Goal: Task Accomplishment & Management: Manage account settings

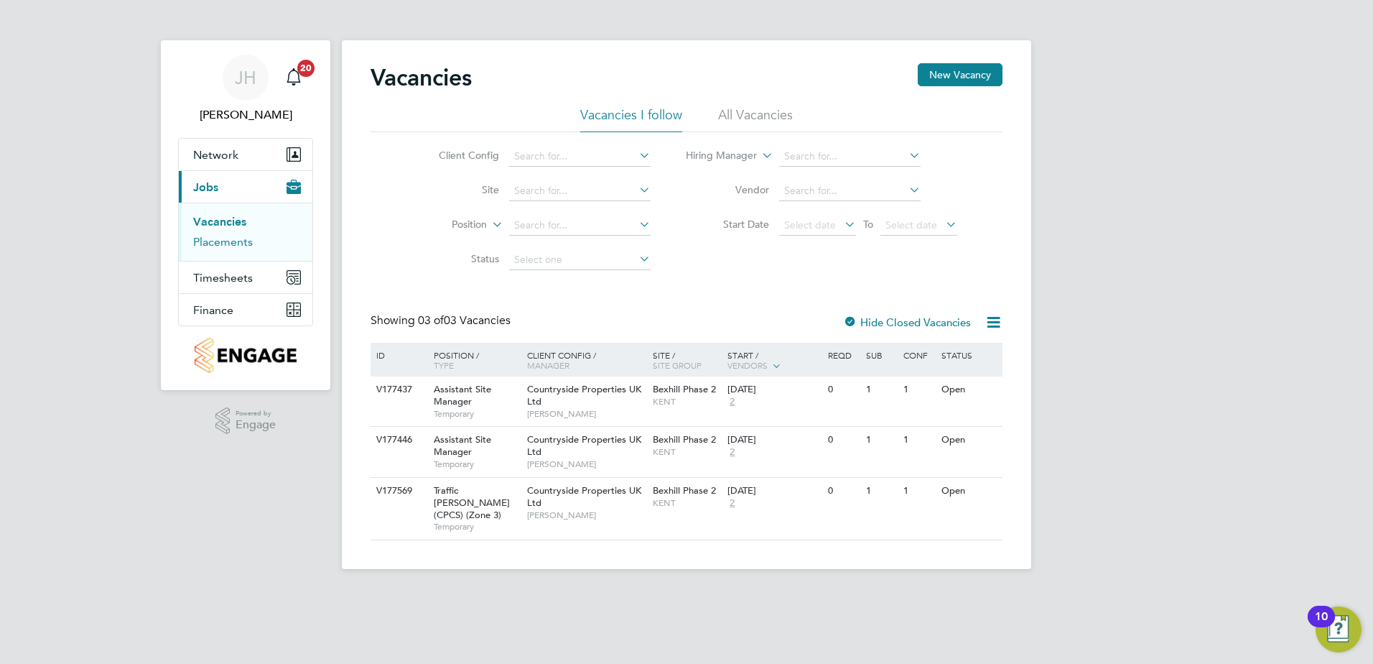
click at [213, 245] on link "Placements" at bounding box center [223, 242] width 60 height 14
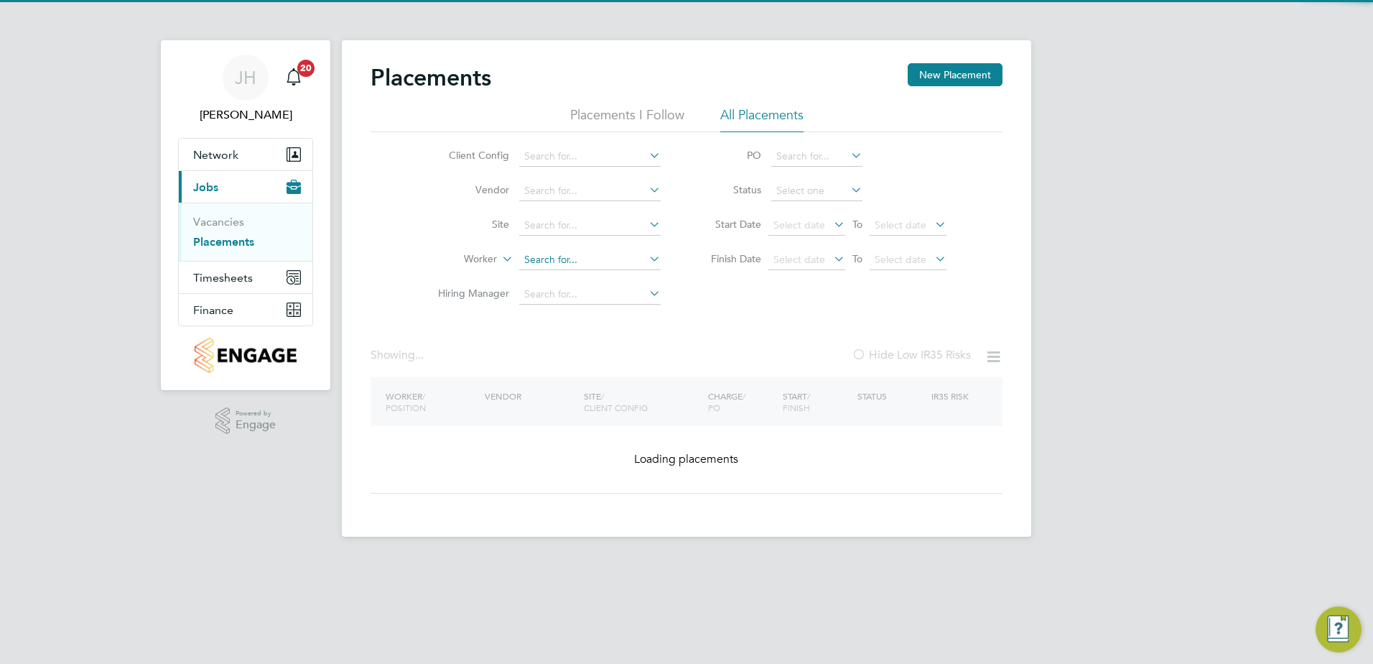
click at [542, 264] on input at bounding box center [589, 260] width 141 height 20
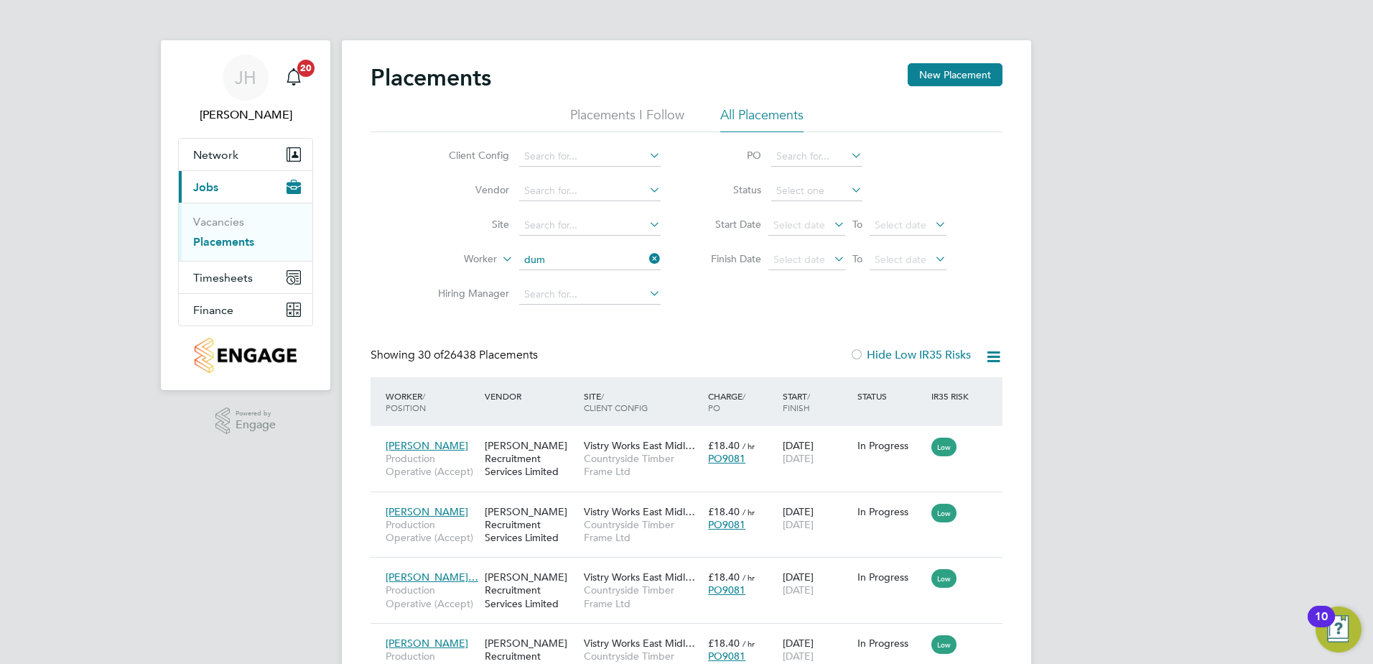
click at [574, 352] on li "Dum irtru Pusoi" at bounding box center [592, 357] width 147 height 19
type input "Dumirtru Pusoi"
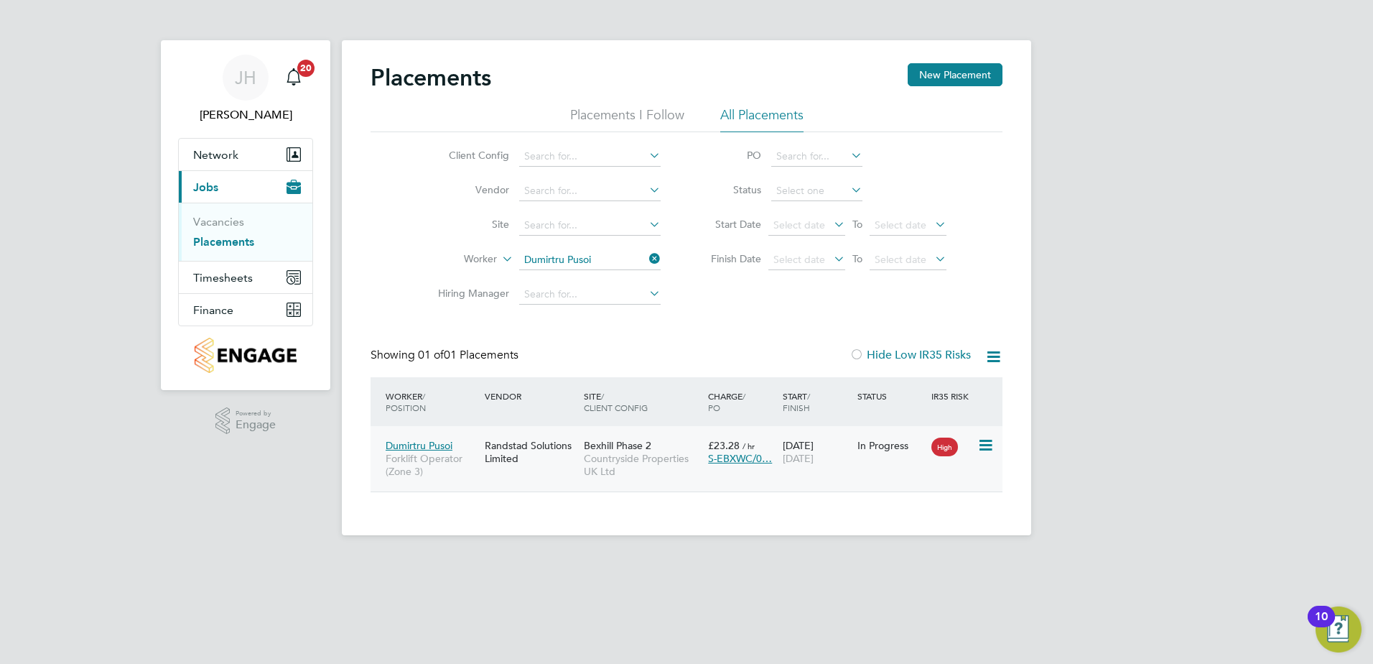
click at [610, 455] on span "Countryside Properties UK Ltd" at bounding box center [642, 465] width 117 height 26
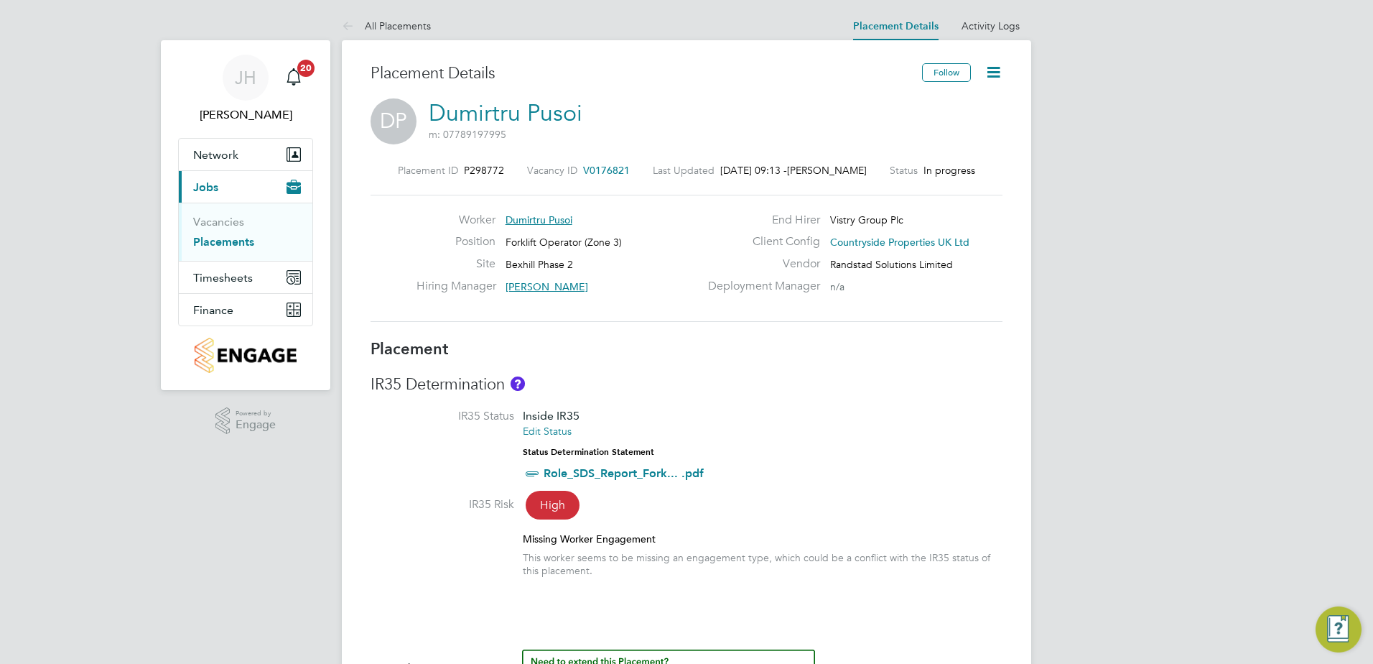
click at [1001, 70] on icon at bounding box center [994, 72] width 18 height 18
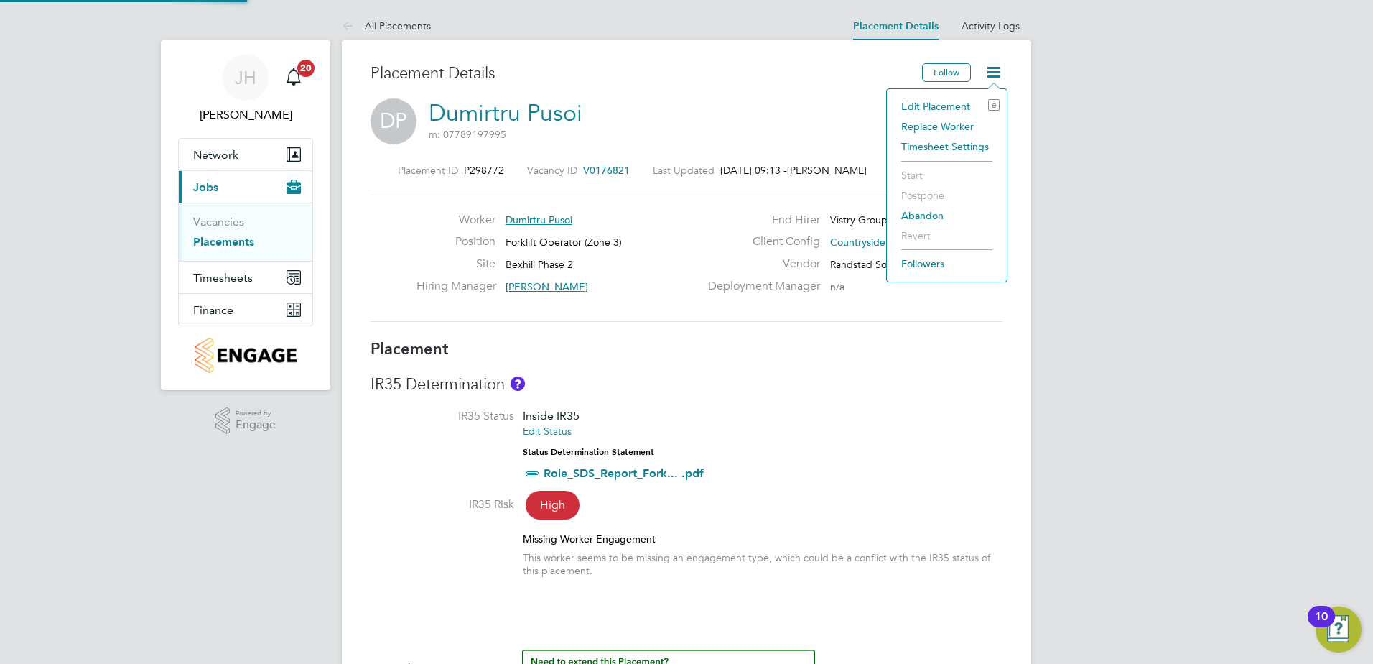
scroll to position [7, 7]
click at [945, 127] on li "Replace Worker" at bounding box center [947, 126] width 106 height 20
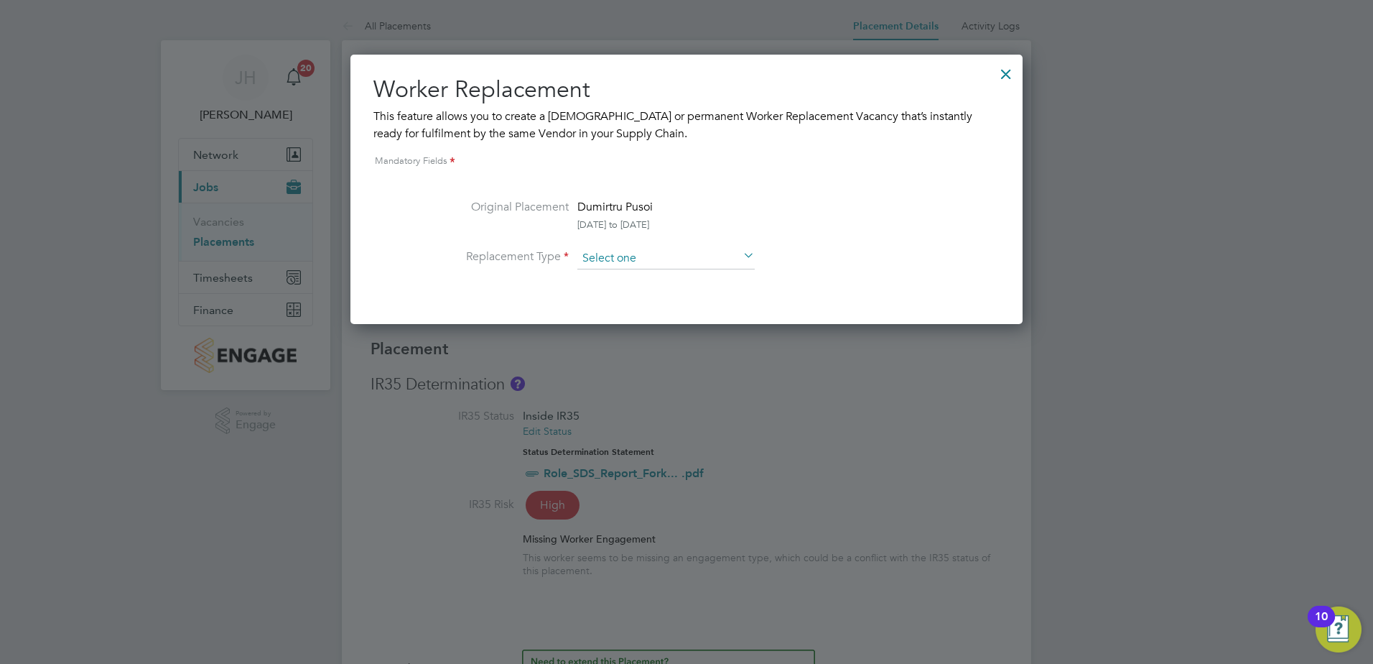
click at [692, 252] on input at bounding box center [665, 259] width 177 height 22
click at [653, 294] on li "Permanent" at bounding box center [666, 297] width 179 height 19
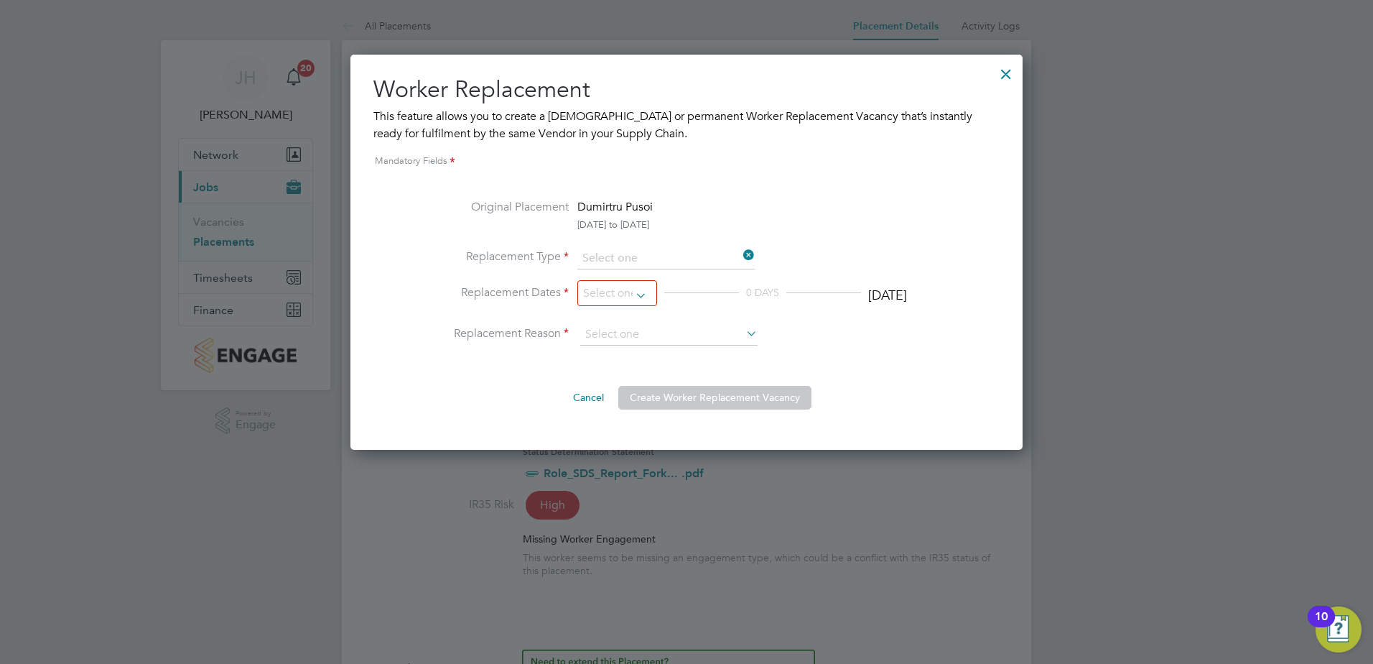
type input "Permanent"
click at [649, 297] on input at bounding box center [617, 293] width 80 height 27
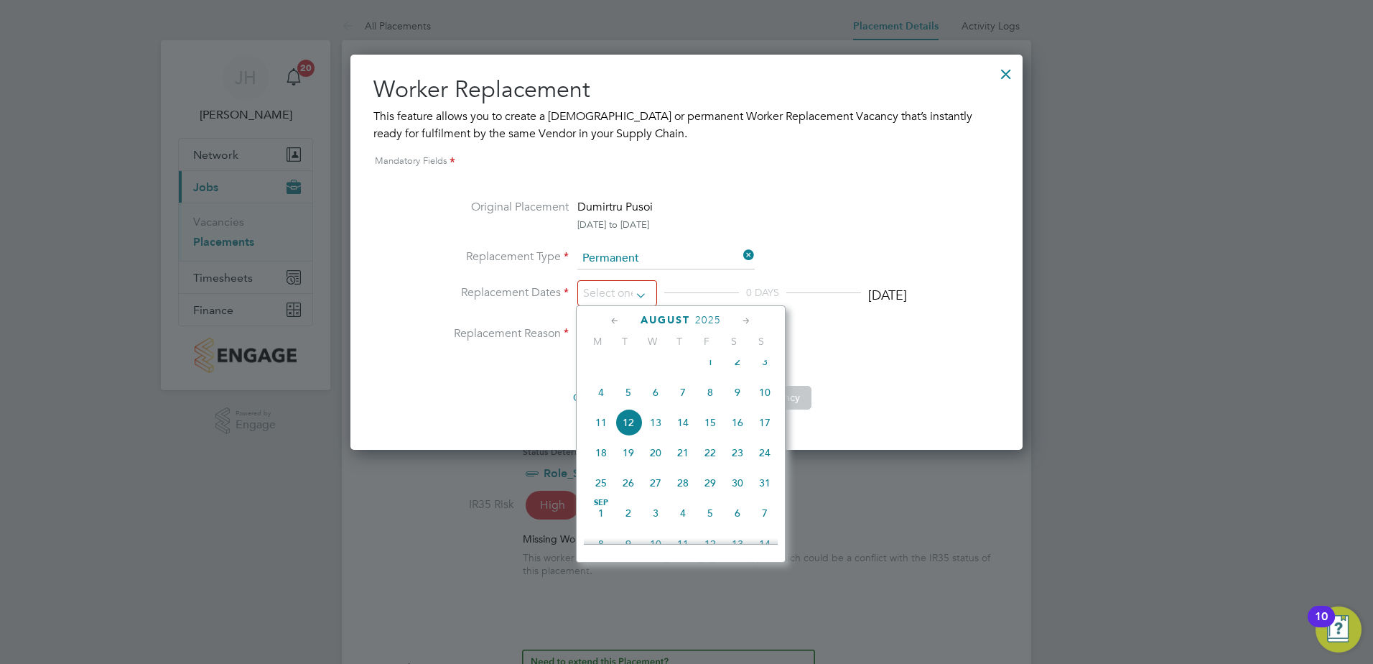
click at [624, 394] on span "5" at bounding box center [628, 392] width 27 height 27
type input "[DATE]"
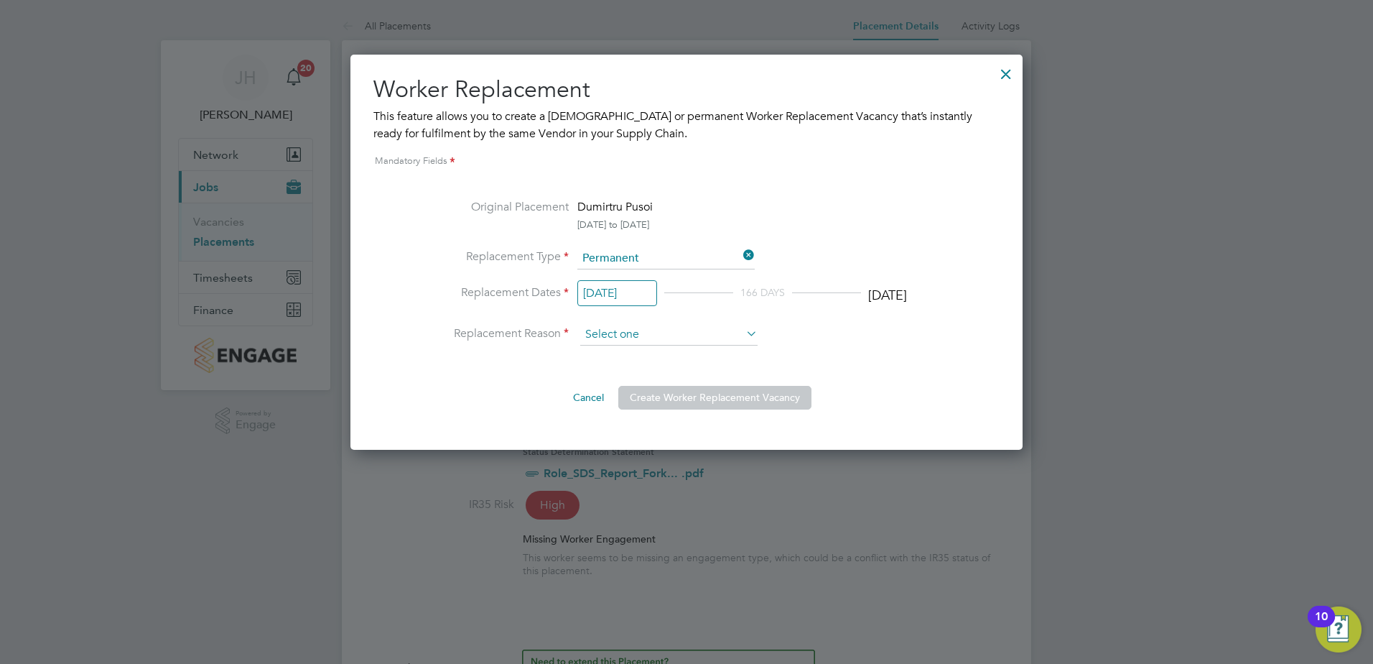
click at [628, 340] on input at bounding box center [668, 335] width 177 height 22
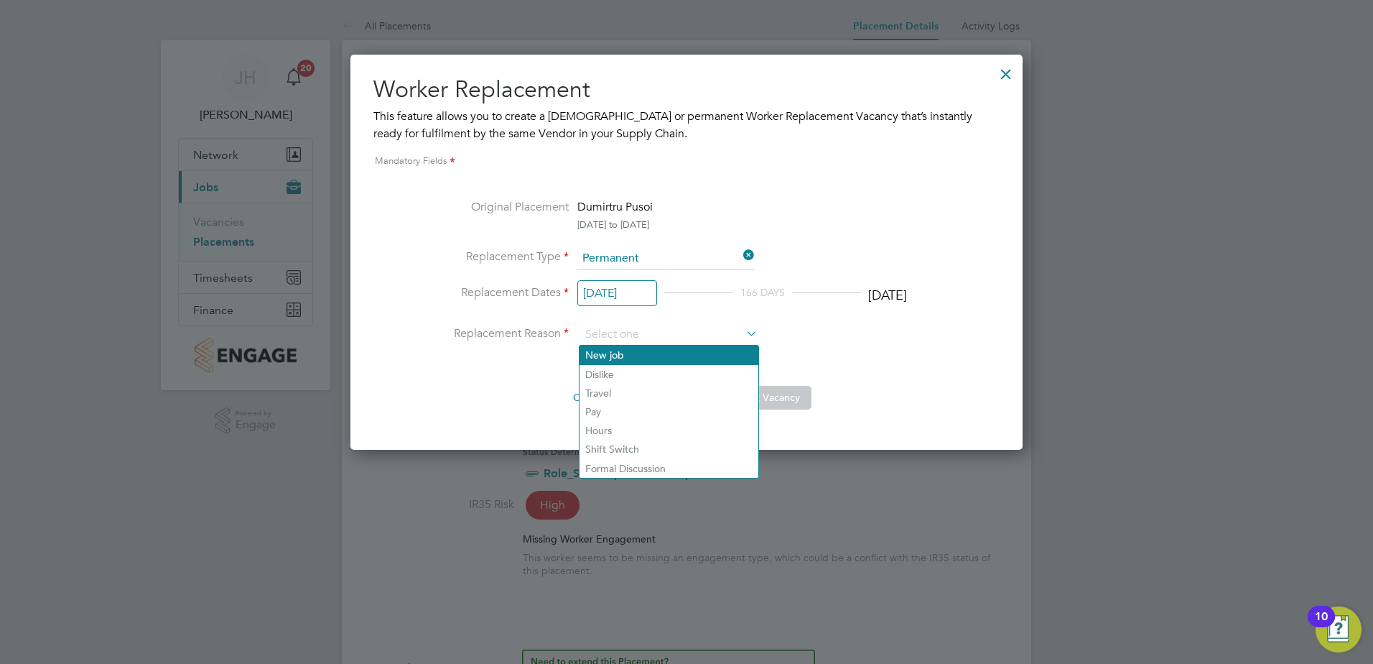
click at [613, 359] on li "New job" at bounding box center [669, 354] width 179 height 19
type input "New job"
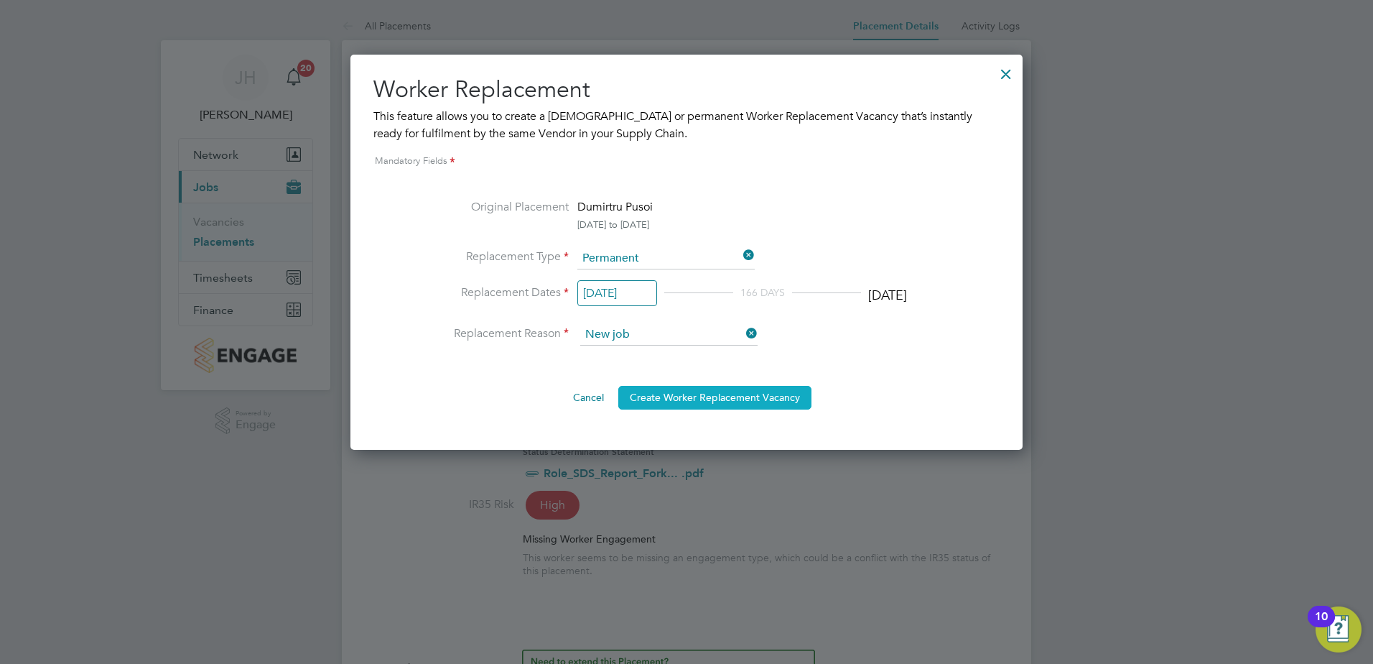
click at [729, 396] on button "Create Worker Replacement Vacancy" at bounding box center [714, 397] width 193 height 23
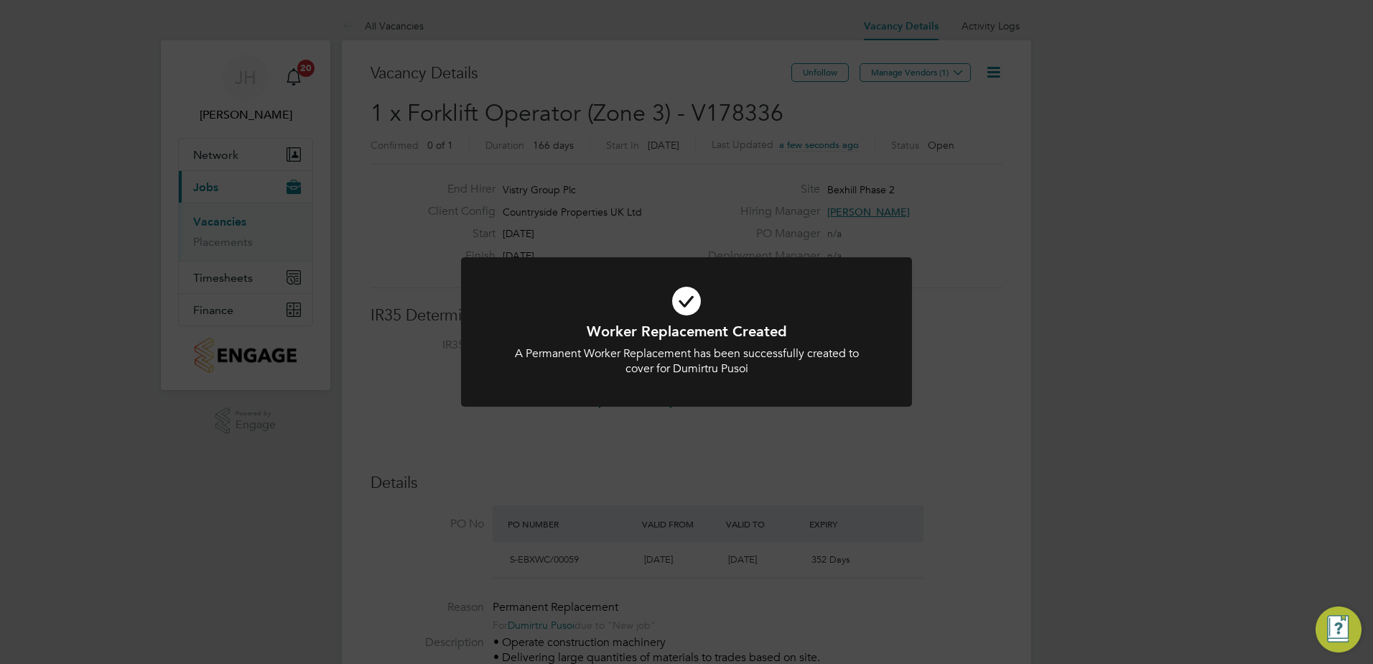
click at [662, 356] on div "A Permanent Worker Replacement has been successfully created to cover for Dumir…" at bounding box center [686, 361] width 373 height 30
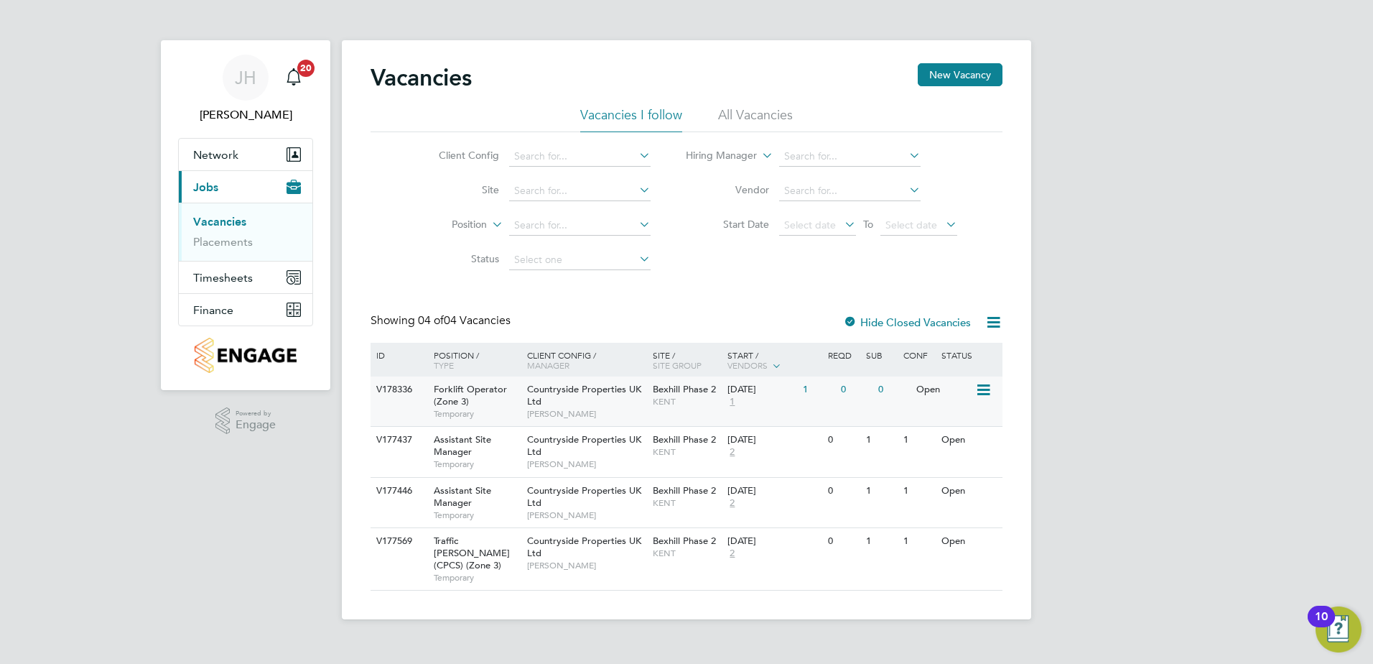
click at [561, 396] on div "Countryside Properties UK Ltd Kevin Shannon" at bounding box center [587, 401] width 126 height 50
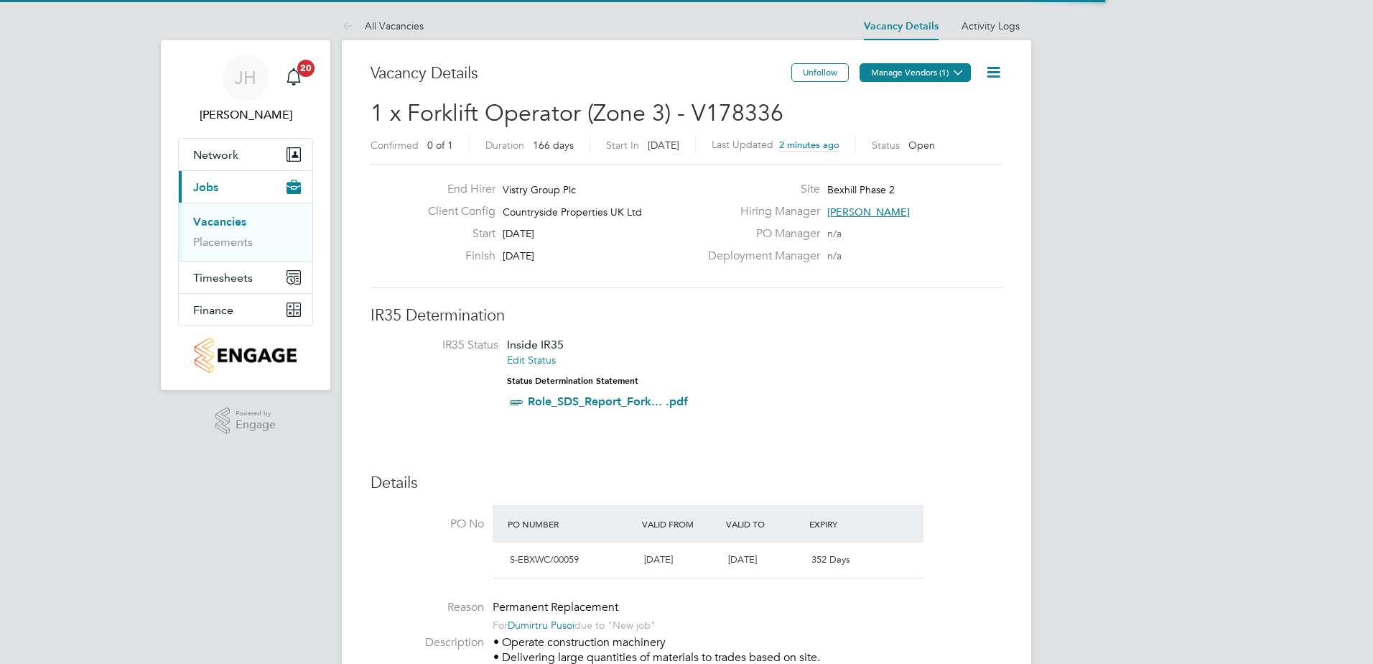
click at [911, 76] on button "Manage Vendors (1)" at bounding box center [915, 72] width 111 height 19
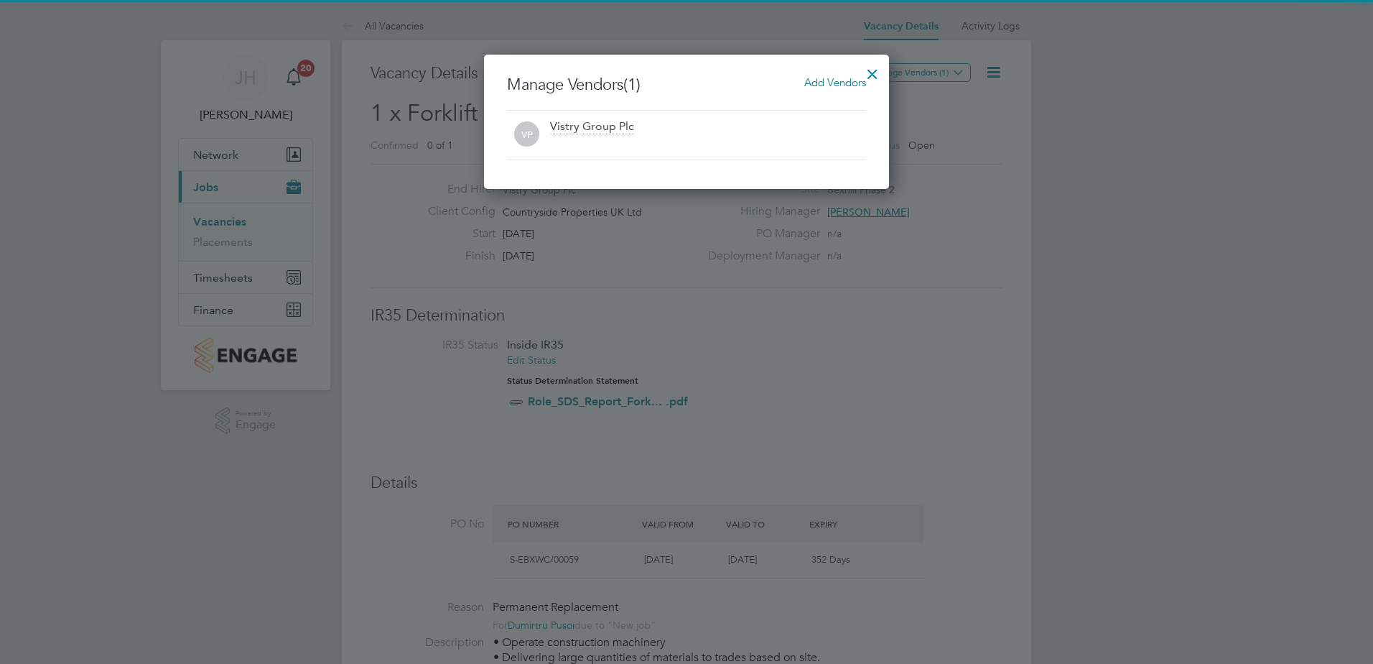
click at [827, 87] on span "Add Vendors" at bounding box center [835, 82] width 62 height 14
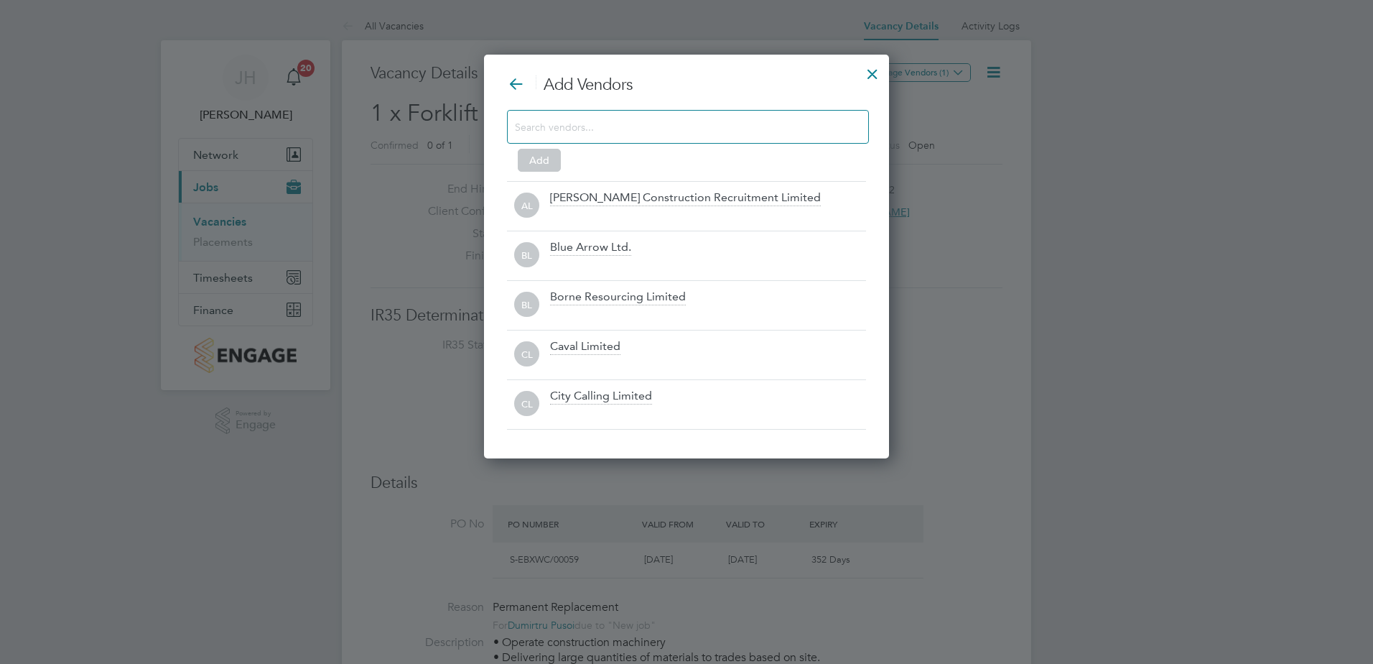
scroll to position [404, 406]
click at [760, 133] on input at bounding box center [676, 126] width 323 height 19
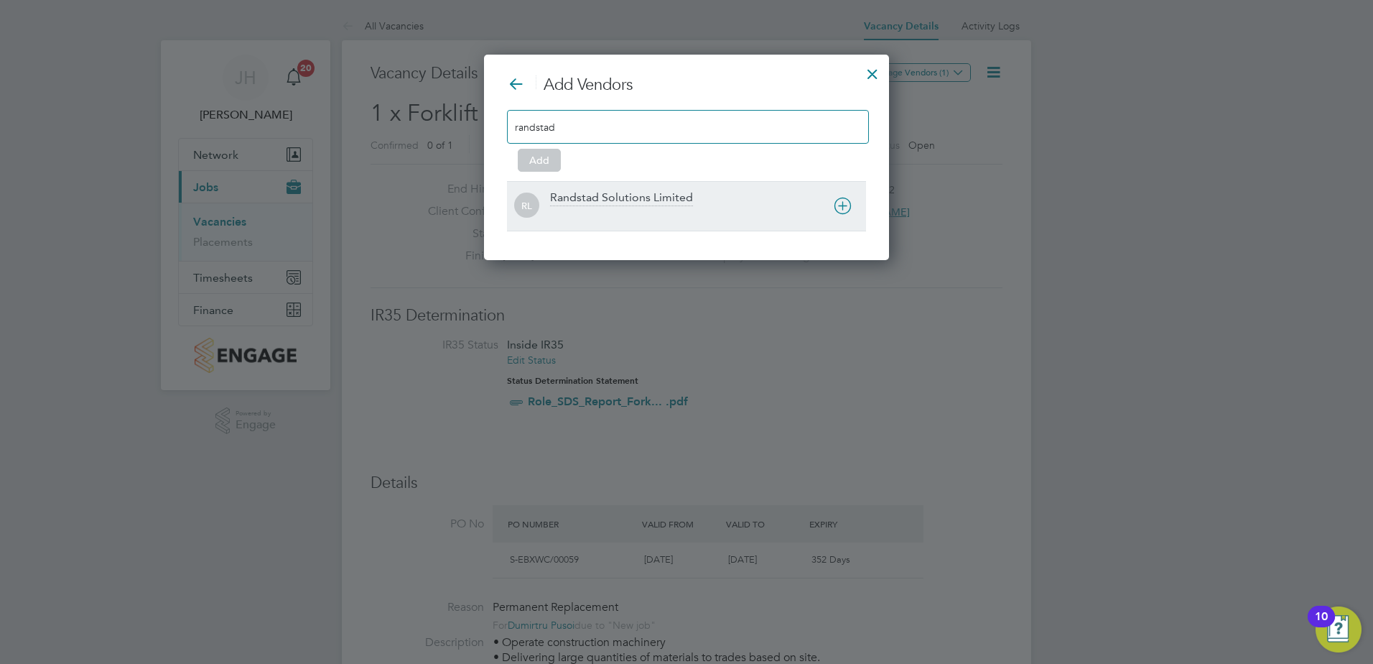
type input "randstad"
click at [694, 192] on div "Randstad Solutions Limited" at bounding box center [708, 206] width 316 height 32
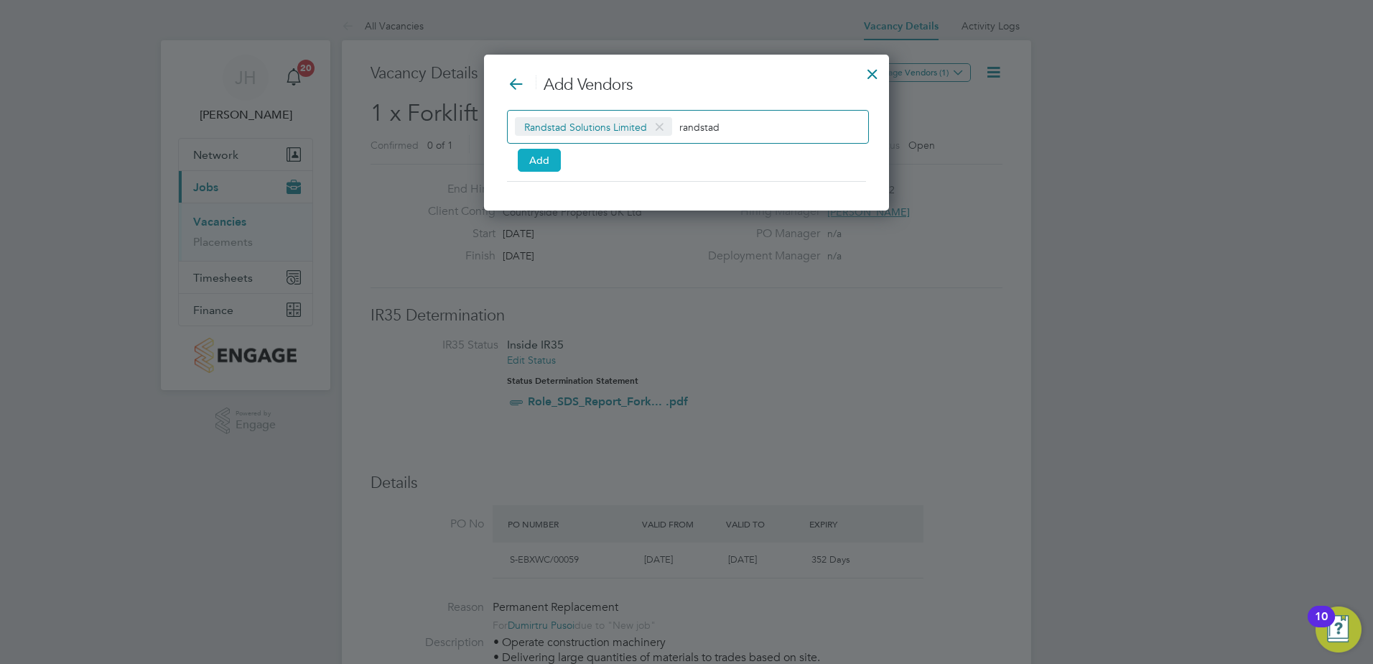
click at [544, 160] on button "Add" at bounding box center [539, 160] width 43 height 23
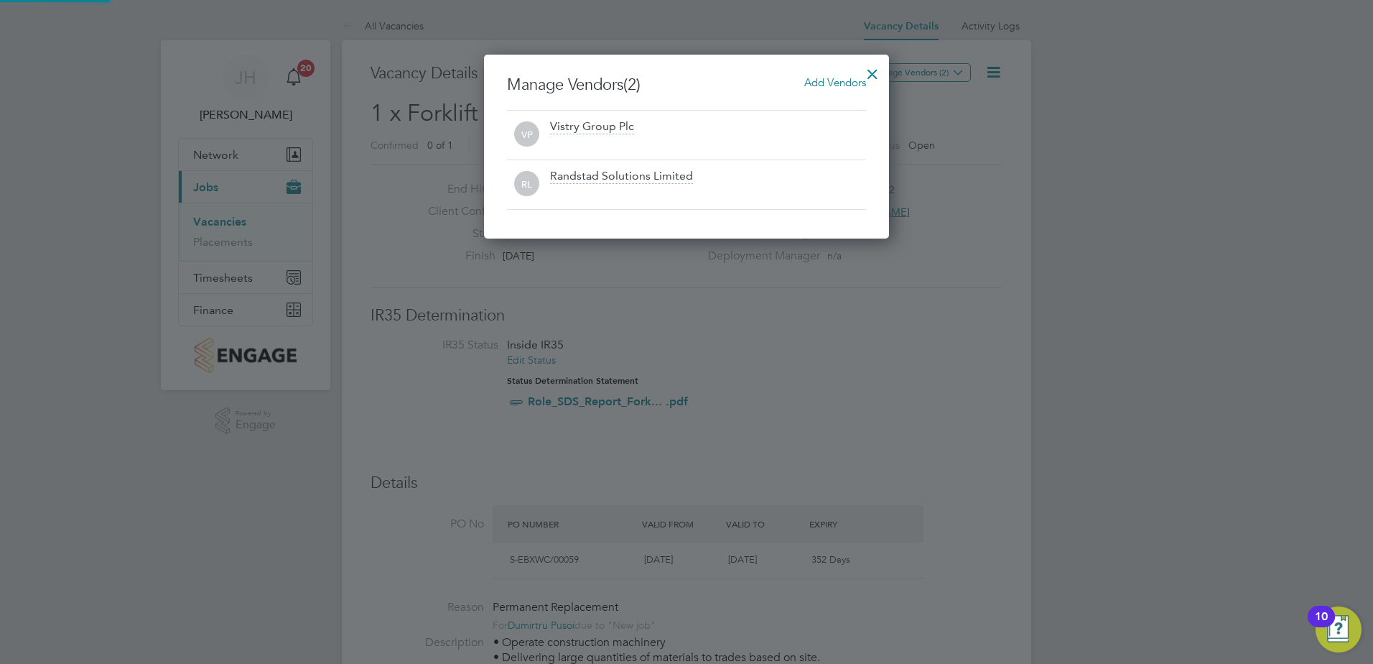
scroll to position [184, 406]
click at [873, 67] on div at bounding box center [873, 70] width 26 height 26
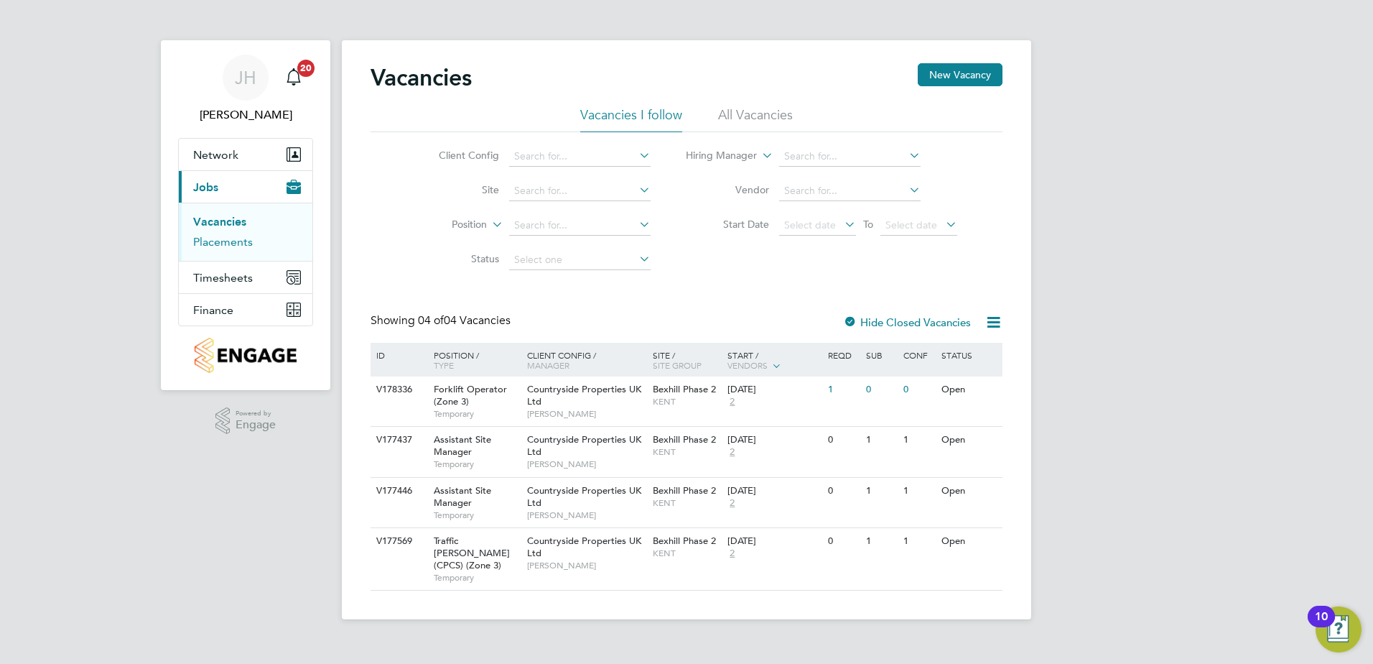
click at [239, 238] on link "Placements" at bounding box center [223, 242] width 60 height 14
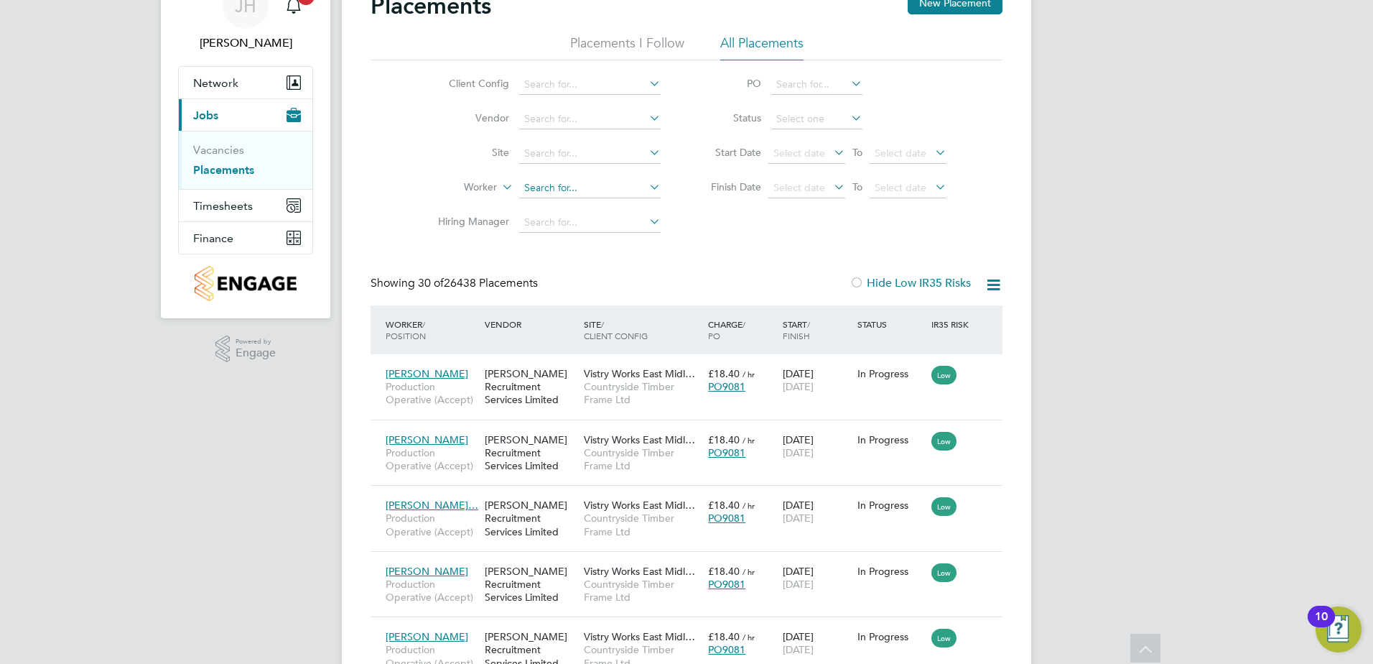
click at [537, 186] on input at bounding box center [589, 188] width 141 height 20
click at [560, 206] on li "William Howes" at bounding box center [609, 207] width 181 height 19
type input "William Howes"
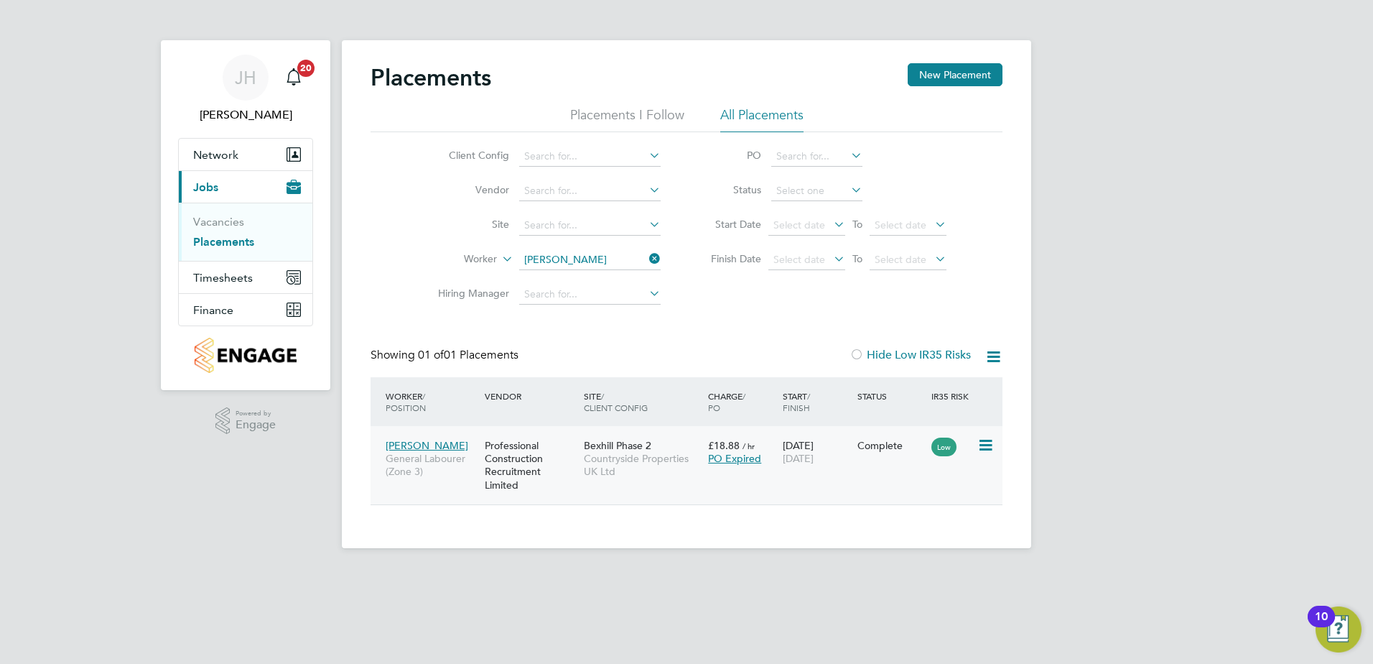
click at [566, 473] on div "Professional Construction Recruitment Limited" at bounding box center [530, 465] width 99 height 67
click at [608, 262] on input at bounding box center [589, 260] width 141 height 20
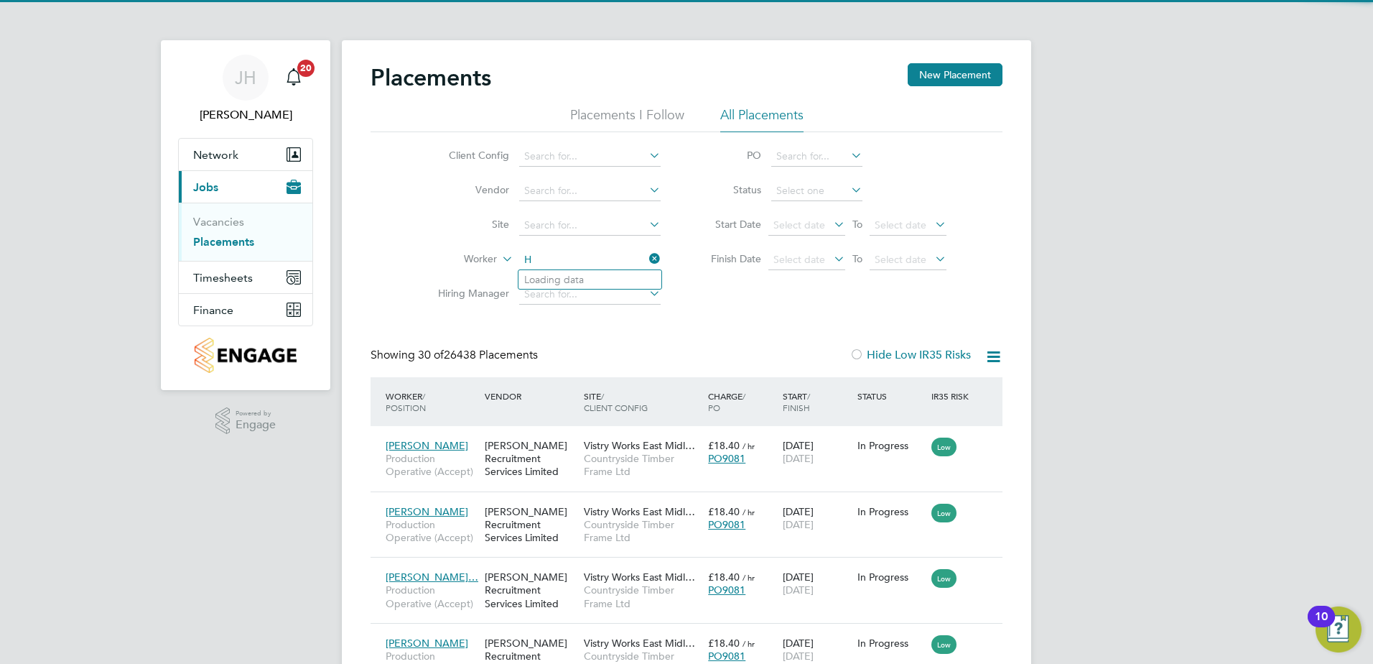
scroll to position [54, 125]
type input "Harvey Webb"
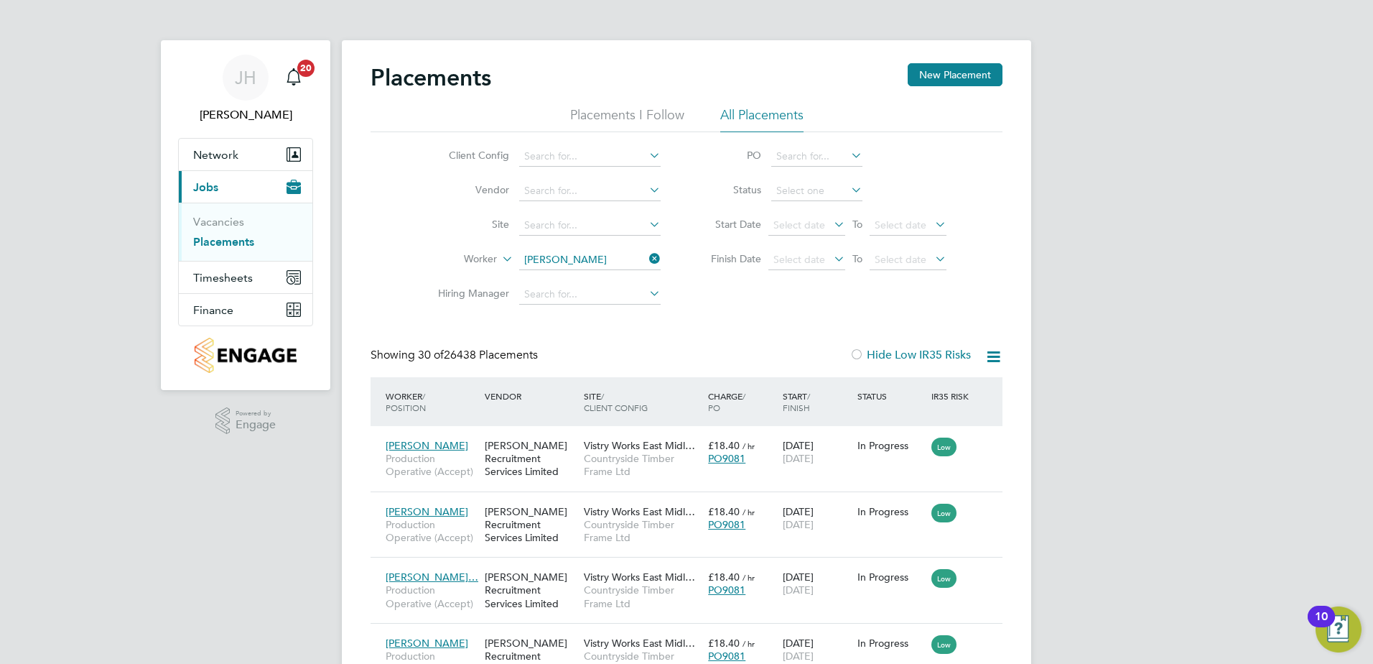
click at [608, 279] on li "Harvey Webb" at bounding box center [609, 279] width 181 height 19
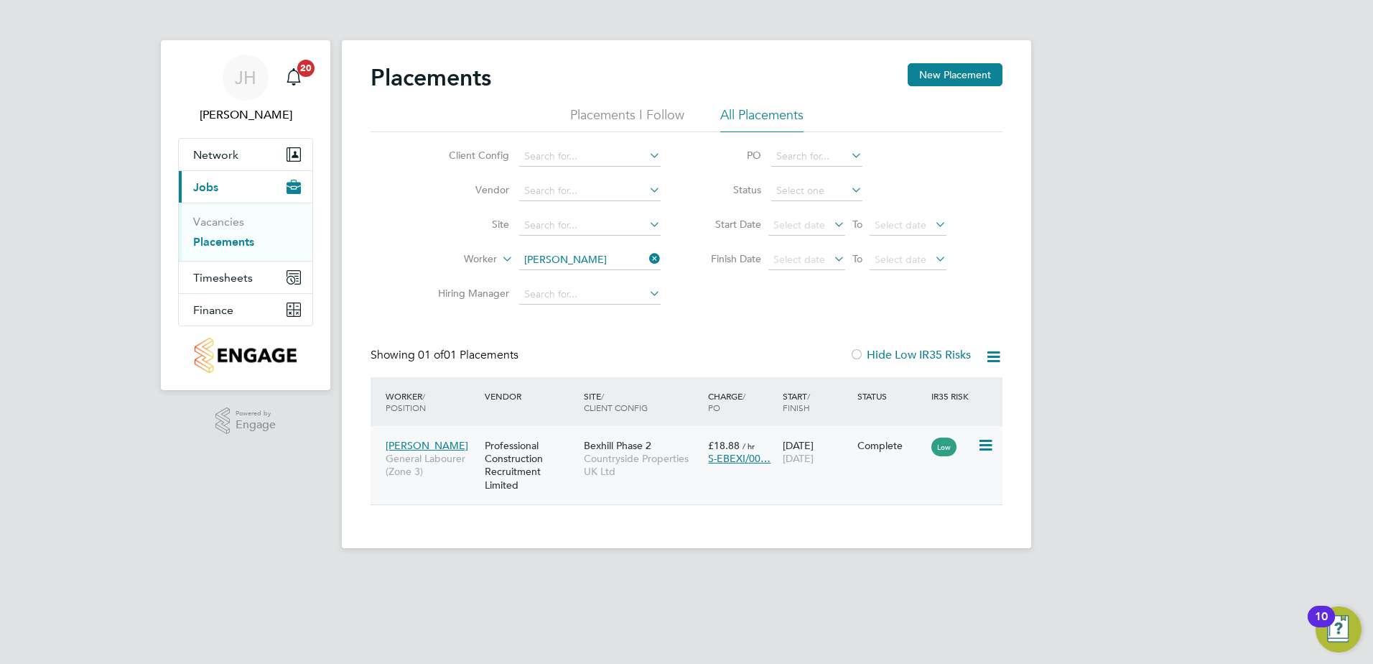
click at [648, 468] on span "Countryside Properties UK Ltd" at bounding box center [642, 465] width 117 height 26
click at [646, 256] on icon at bounding box center [646, 259] width 0 height 20
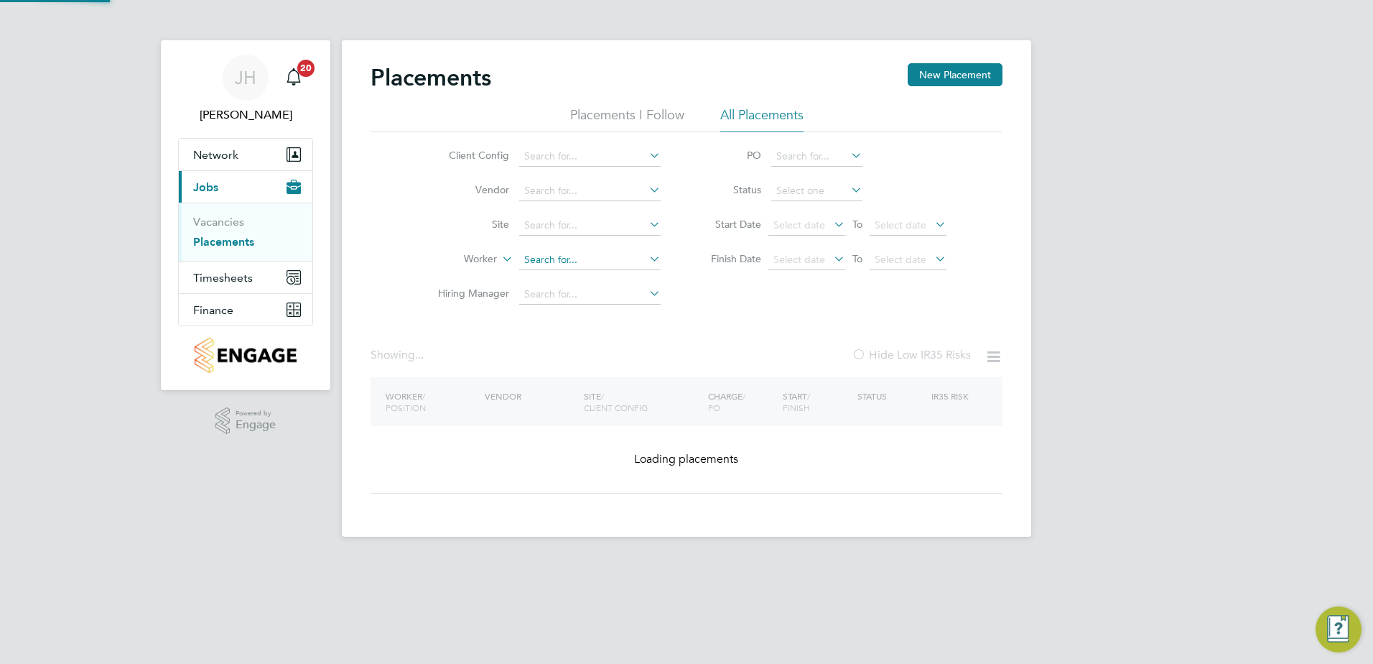
click at [595, 256] on input at bounding box center [589, 260] width 141 height 20
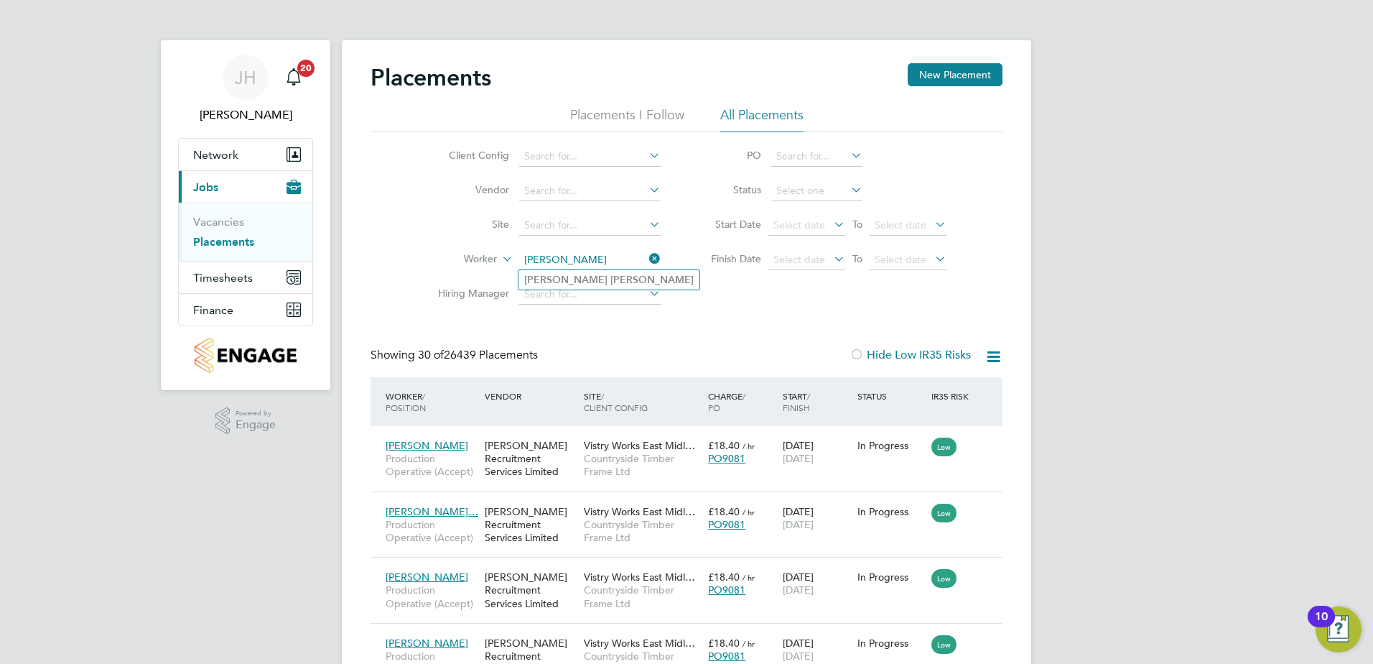
type input "Ryan Connolly"
click at [592, 272] on li "Ryan Connolly" at bounding box center [609, 279] width 181 height 19
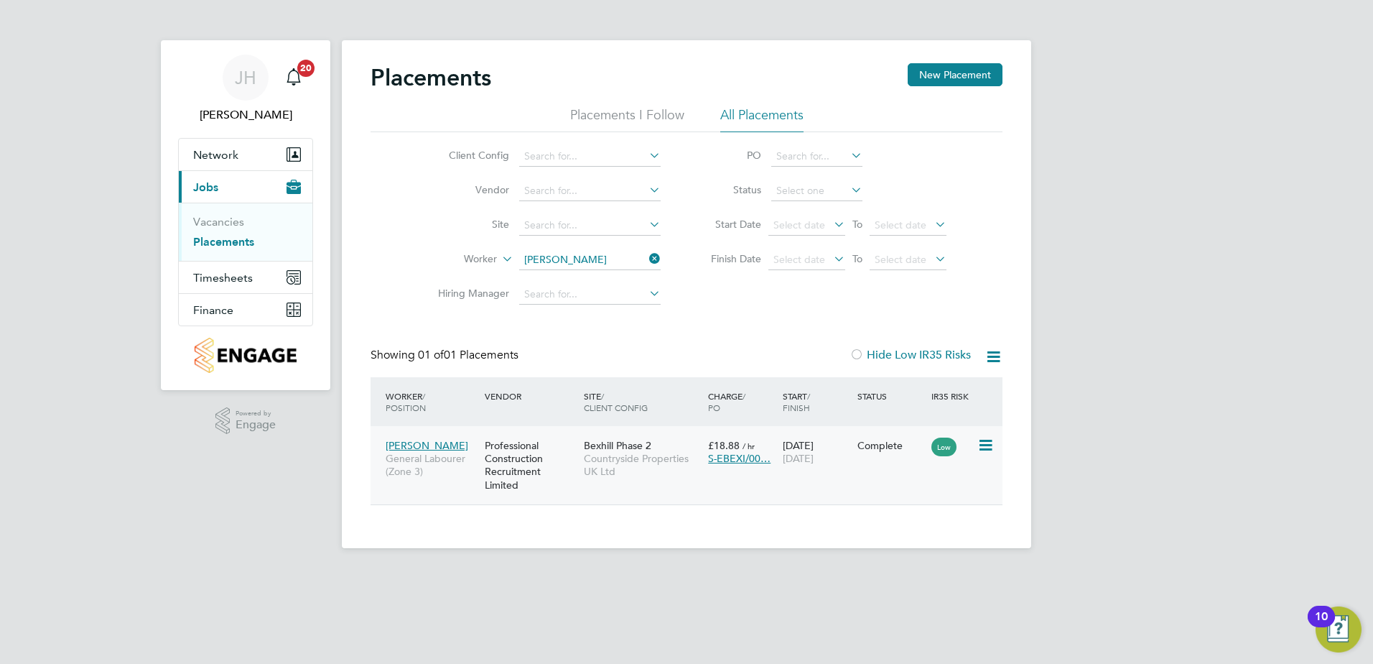
click at [623, 466] on span "Countryside Properties UK Ltd" at bounding box center [642, 465] width 117 height 26
click at [646, 259] on icon at bounding box center [646, 259] width 0 height 20
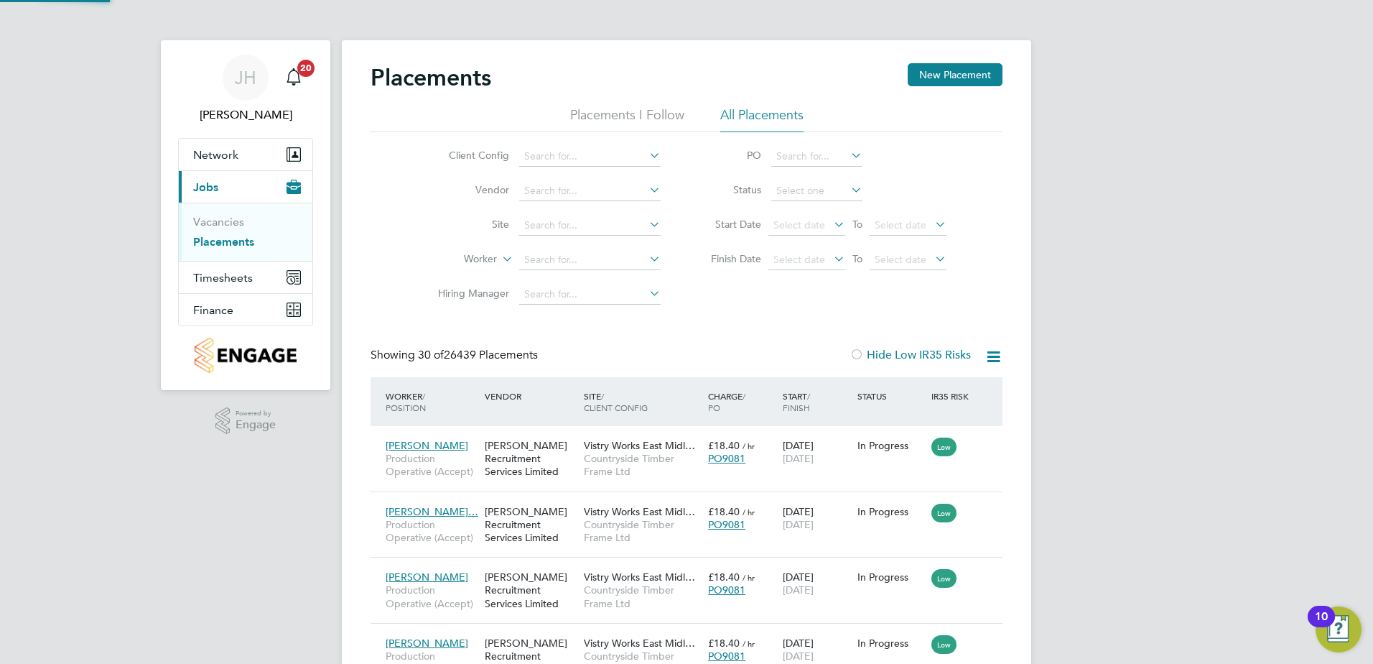
scroll to position [54, 125]
click at [589, 262] on input at bounding box center [589, 260] width 141 height 20
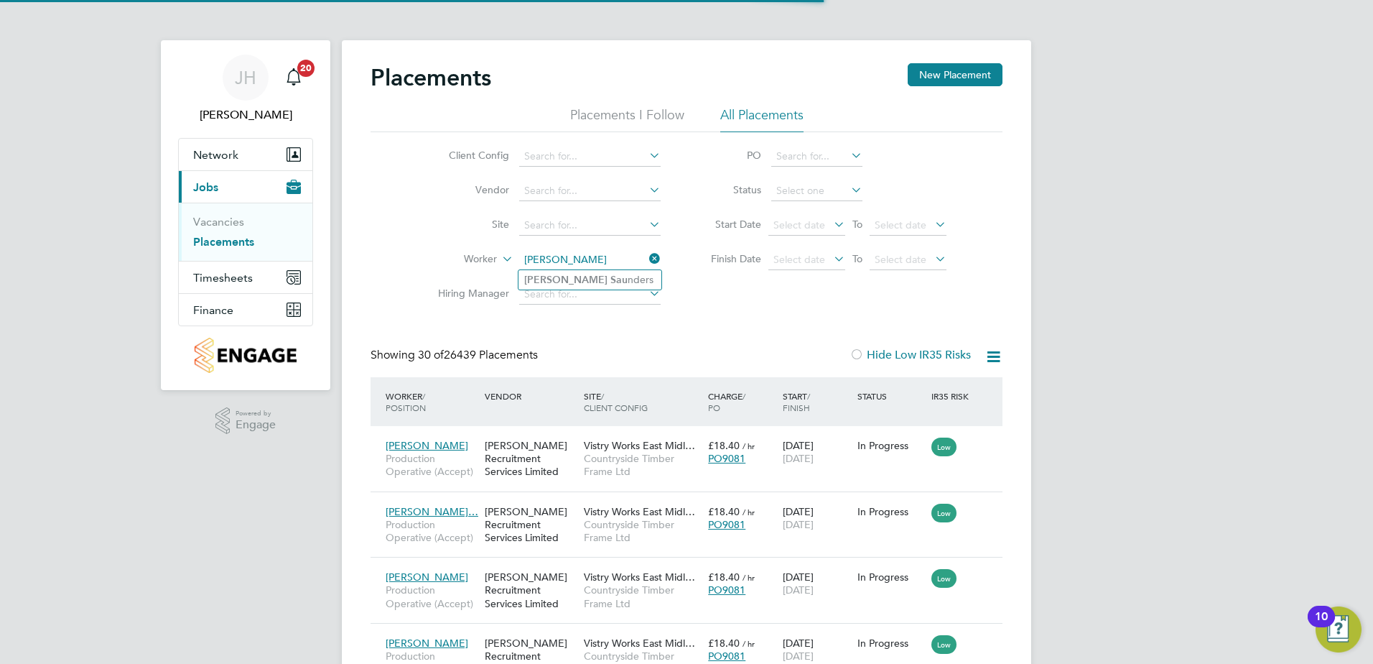
click at [590, 277] on li "Lee Sau nders" at bounding box center [590, 279] width 143 height 19
type input "Lee Saunders"
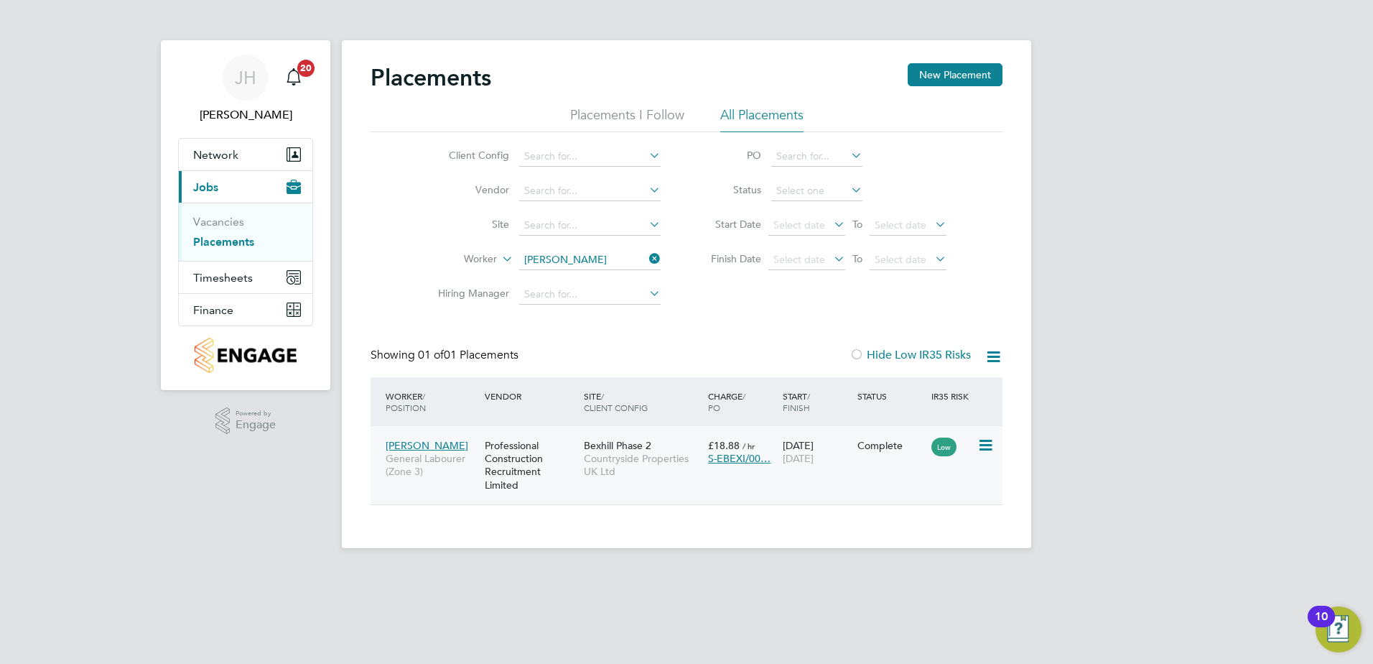
click at [644, 452] on span "Countryside Properties UK Ltd" at bounding box center [642, 465] width 117 height 26
click at [646, 263] on icon at bounding box center [646, 259] width 0 height 20
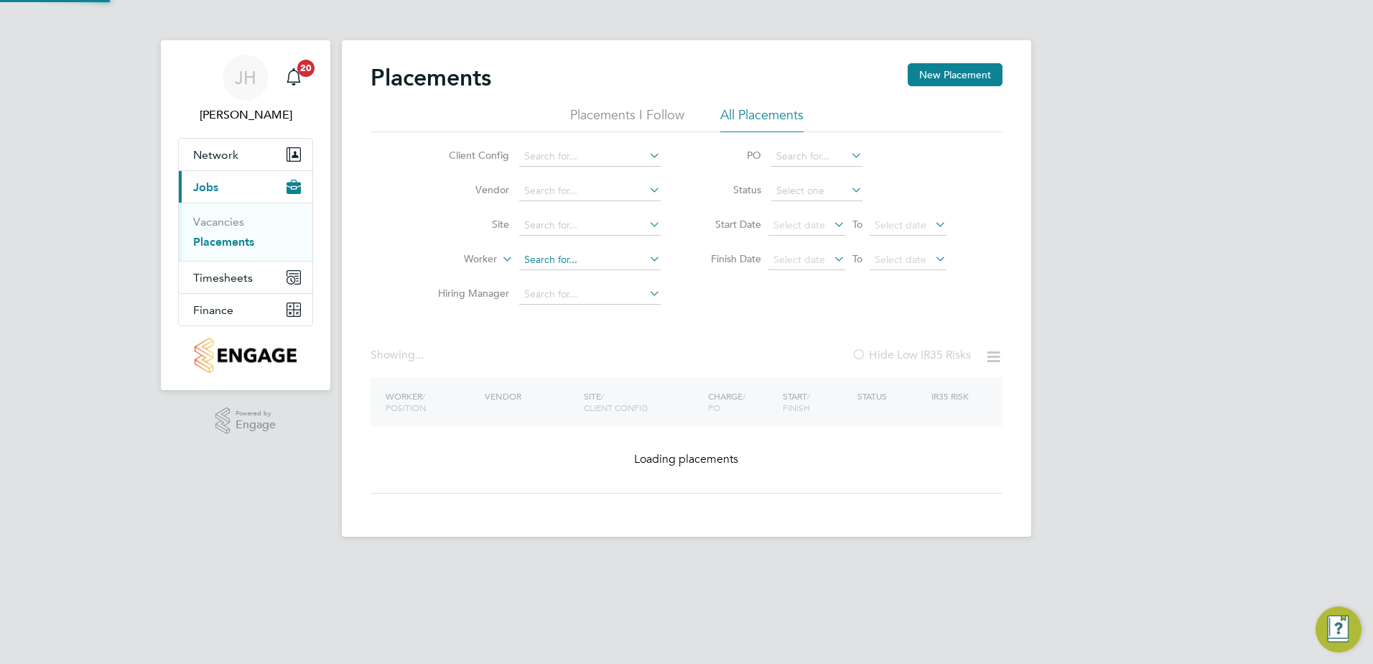
click at [613, 259] on input at bounding box center [589, 260] width 141 height 20
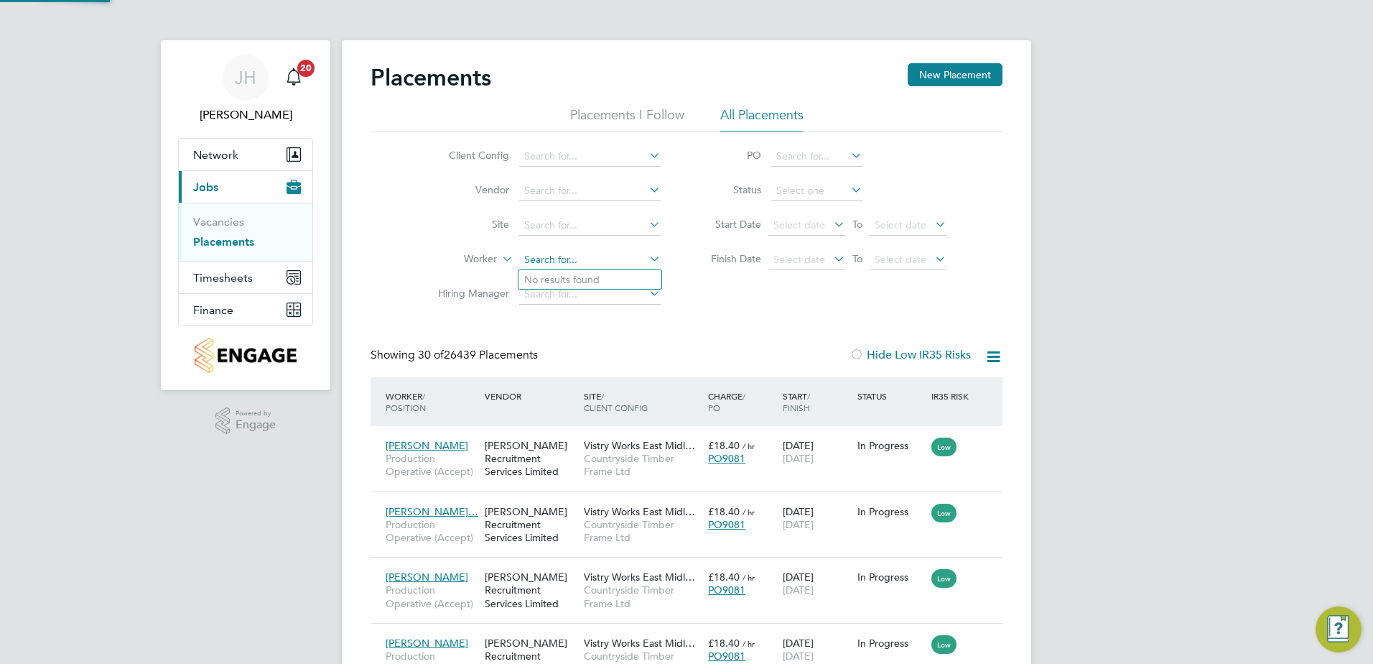
scroll to position [54, 125]
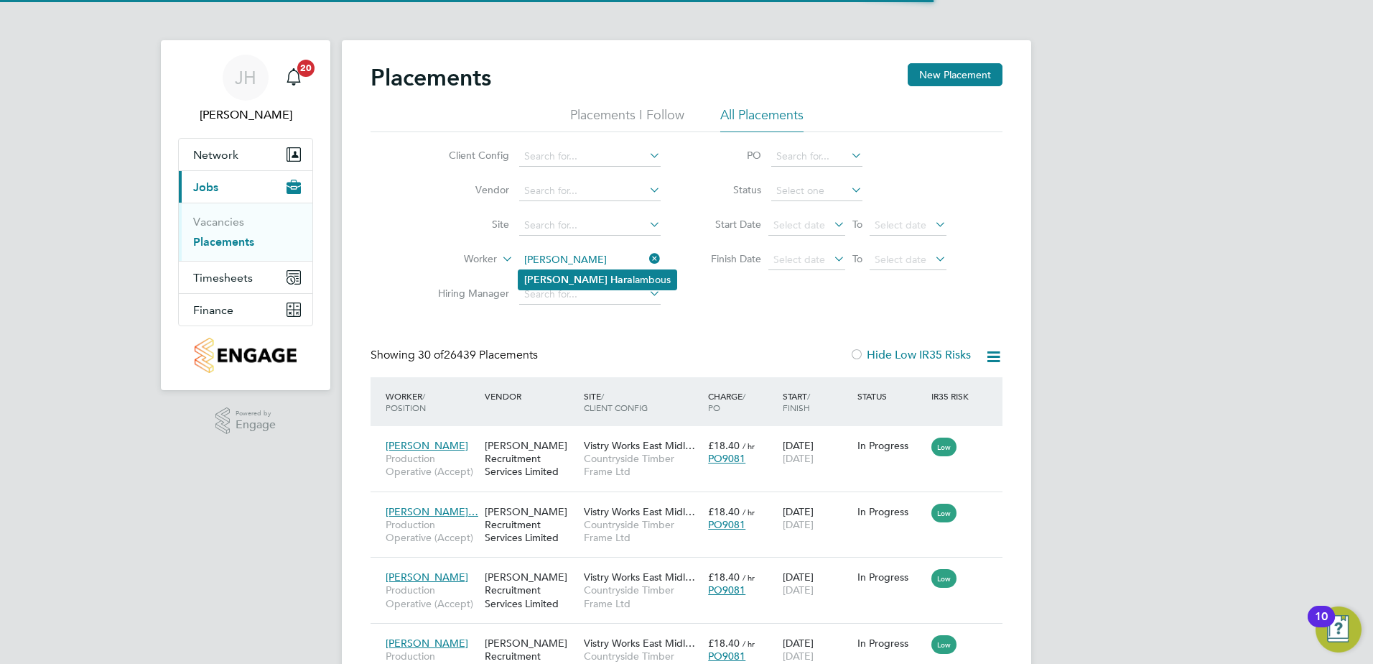
click at [613, 274] on li "Charlie Hara lambous" at bounding box center [598, 279] width 158 height 19
type input "[PERSON_NAME]"
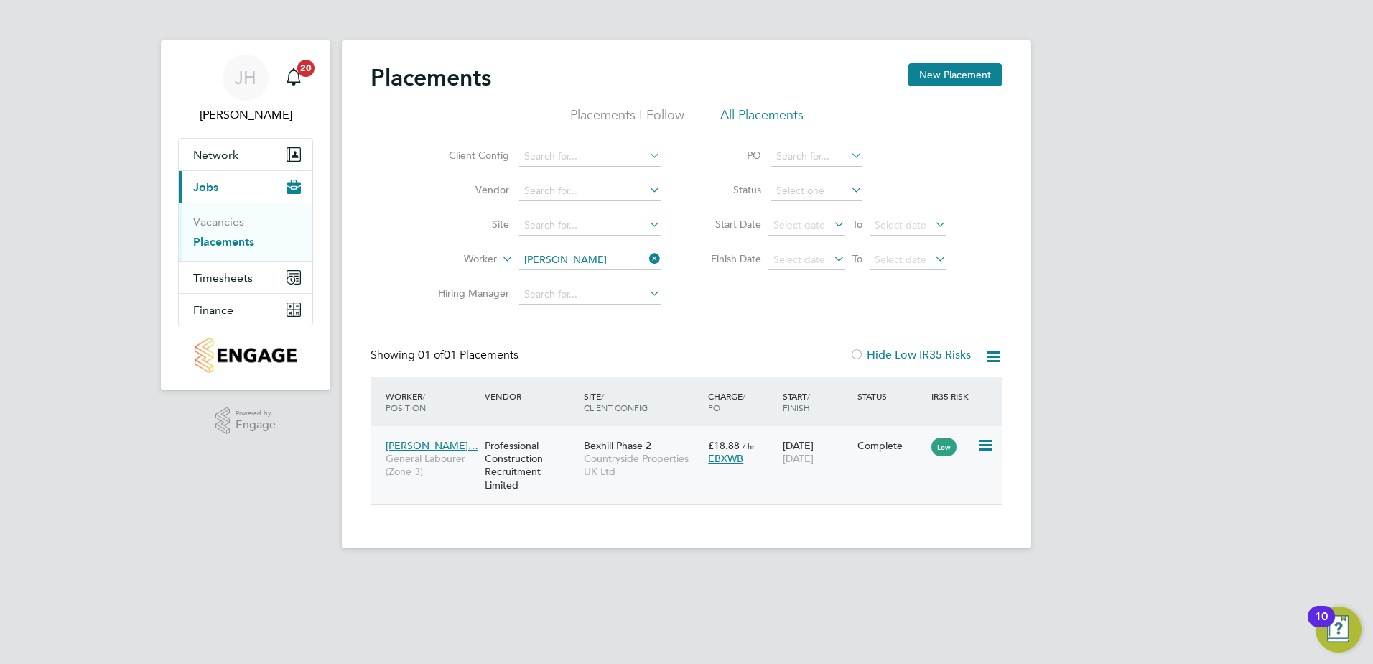
click at [665, 468] on span "Countryside Properties UK Ltd" at bounding box center [642, 465] width 117 height 26
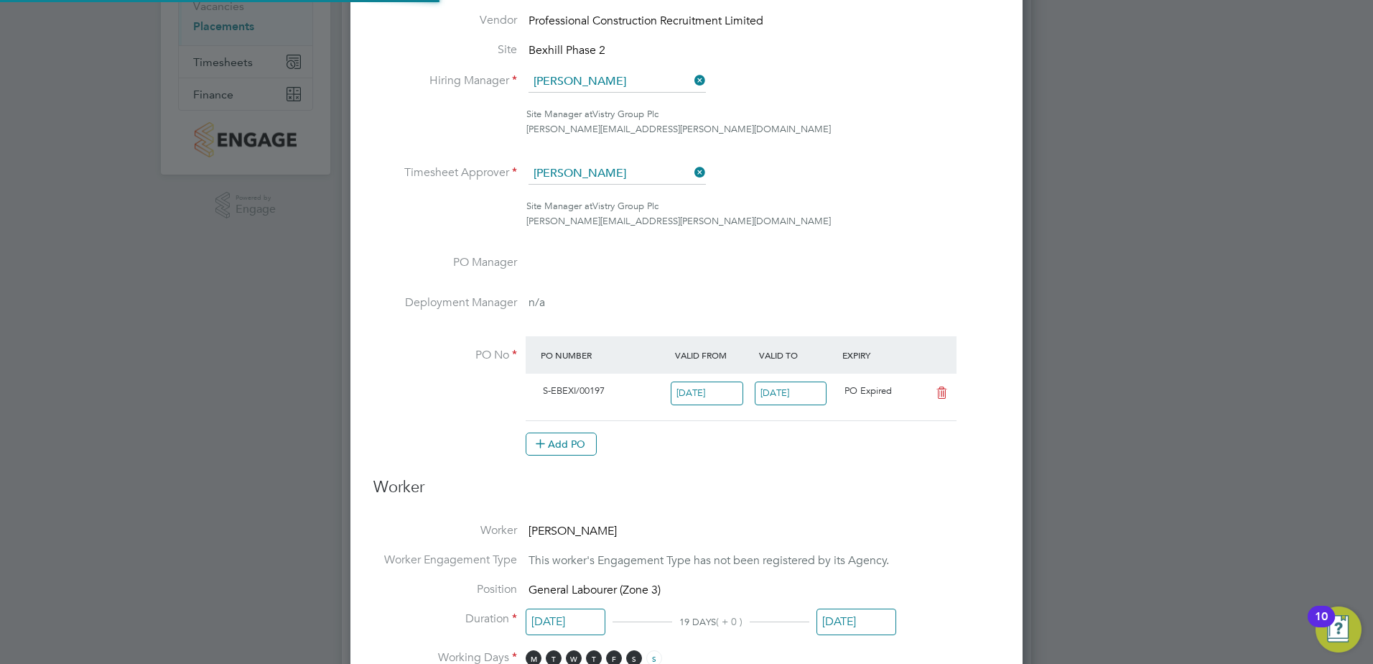
click at [771, 389] on input "01 Aug 2025" at bounding box center [791, 393] width 73 height 24
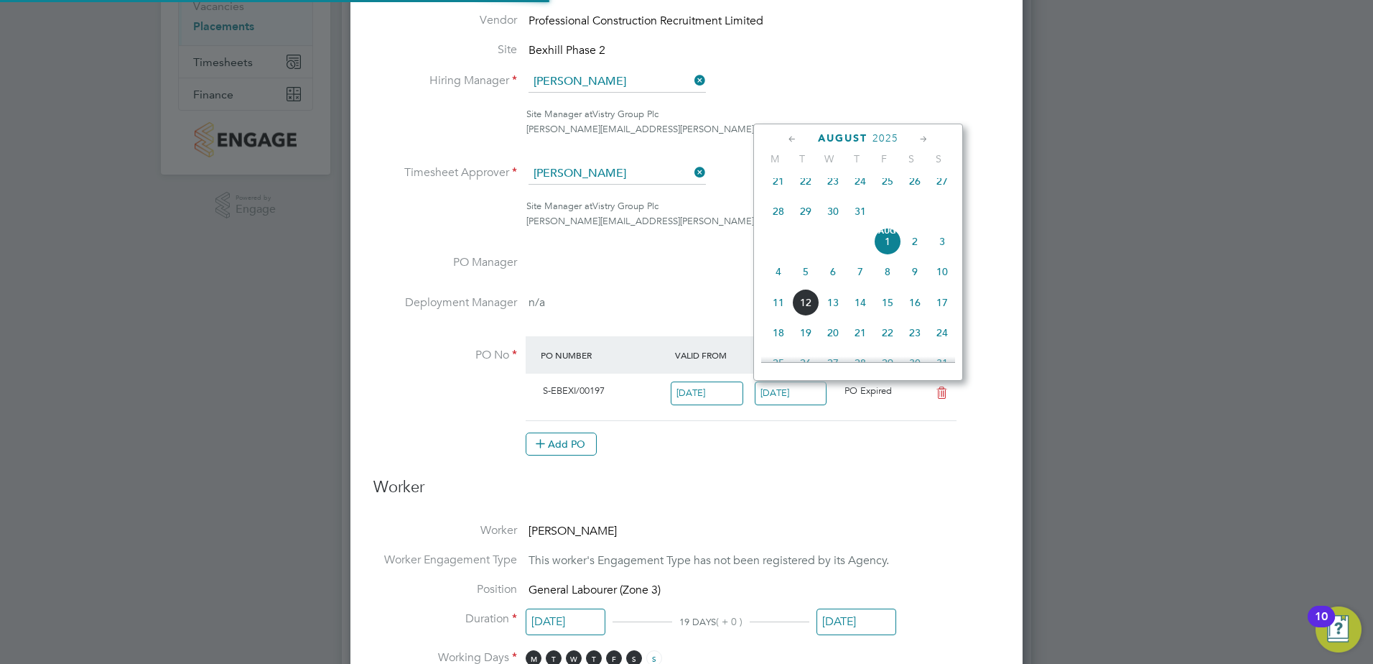
click at [890, 314] on span "15" at bounding box center [887, 302] width 27 height 27
type input "15 Aug 2025"
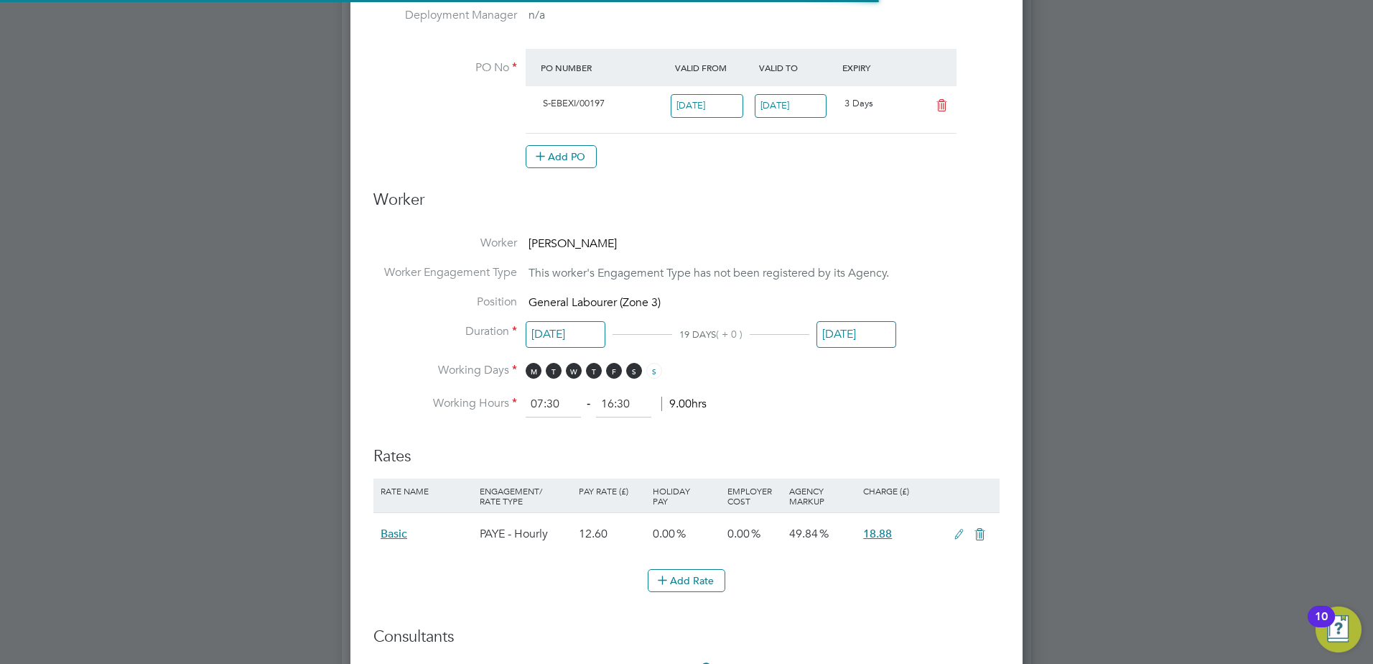
click at [837, 330] on input "01 Aug 2025" at bounding box center [857, 334] width 80 height 27
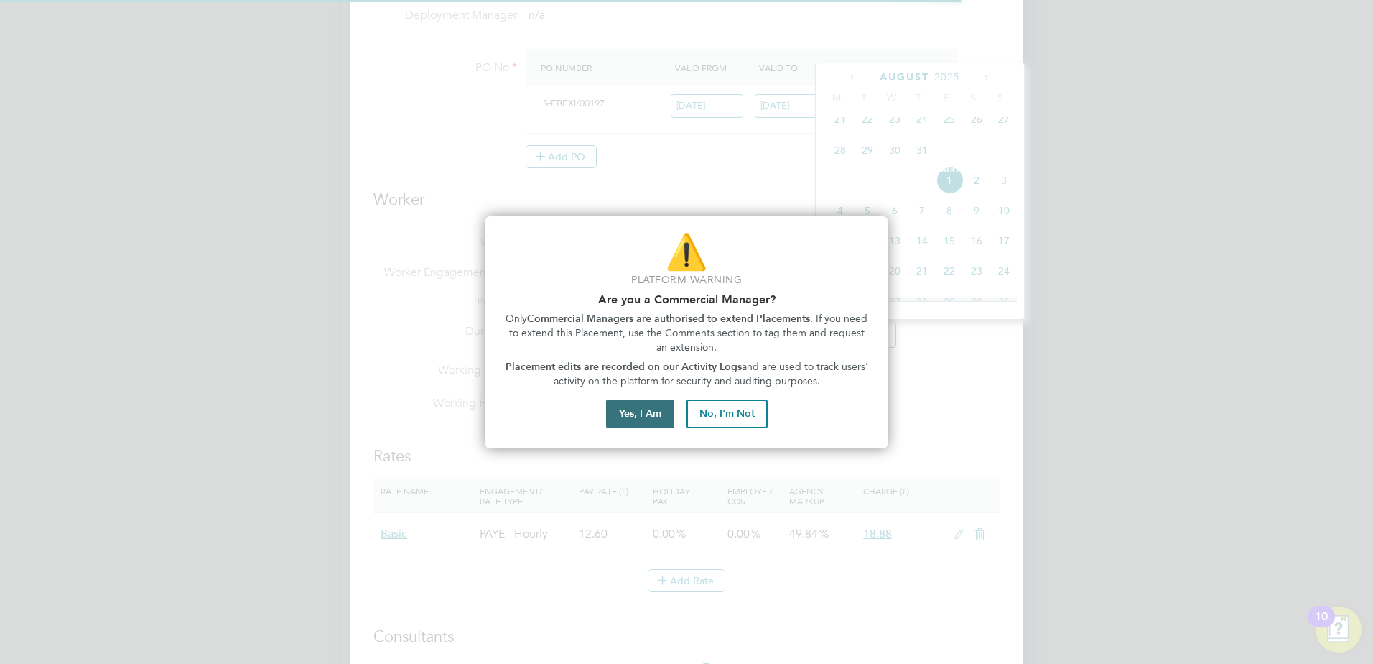
click at [667, 409] on button "Yes, I Am" at bounding box center [640, 413] width 68 height 29
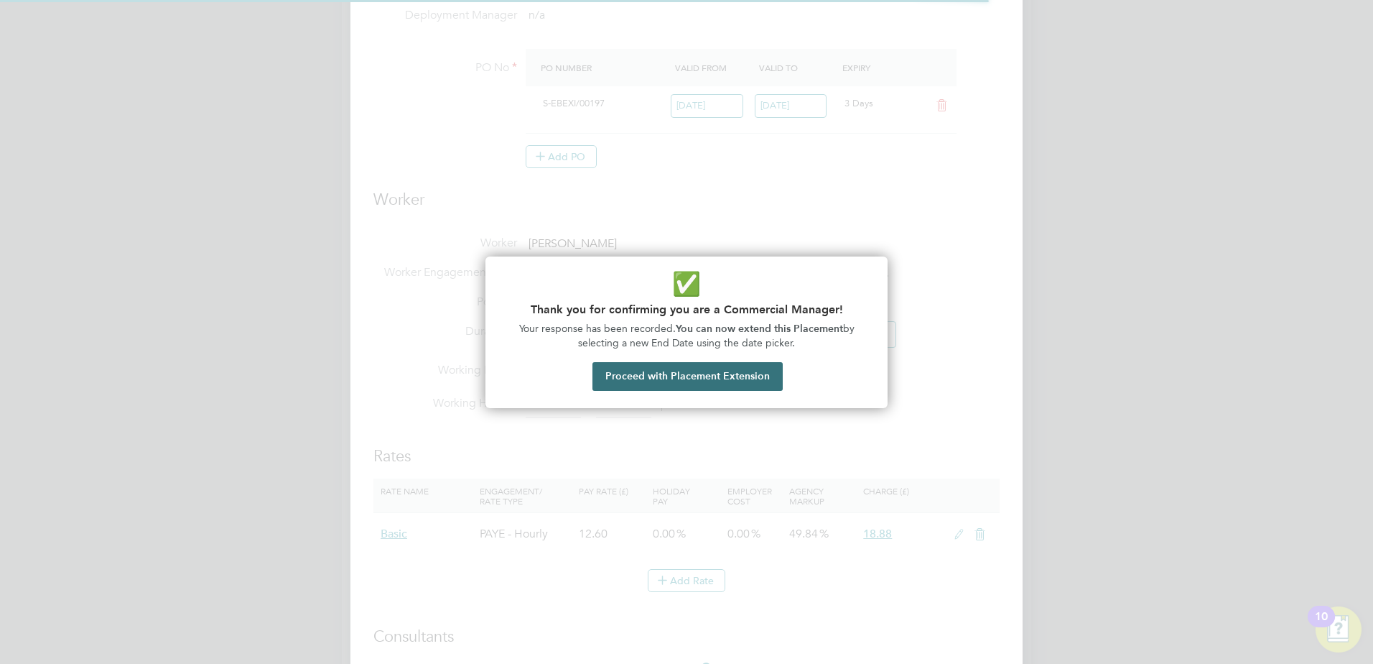
click at [672, 374] on button "Proceed with Placement Extension" at bounding box center [688, 376] width 190 height 29
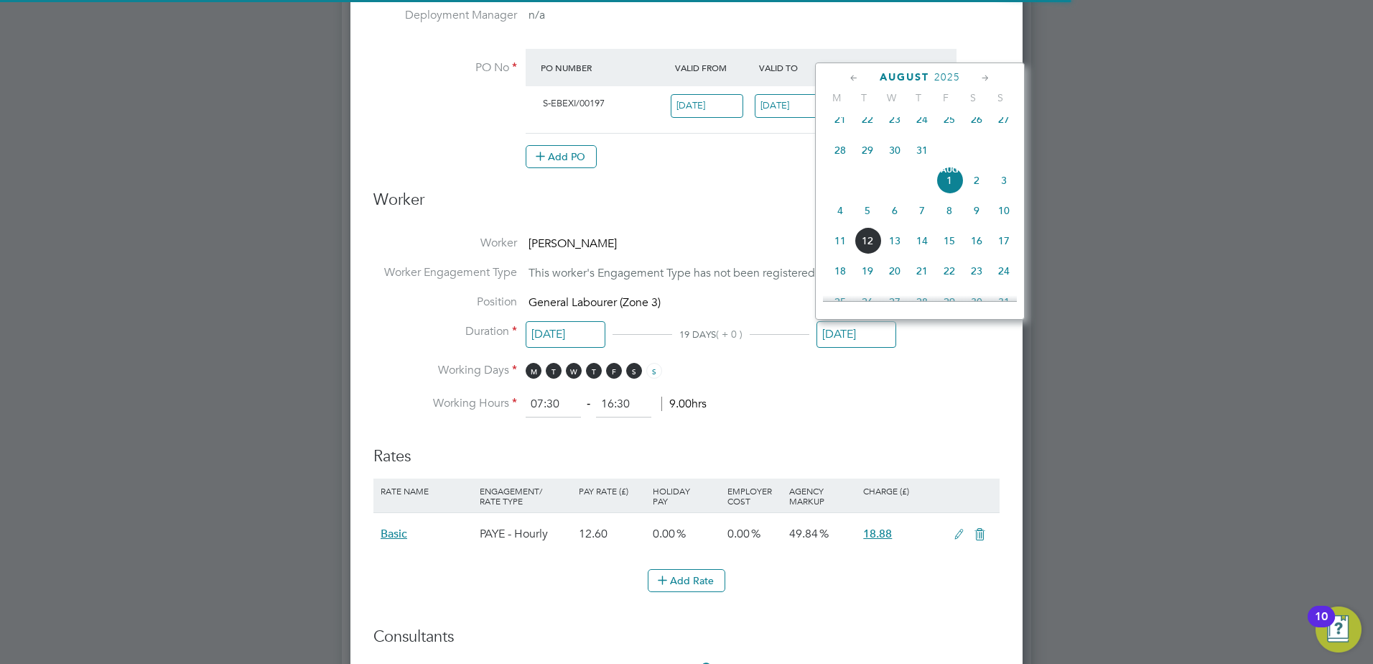
click at [949, 254] on span "15" at bounding box center [949, 240] width 27 height 27
type input "15 Aug 2025"
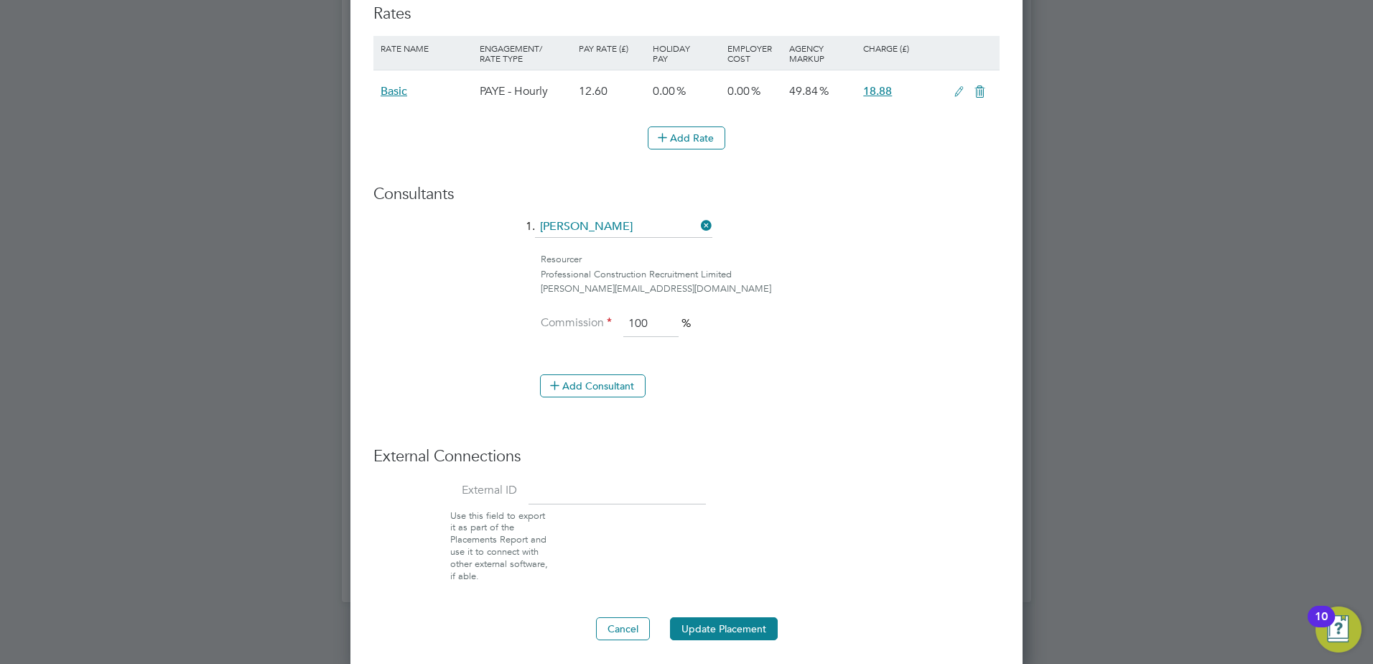
scroll to position [949, 0]
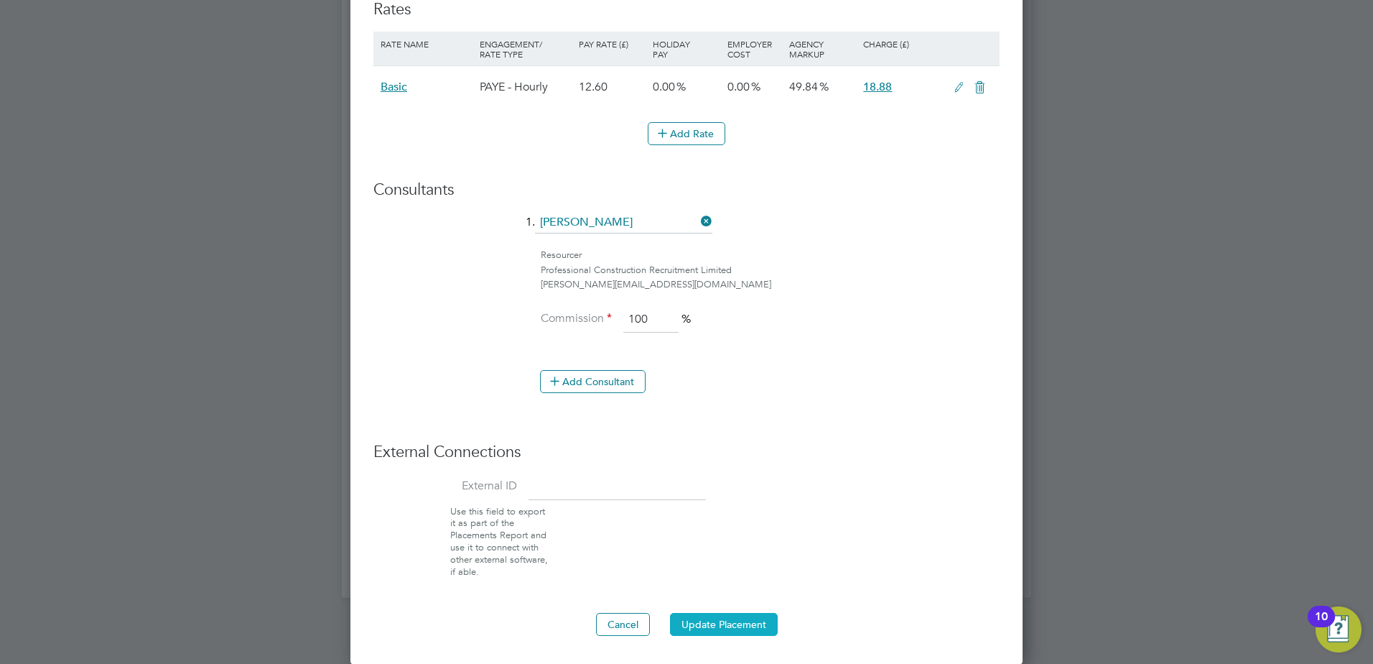
click at [691, 618] on button "Update Placement" at bounding box center [724, 624] width 108 height 23
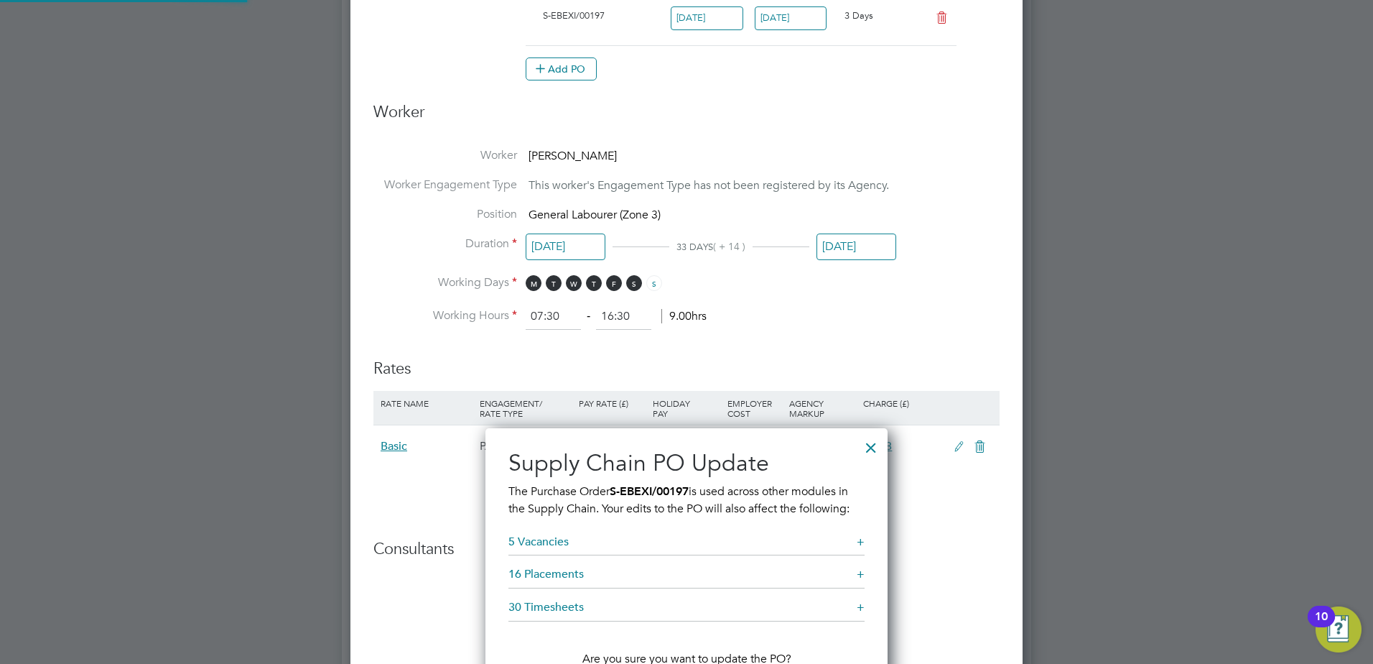
scroll to position [806, 0]
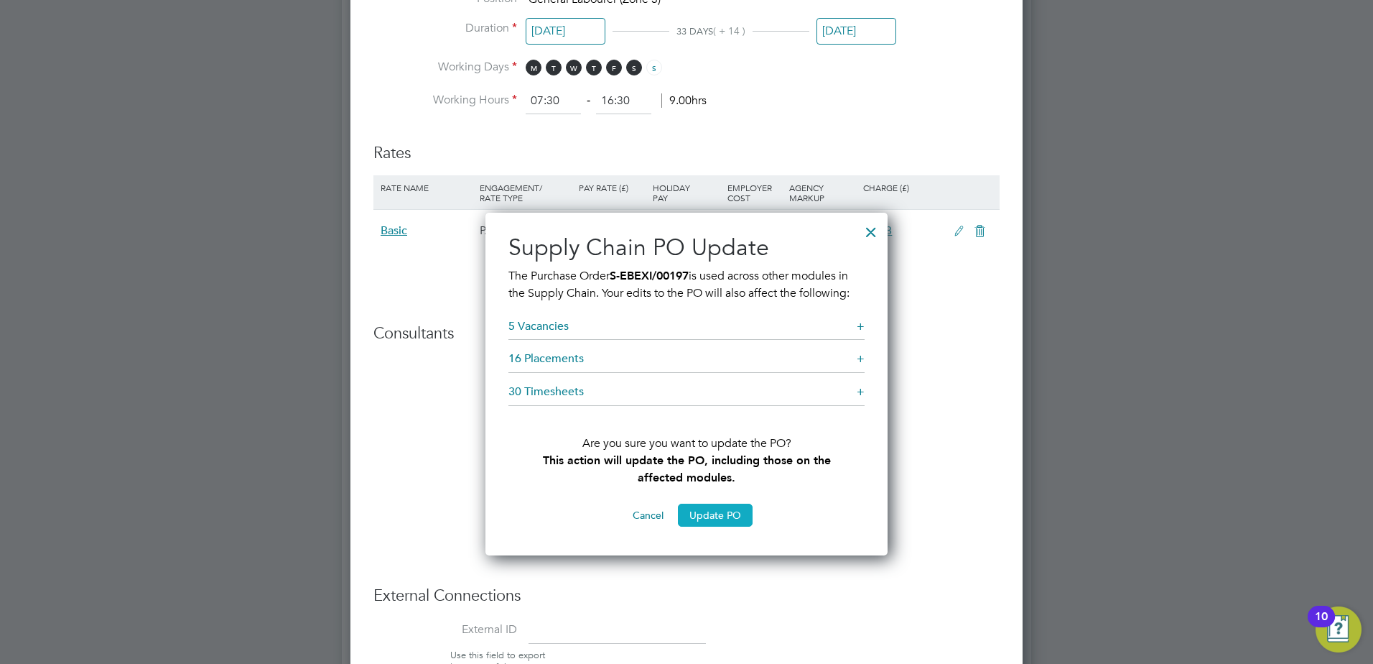
click at [720, 514] on button "Update PO" at bounding box center [715, 514] width 75 height 23
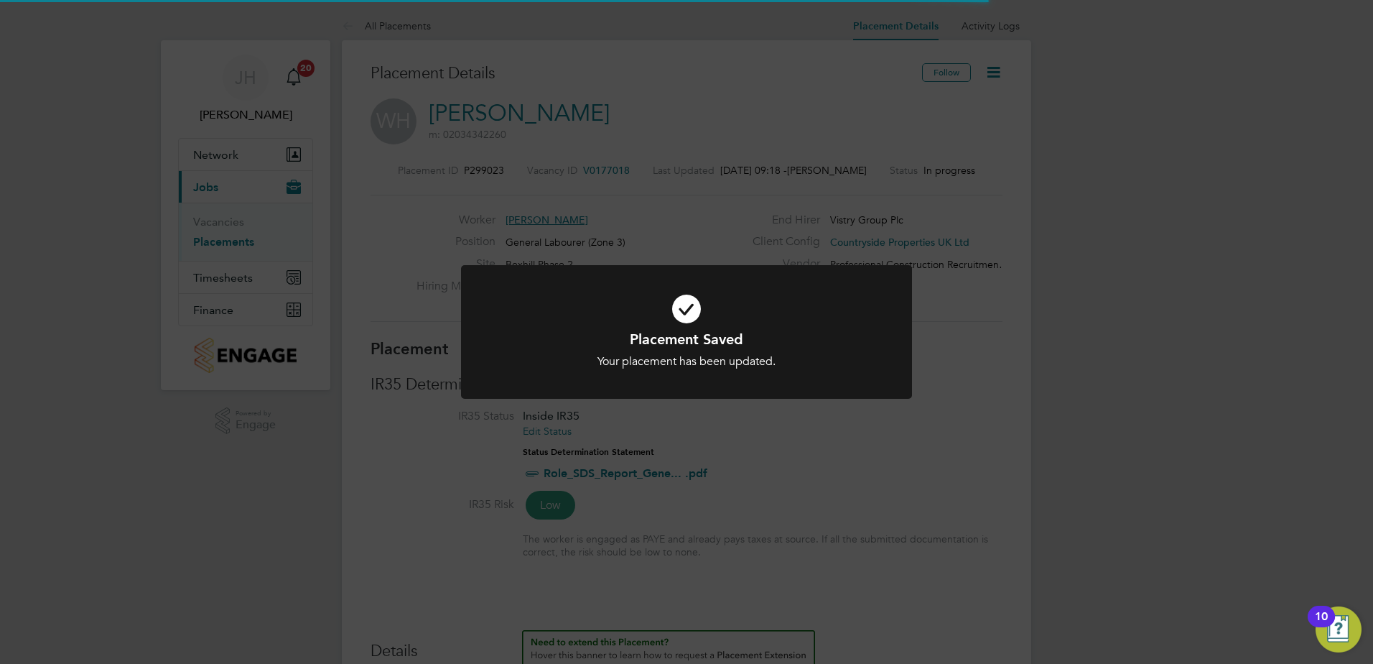
scroll to position [42, 126]
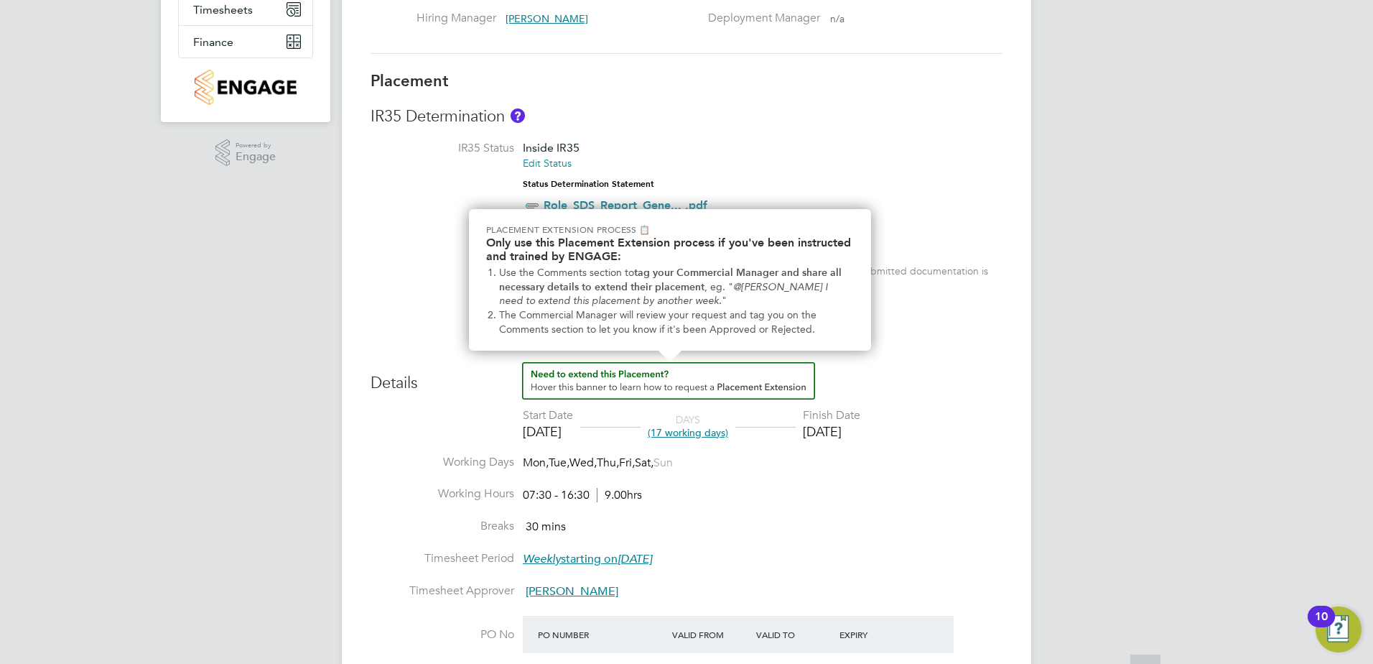
scroll to position [14, 78]
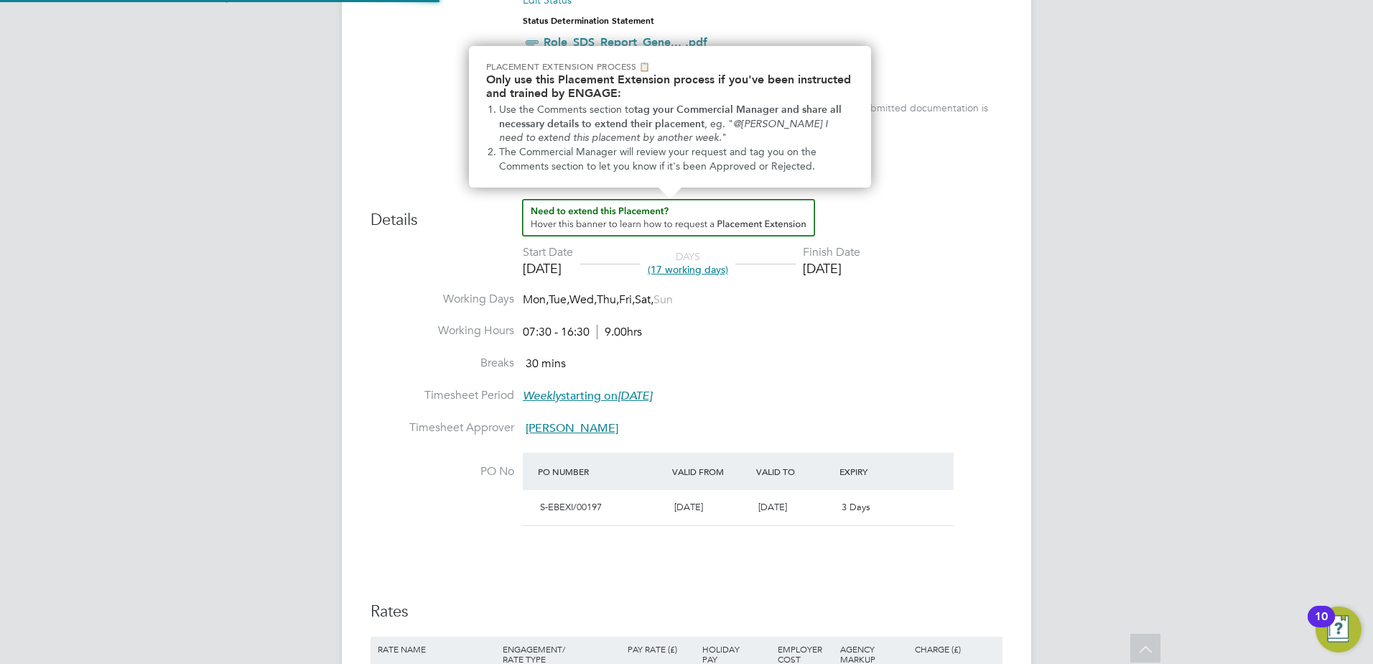
type input "[PERSON_NAME]"
type input "14 Jul 2025"
type input "[DATE]"
type input "07:30"
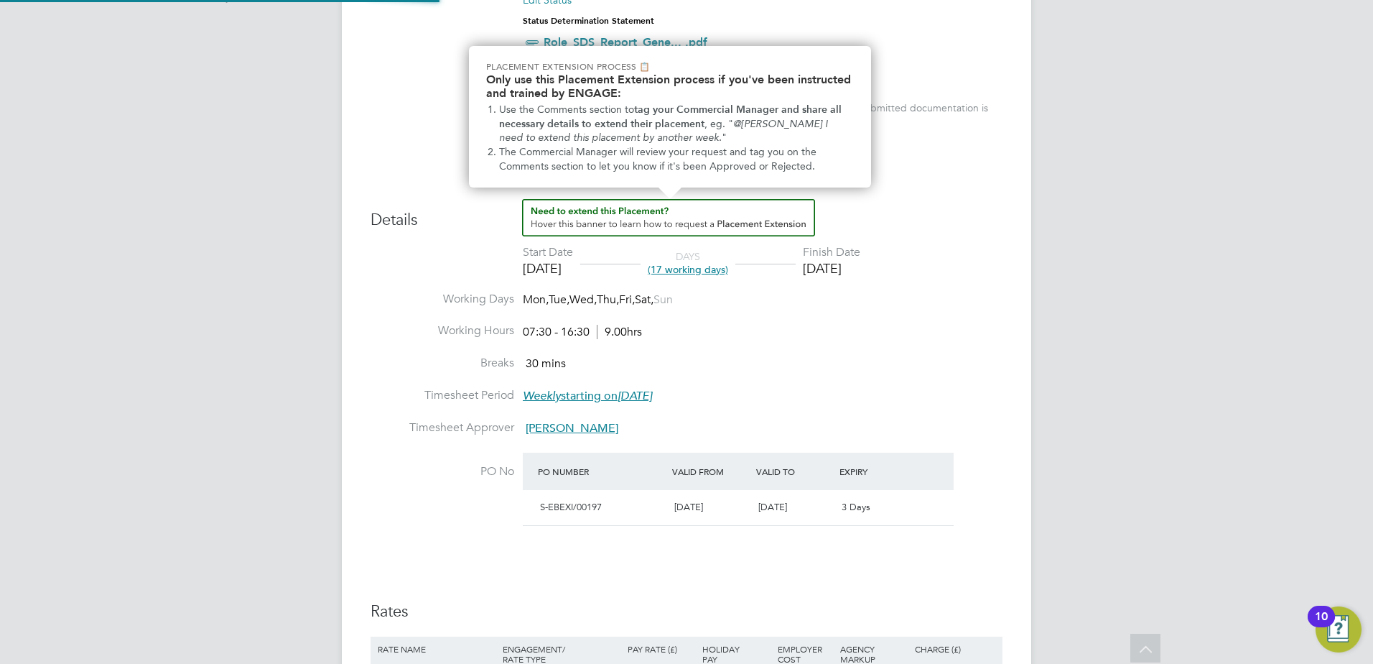
type input "16:30"
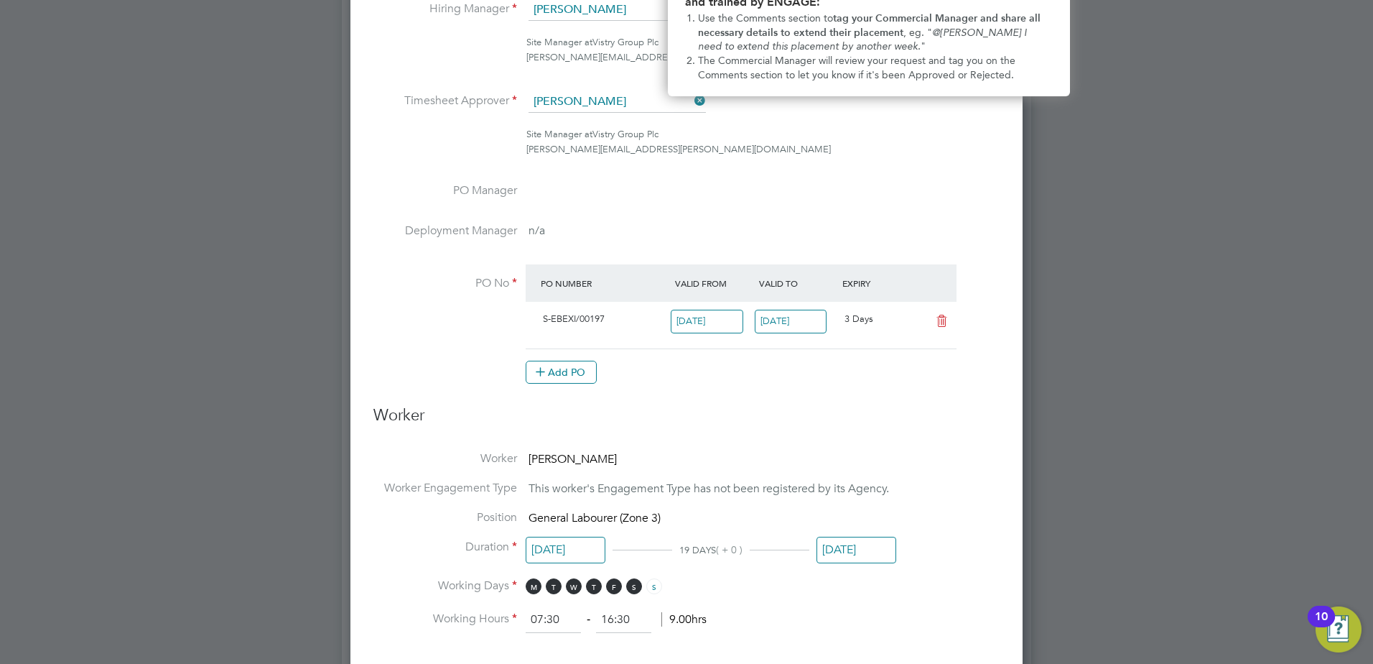
click at [839, 537] on input "[DATE]" at bounding box center [857, 550] width 80 height 27
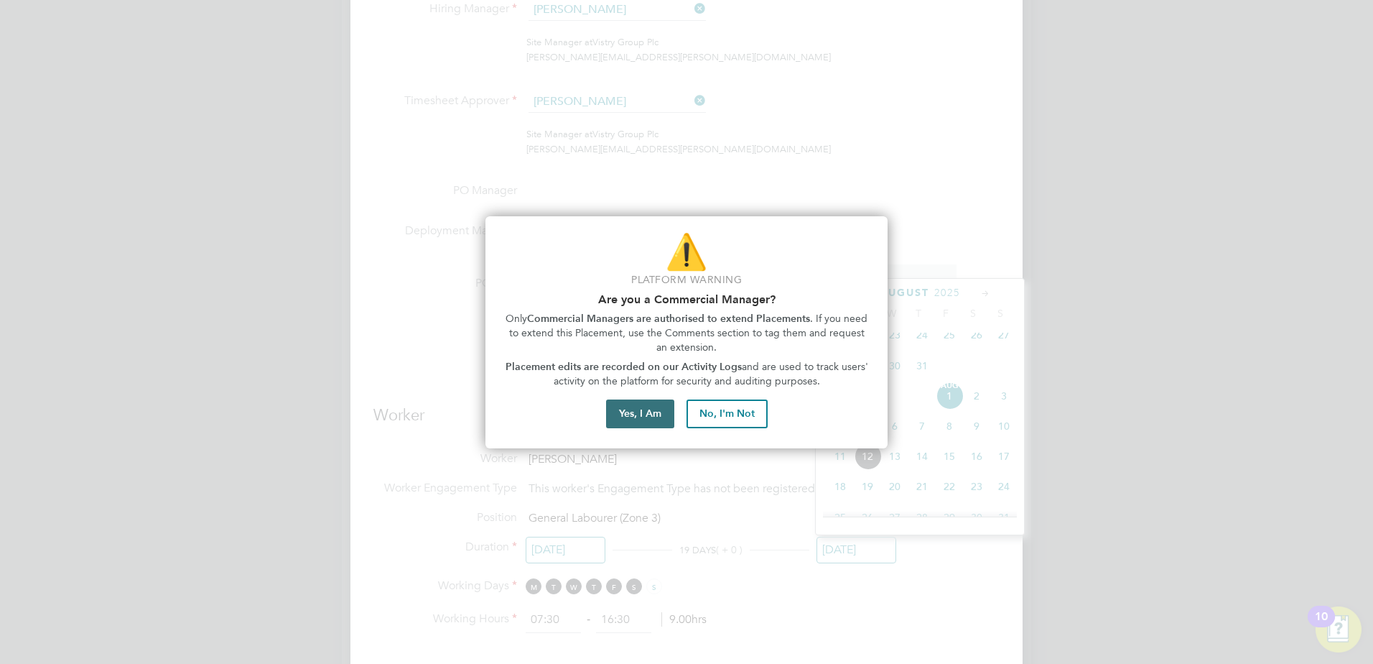
click at [638, 415] on button "Yes, I Am" at bounding box center [640, 413] width 68 height 29
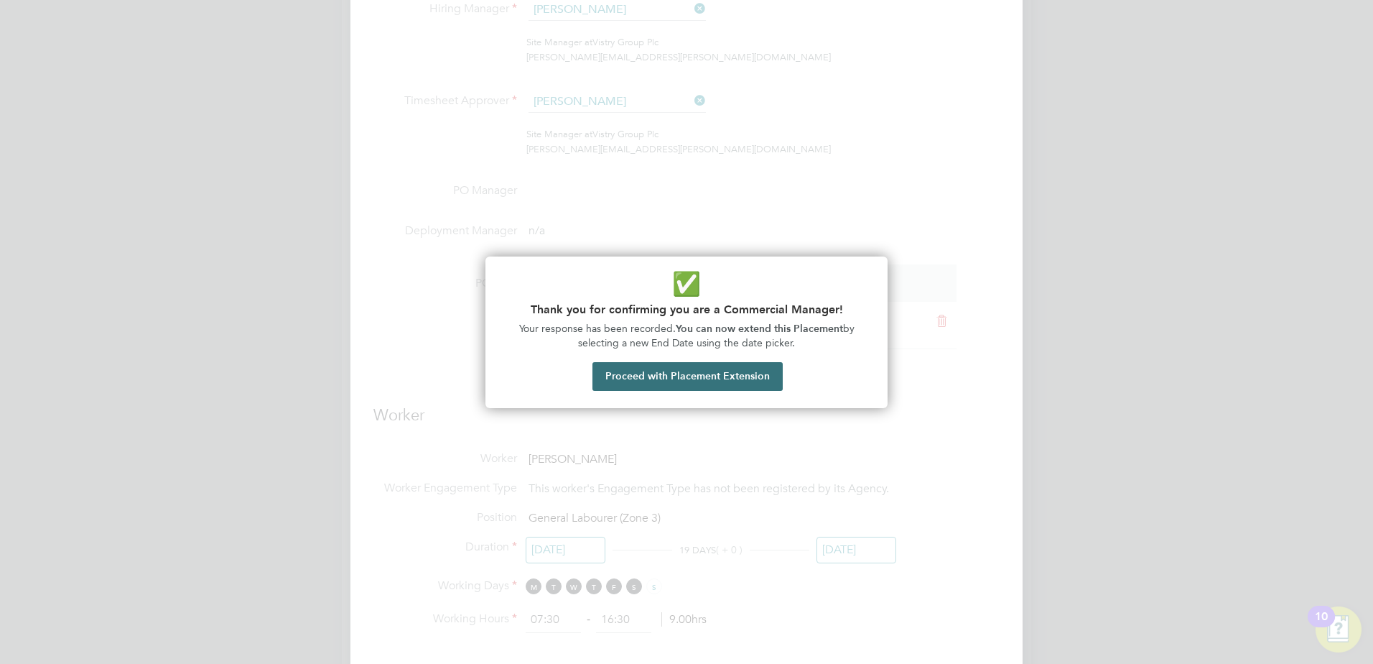
click at [722, 380] on button "Proceed with Placement Extension" at bounding box center [688, 376] width 190 height 29
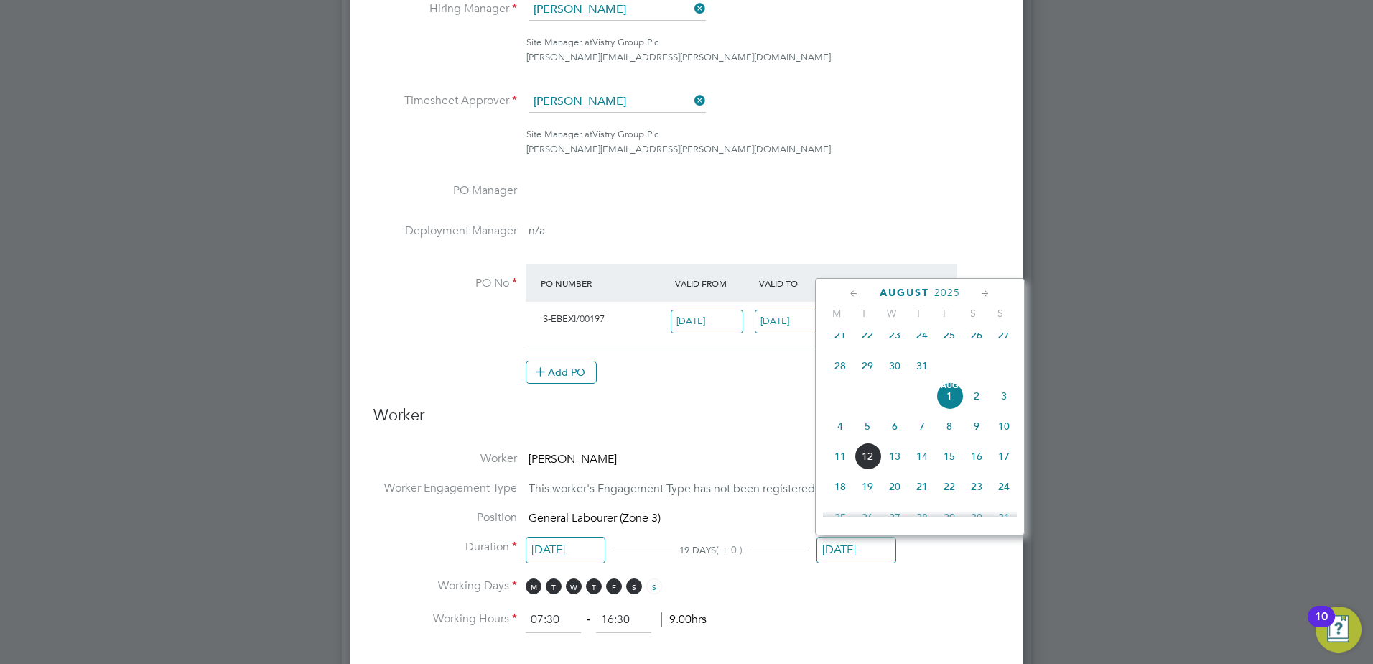
click at [957, 468] on span "15" at bounding box center [949, 455] width 27 height 27
type input "[DATE]"
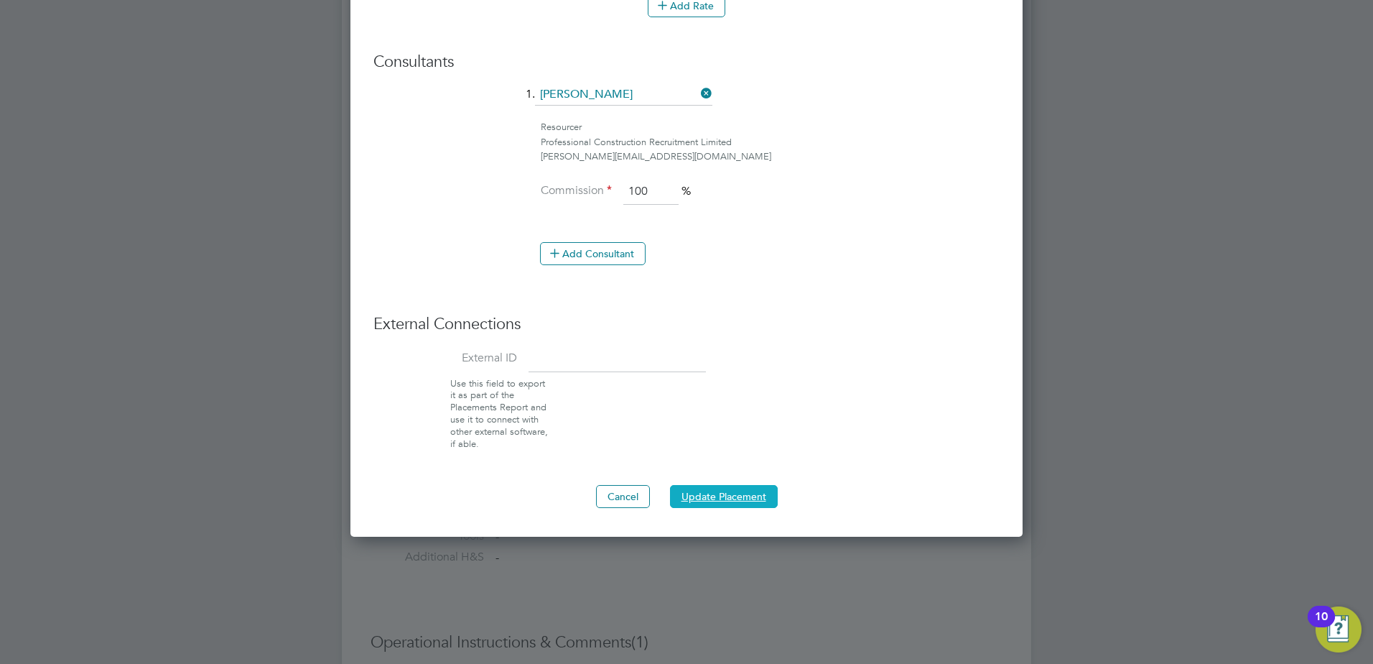
click at [737, 505] on button "Update Placement" at bounding box center [724, 496] width 108 height 23
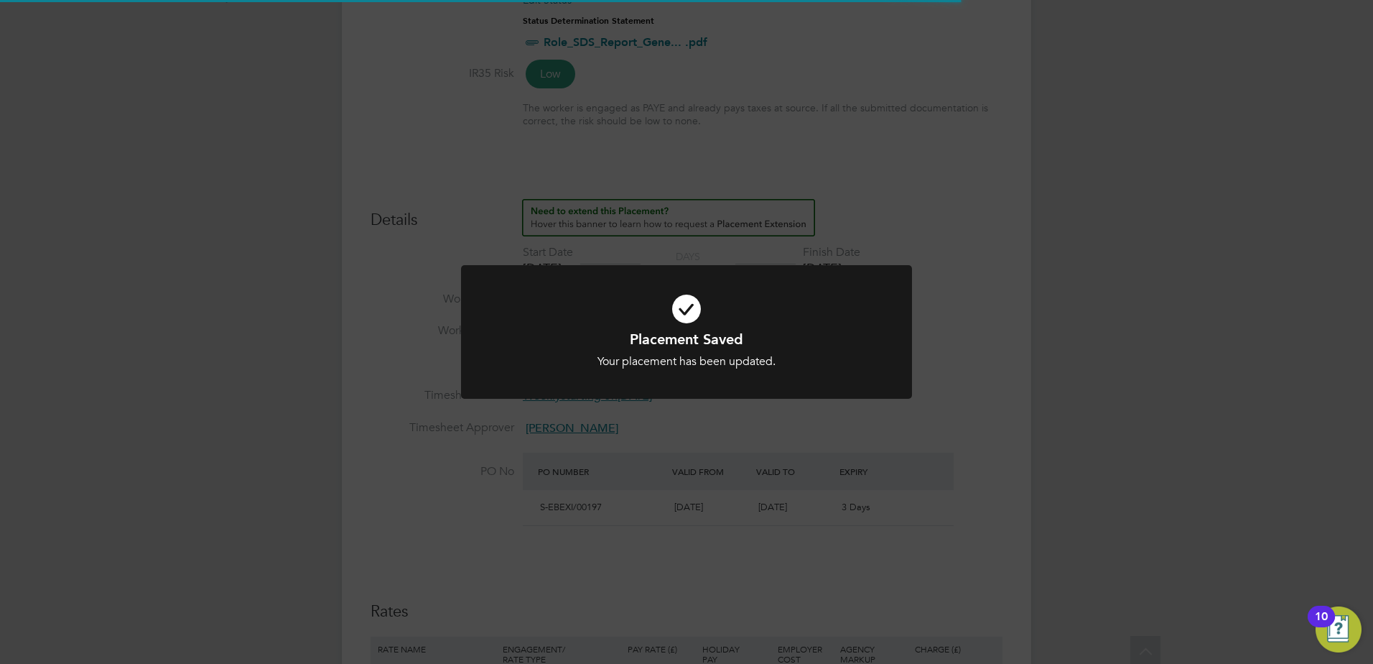
click at [748, 330] on h1 "Placement Saved" at bounding box center [686, 339] width 373 height 19
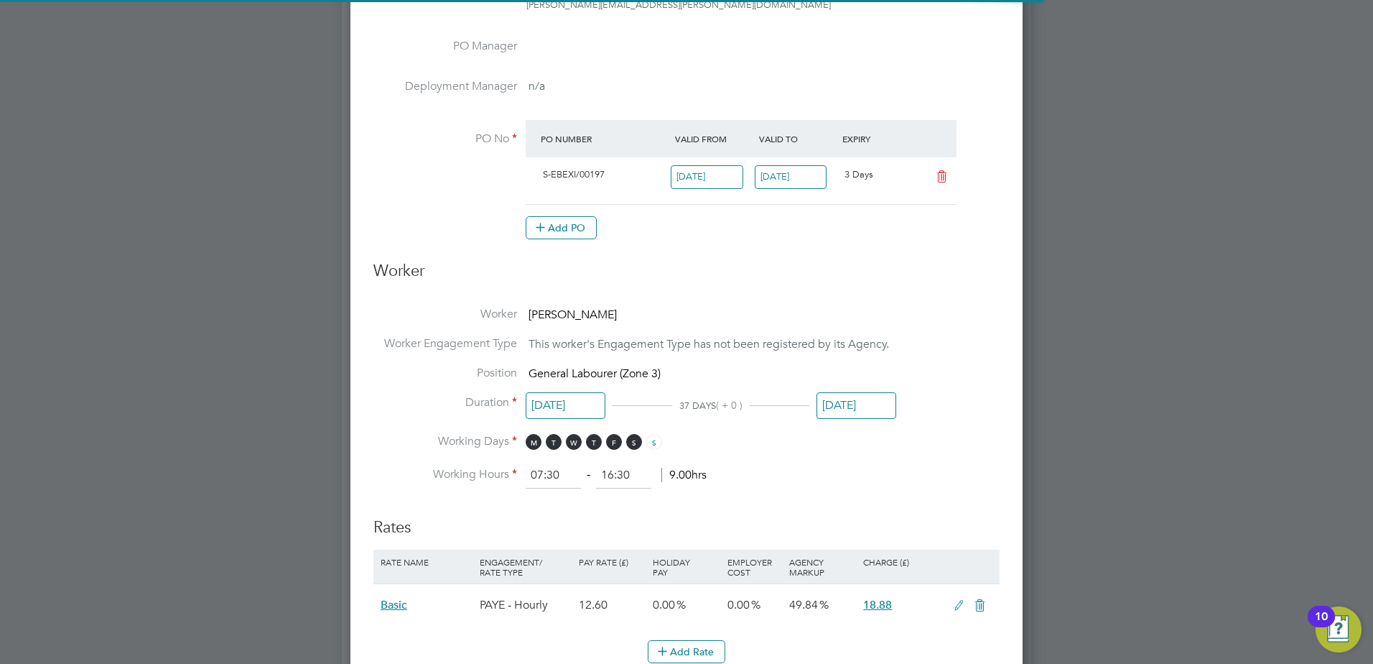
click at [845, 409] on input "01 Aug 2025" at bounding box center [857, 405] width 80 height 27
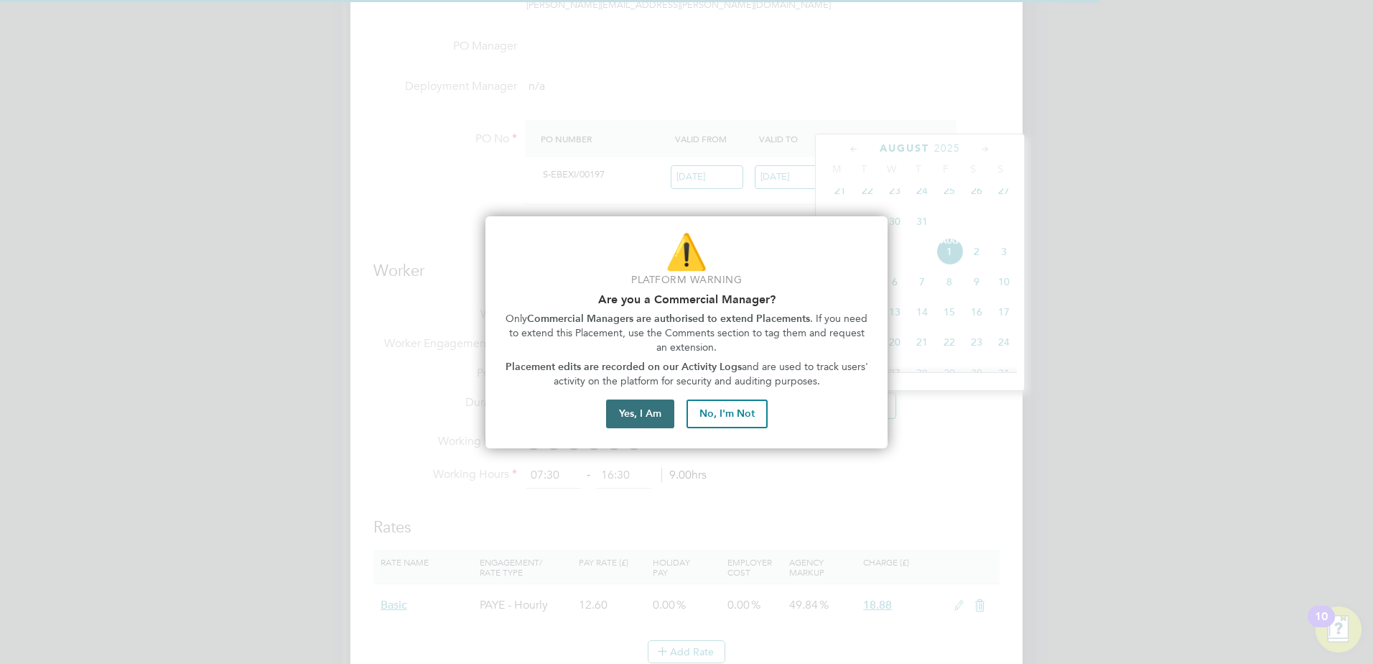
click at [631, 414] on button "Yes, I Am" at bounding box center [640, 413] width 68 height 29
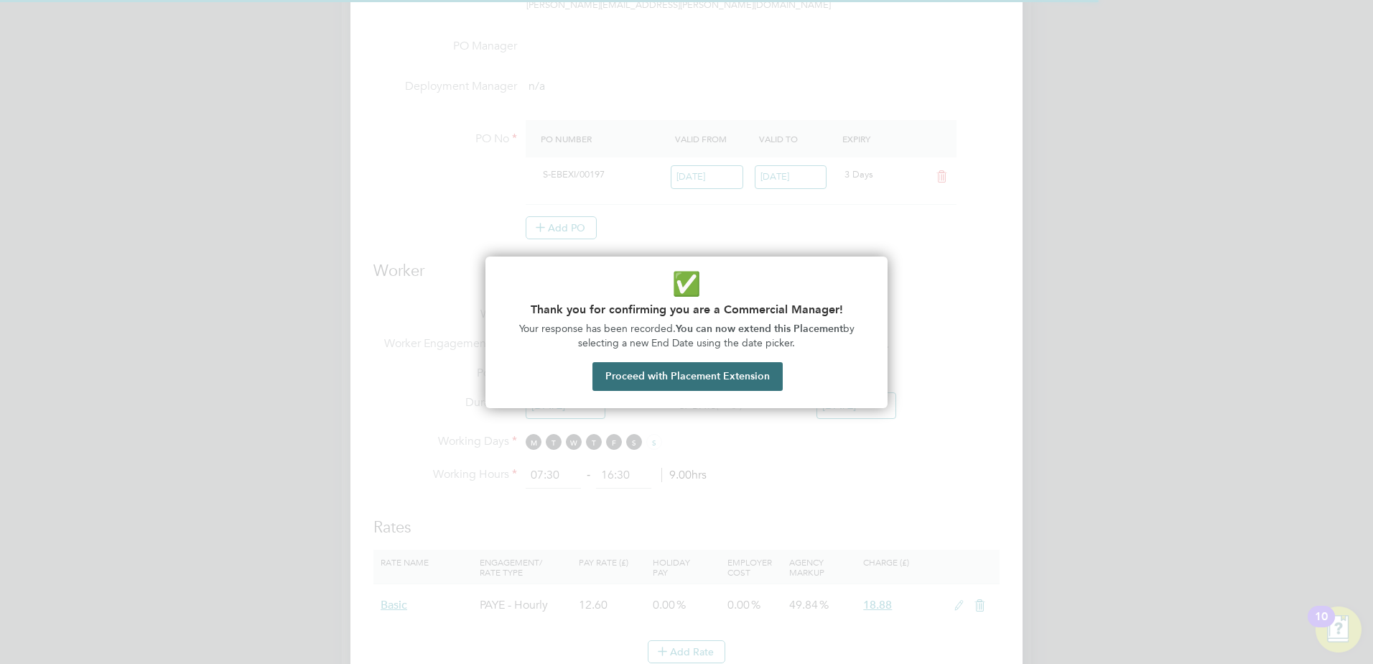
click at [672, 374] on button "Proceed with Placement Extension" at bounding box center [688, 376] width 190 height 29
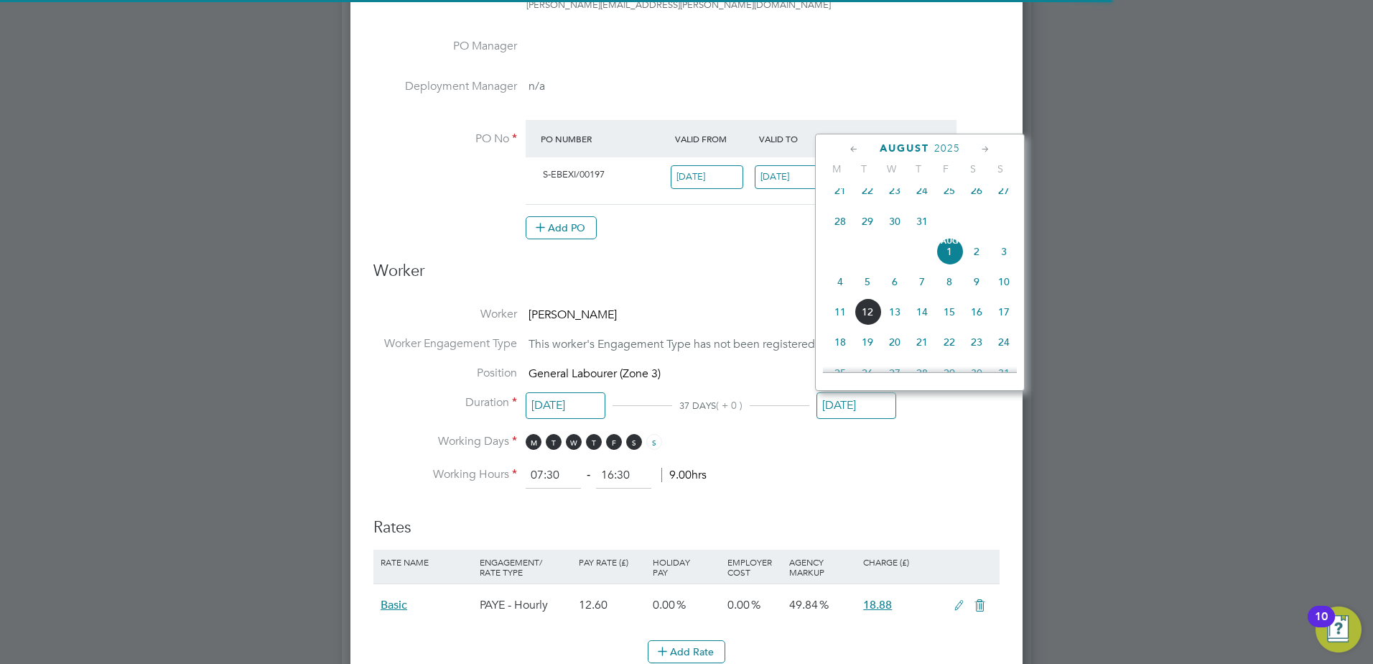
click at [945, 319] on span "15" at bounding box center [949, 311] width 27 height 27
type input "15 Aug 2025"
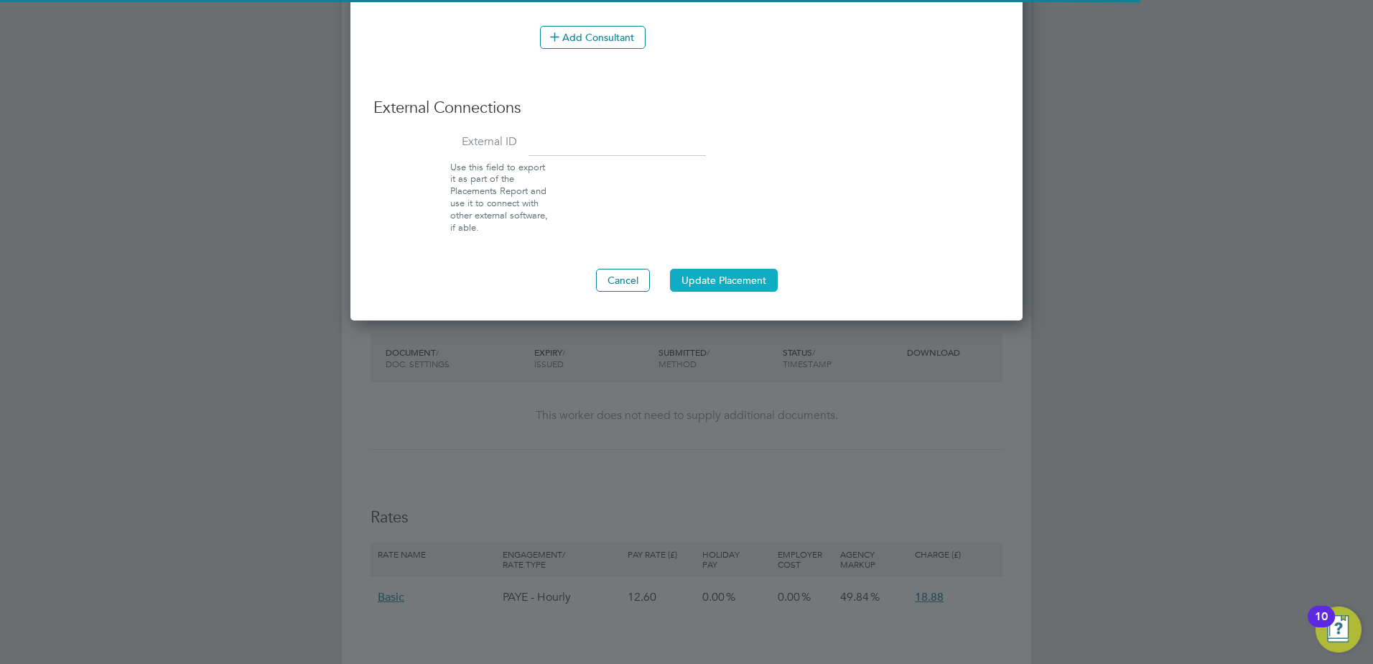
click at [754, 276] on button "Update Placement" at bounding box center [724, 280] width 108 height 23
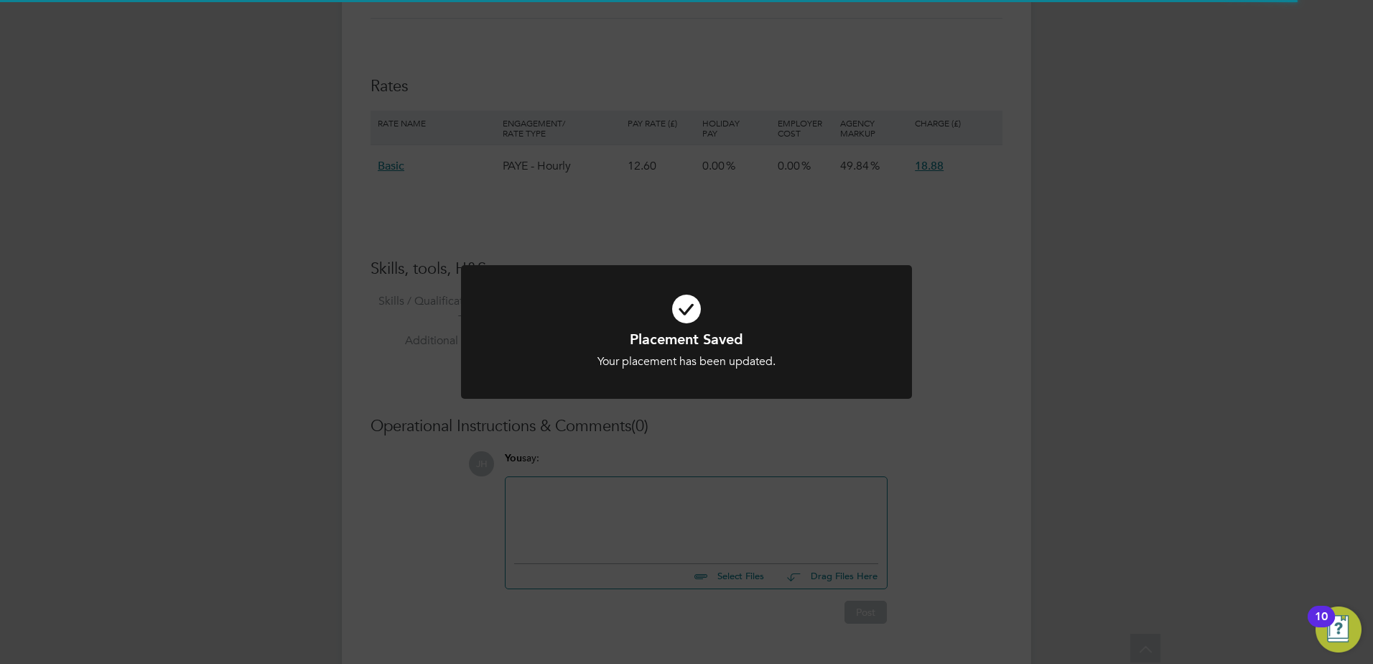
click at [773, 438] on div "Placement Saved Your placement has been updated. Cancel Okay" at bounding box center [686, 332] width 1373 height 664
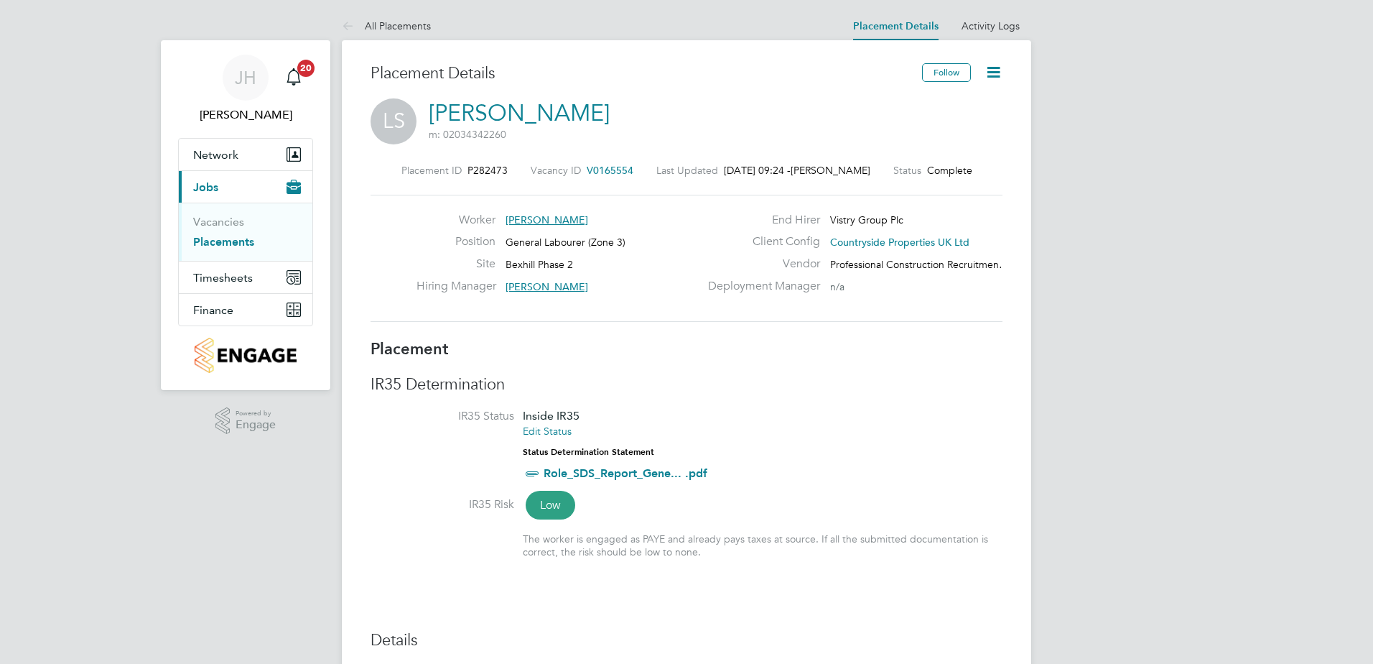
type input "[PERSON_NAME]"
type input "[DATE]"
type input "07:30"
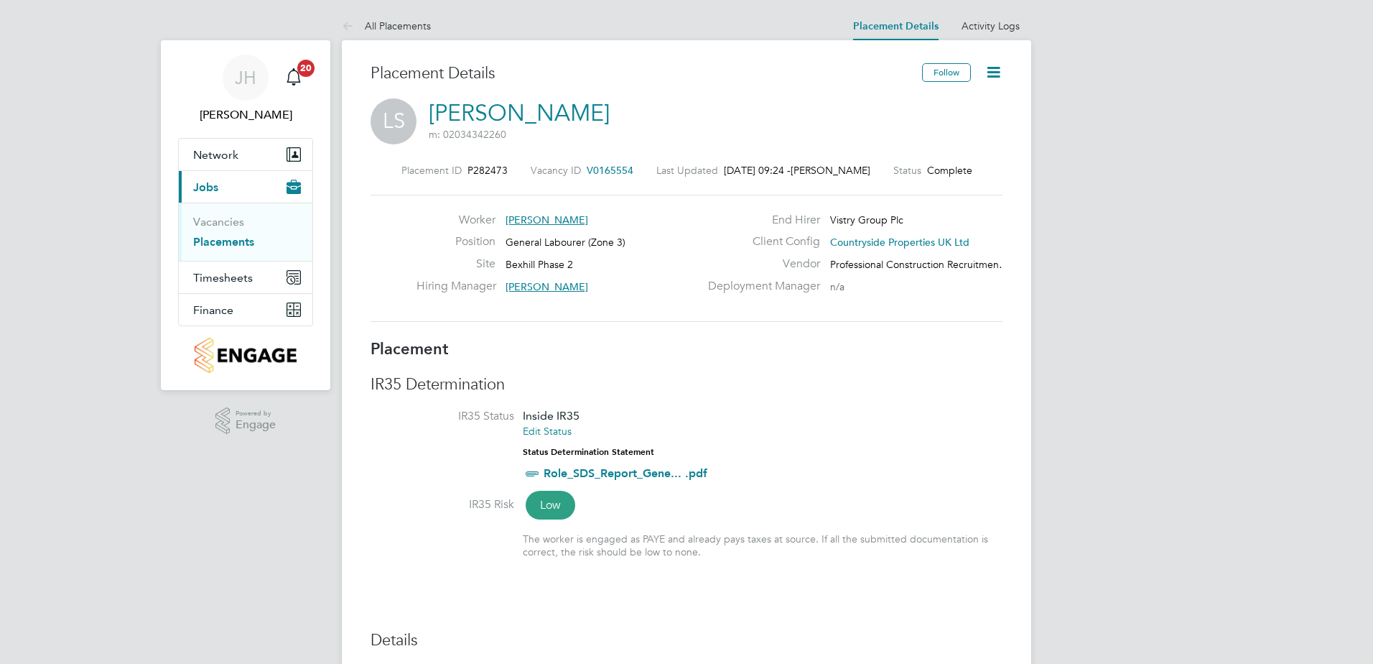
type input "16:30"
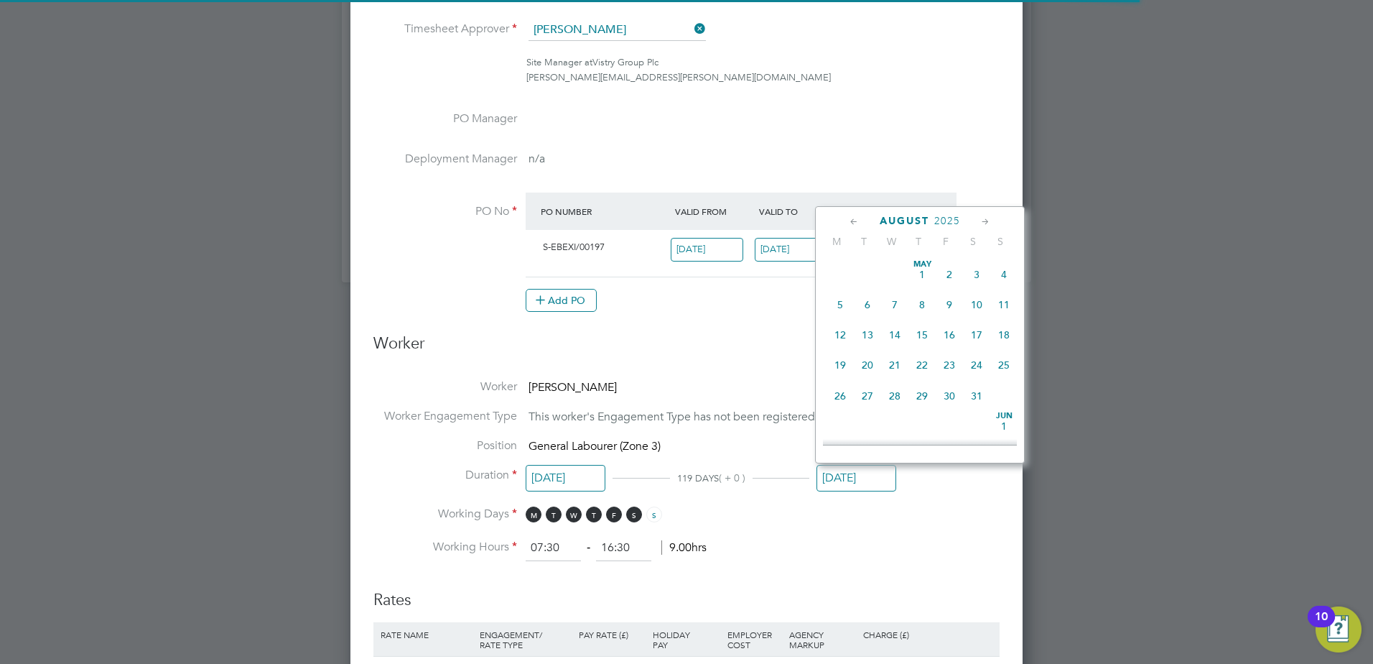
click at [851, 478] on input "[DATE]" at bounding box center [857, 478] width 80 height 27
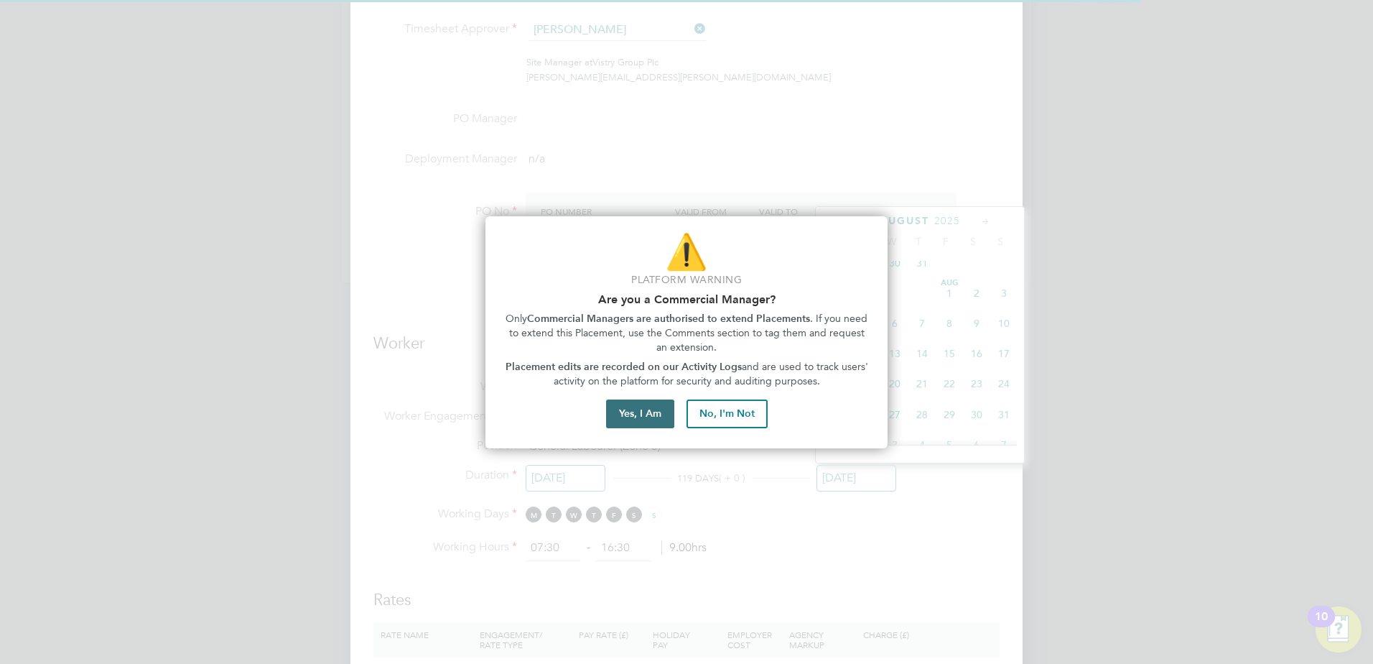
click at [641, 415] on button "Yes, I Am" at bounding box center [640, 413] width 68 height 29
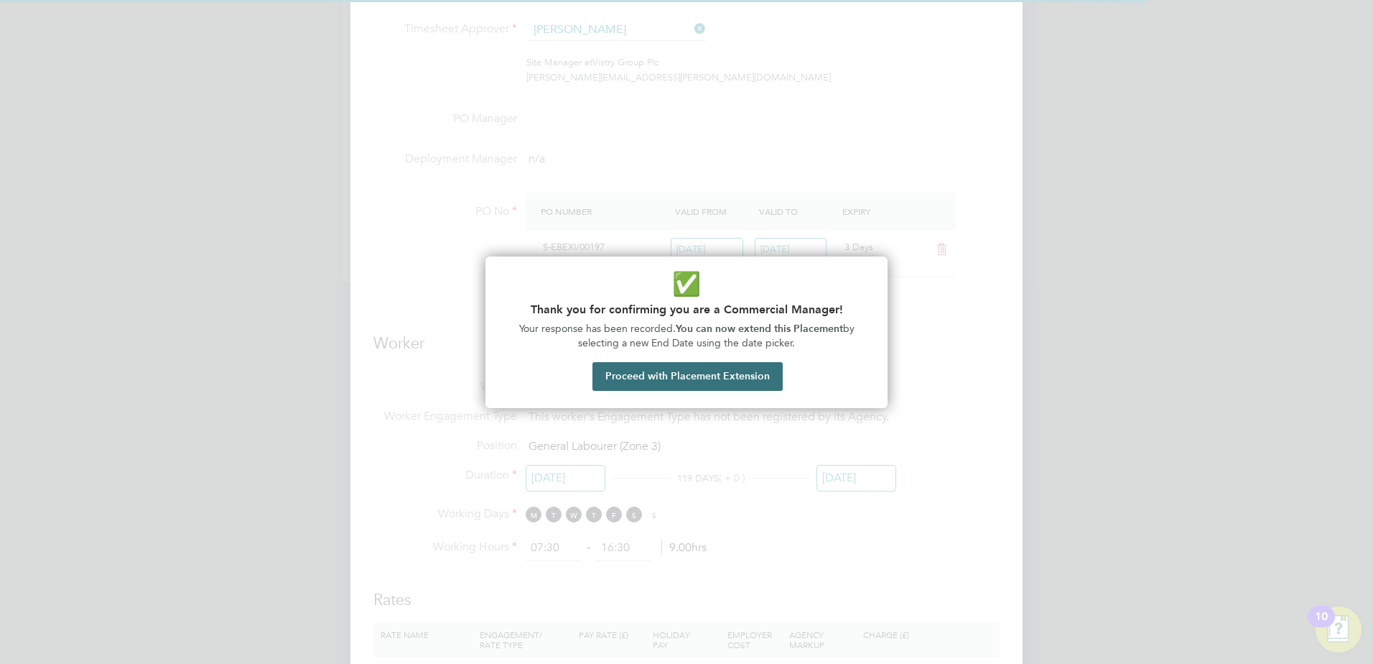
click at [671, 384] on button "Proceed with Placement Extension" at bounding box center [688, 376] width 190 height 29
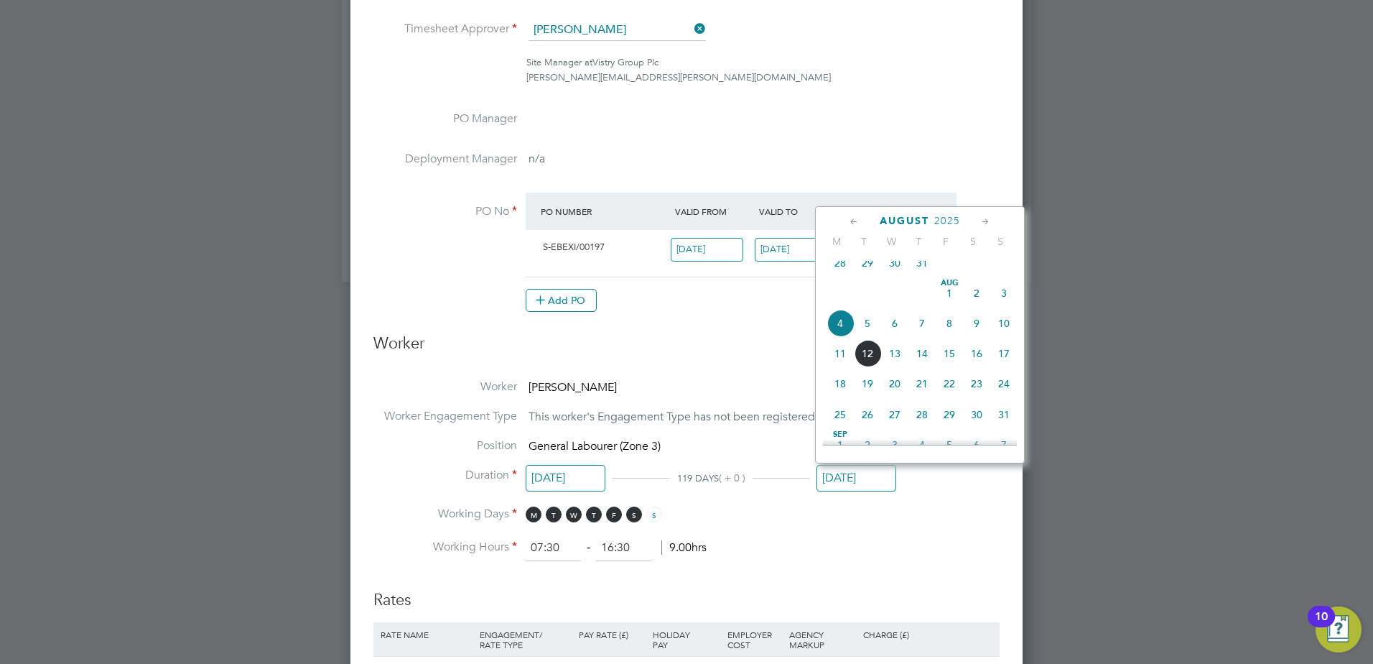
click at [942, 367] on span "15" at bounding box center [949, 353] width 27 height 27
type input "[DATE]"
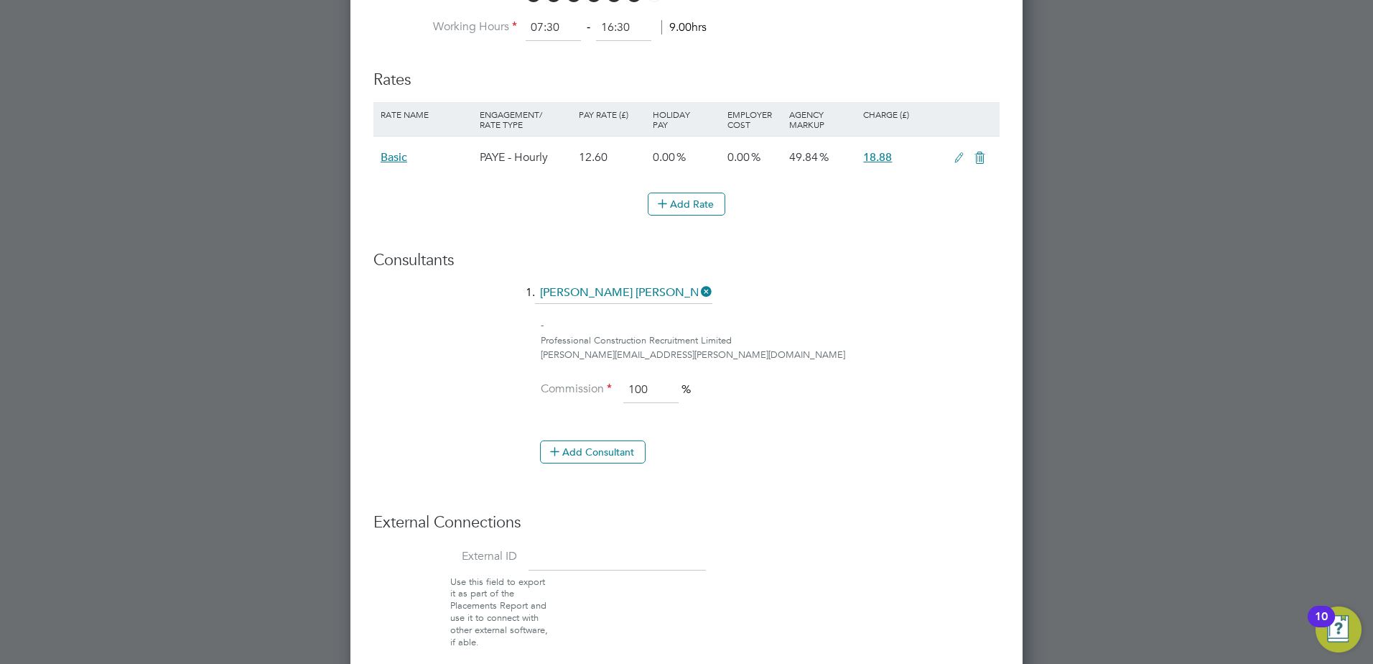
scroll to position [2356, 0]
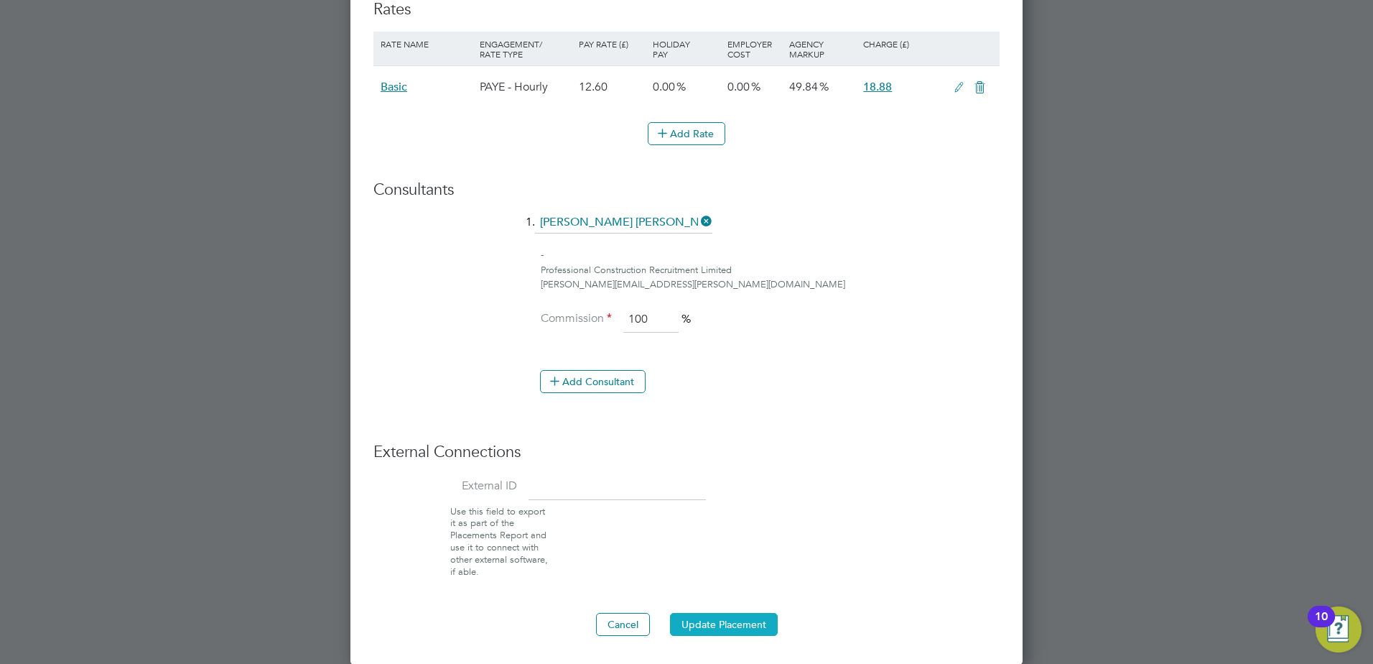
click at [743, 621] on button "Update Placement" at bounding box center [724, 624] width 108 height 23
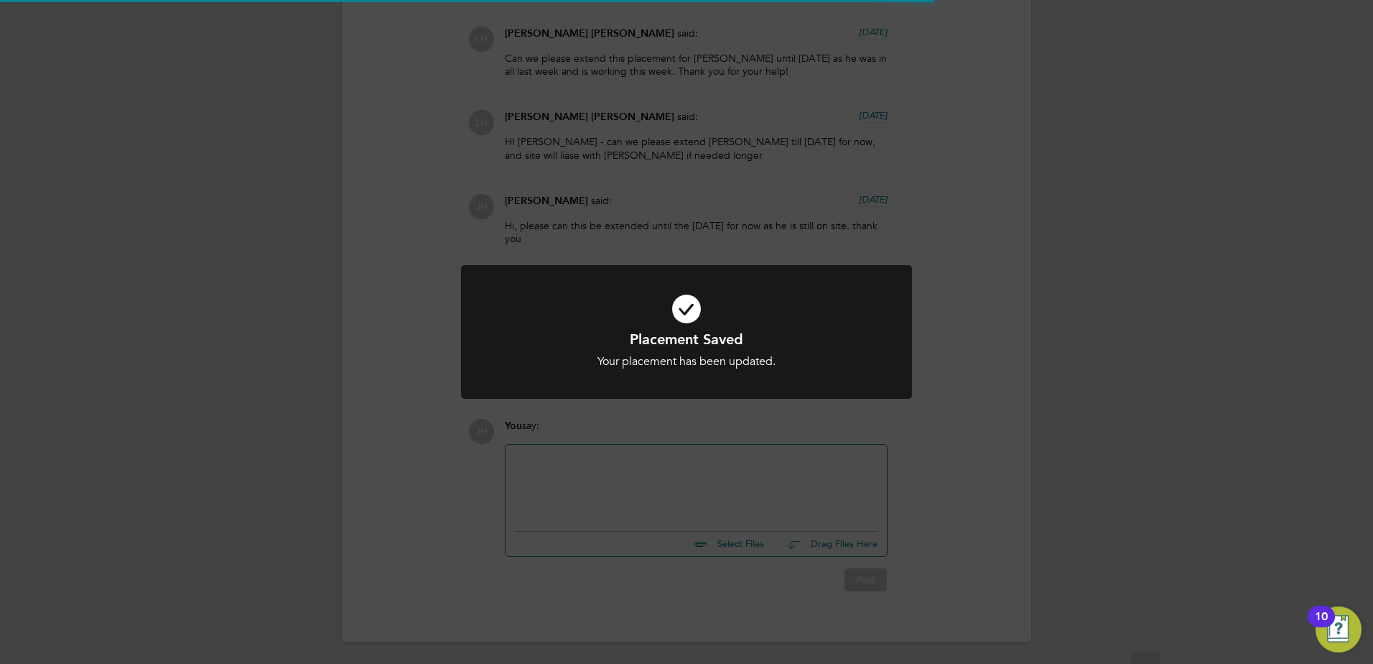
scroll to position [42, 126]
click at [706, 386] on div at bounding box center [686, 332] width 451 height 134
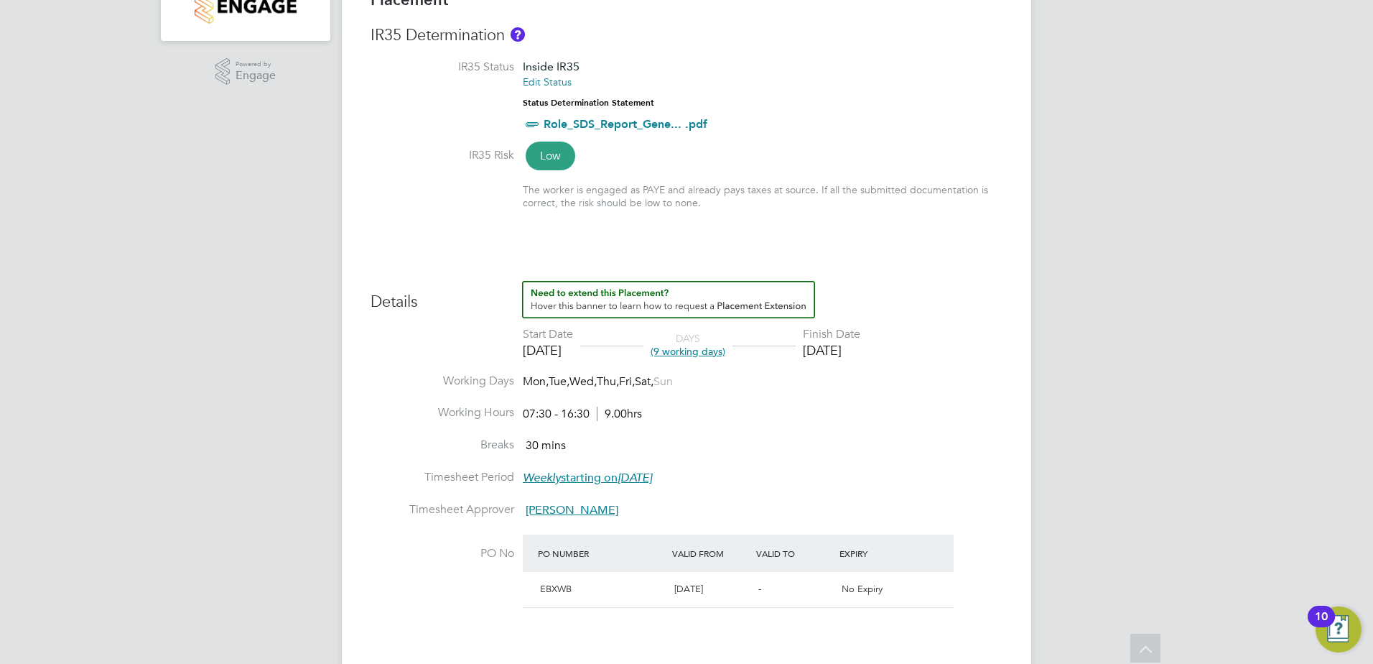
scroll to position [431, 0]
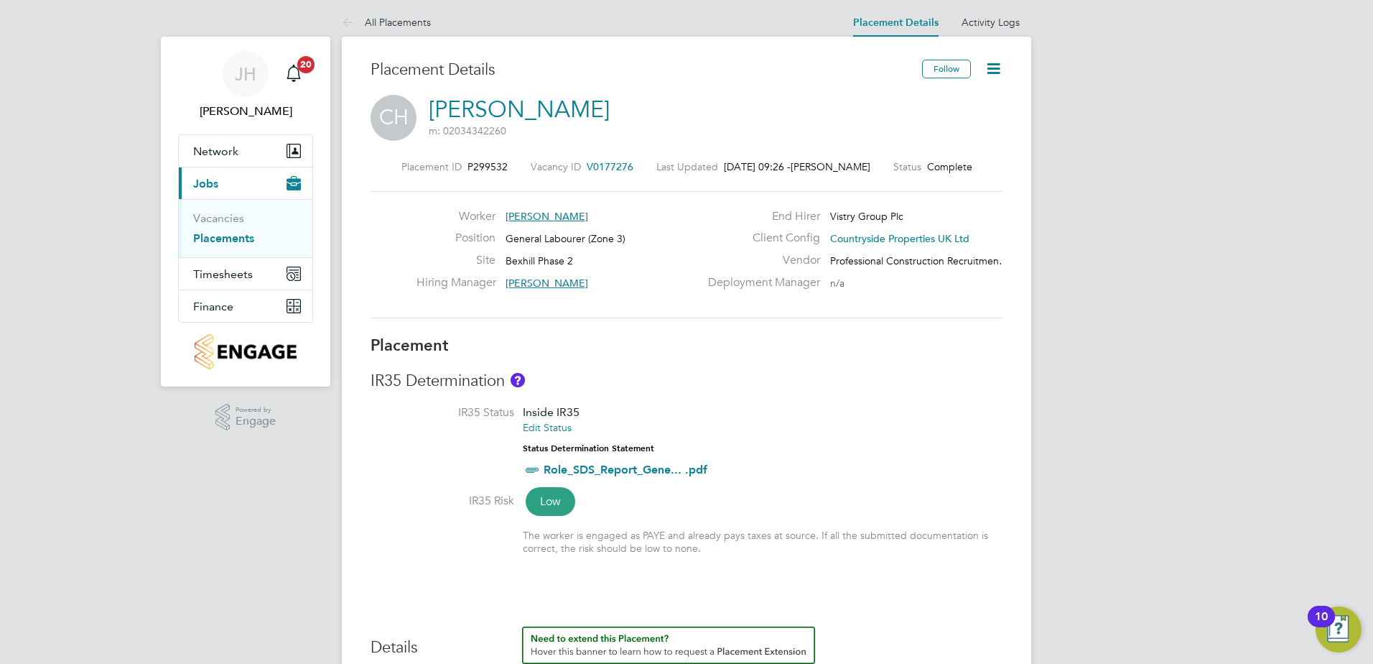
click at [600, 159] on div "Placement ID P299532 Vacancy ID V0177276 Last Updated [DATE] 09:26 - [PERSON_NA…" at bounding box center [687, 239] width 632 height 192
click at [603, 163] on span "V0177276" at bounding box center [610, 166] width 47 height 13
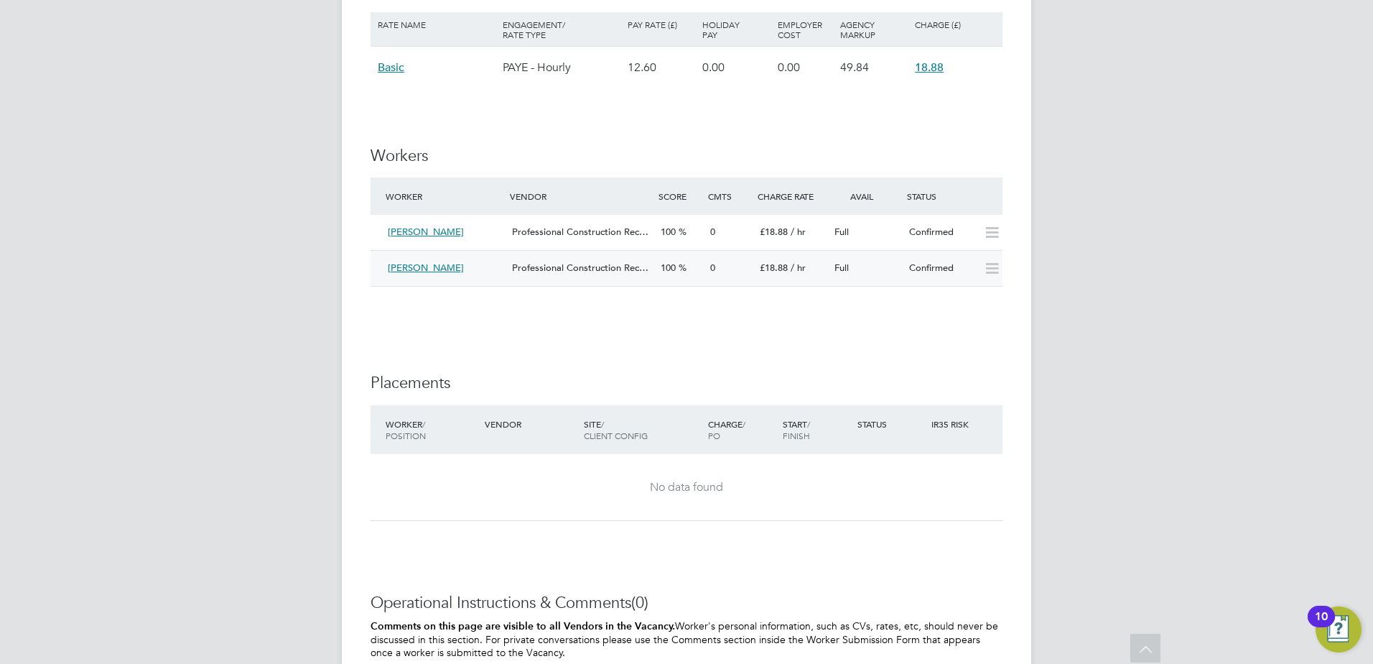
click at [436, 266] on span "[PERSON_NAME]" at bounding box center [426, 267] width 76 height 12
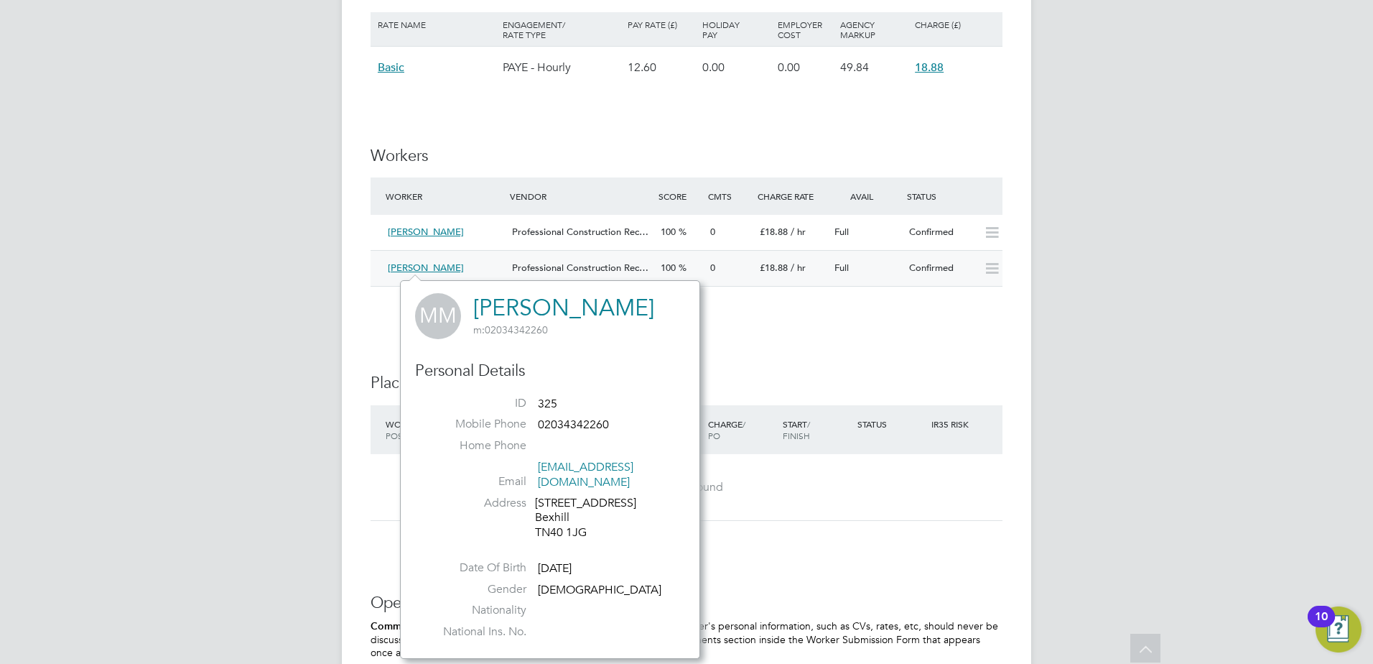
click at [534, 271] on span "Professional Construction Rec…" at bounding box center [580, 267] width 136 height 12
